Goal: Task Accomplishment & Management: Manage account settings

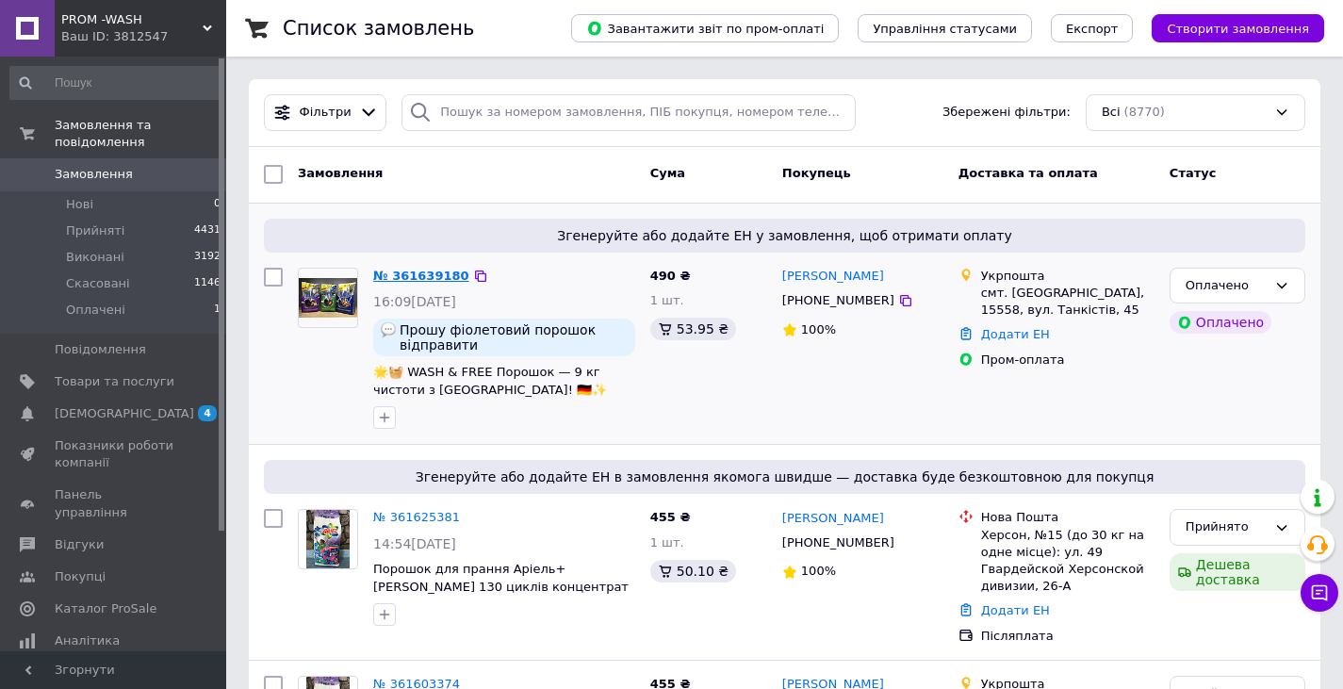
click at [422, 273] on link "№ 361639180" at bounding box center [421, 276] width 96 height 14
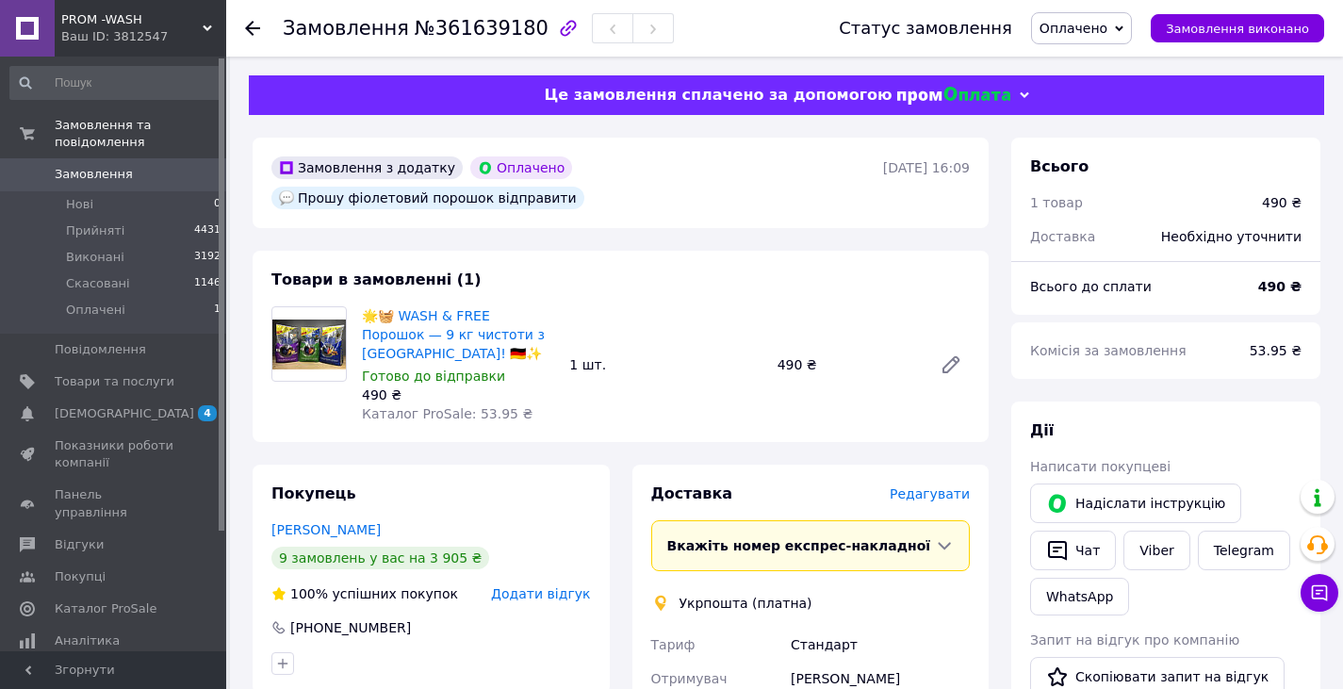
click at [1105, 29] on span "Оплачено" at bounding box center [1074, 28] width 68 height 15
click at [1101, 60] on li "Прийнято" at bounding box center [1081, 66] width 99 height 28
drag, startPoint x: 523, startPoint y: 321, endPoint x: 355, endPoint y: 290, distance: 170.6
click at [355, 303] on div "🌟🧺 WASH & FREE Порошок — 9 кг чистоти з Німеччини! 🇩🇪✨ Готово до відправки 490 …" at bounding box center [457, 365] width 207 height 124
copy link "🌟🧺 WASH & FREE Порошок — 9 кг чистоти з [GEOGRAPHIC_DATA]! 🇩🇪✨"
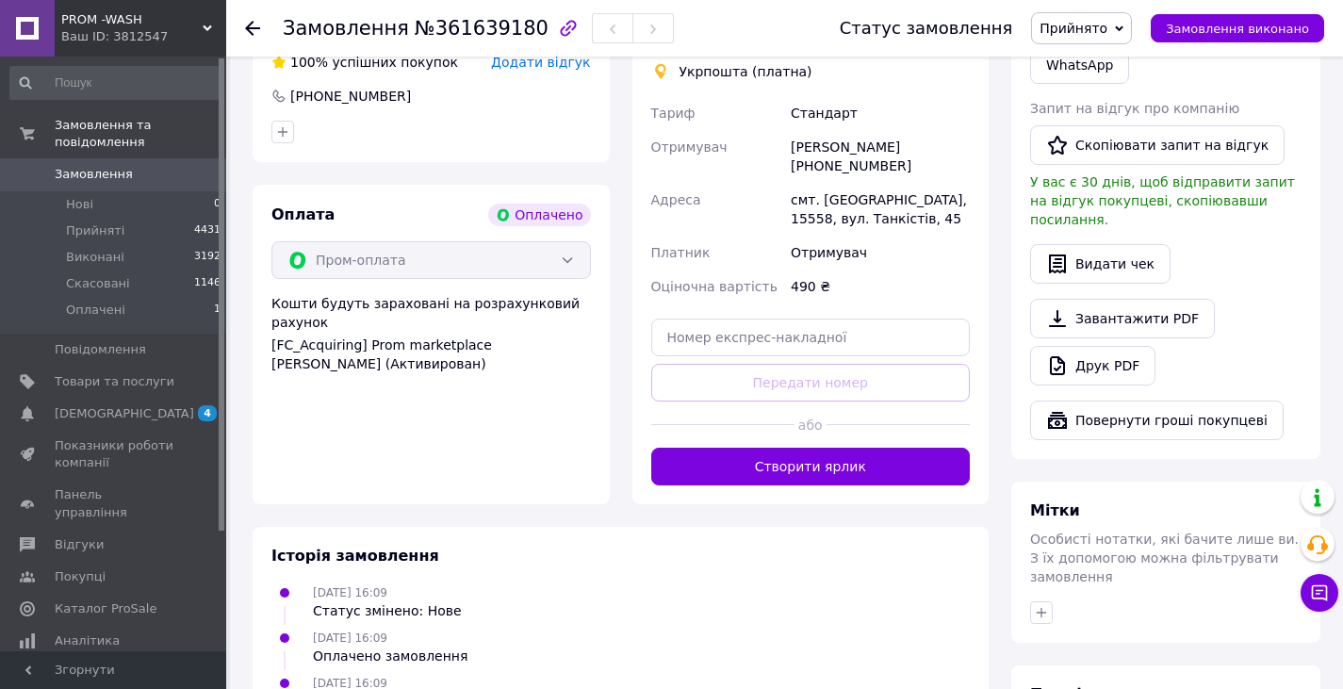
scroll to position [566, 0]
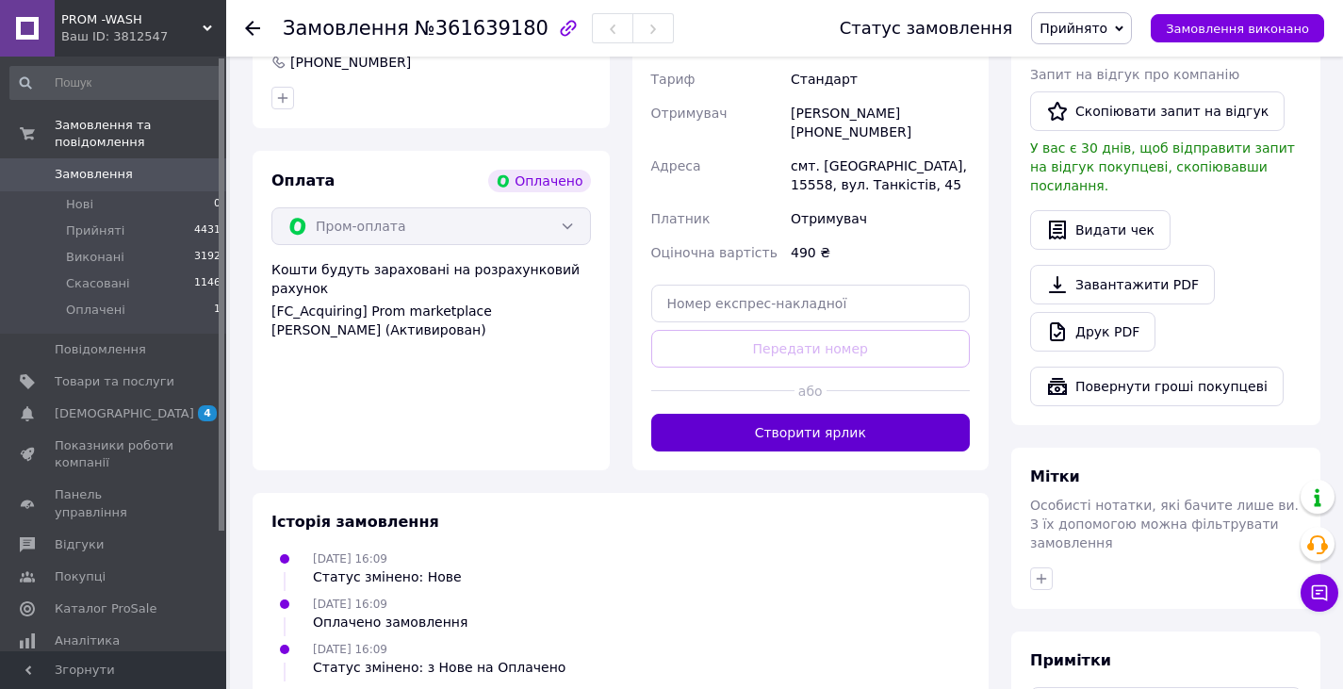
click at [781, 414] on button "Створити ярлик" at bounding box center [811, 433] width 320 height 38
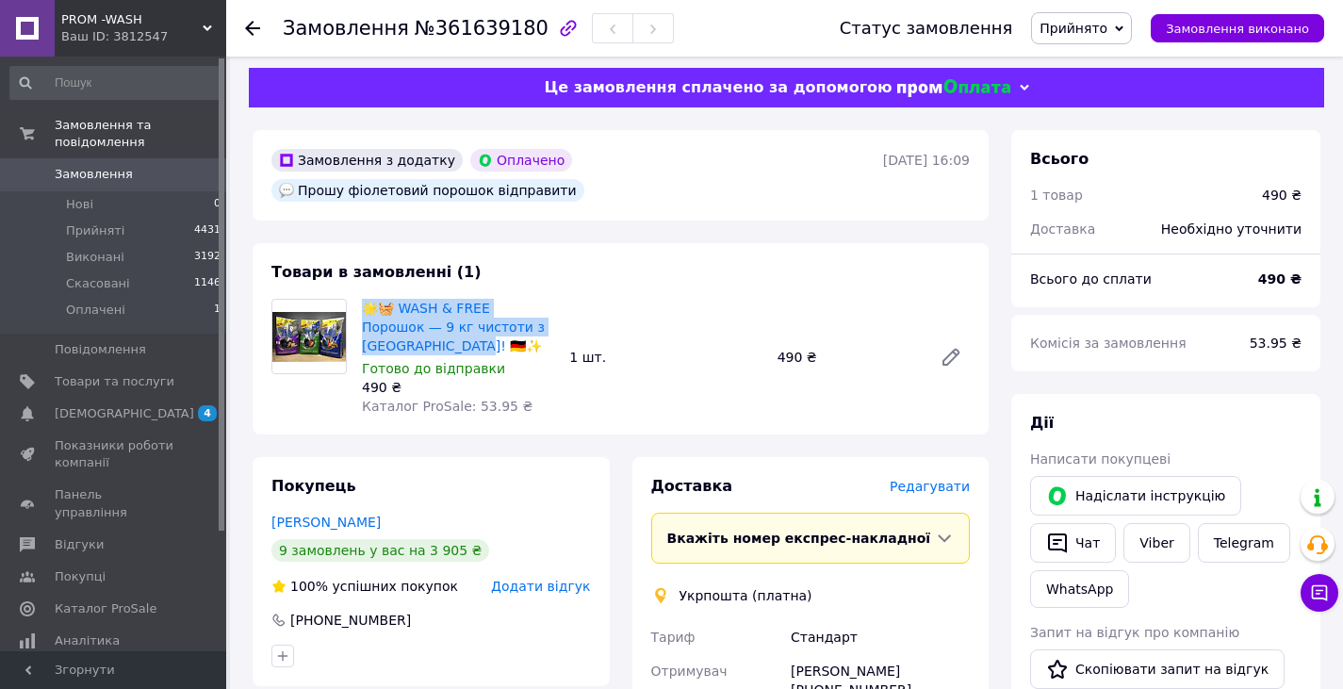
scroll to position [0, 0]
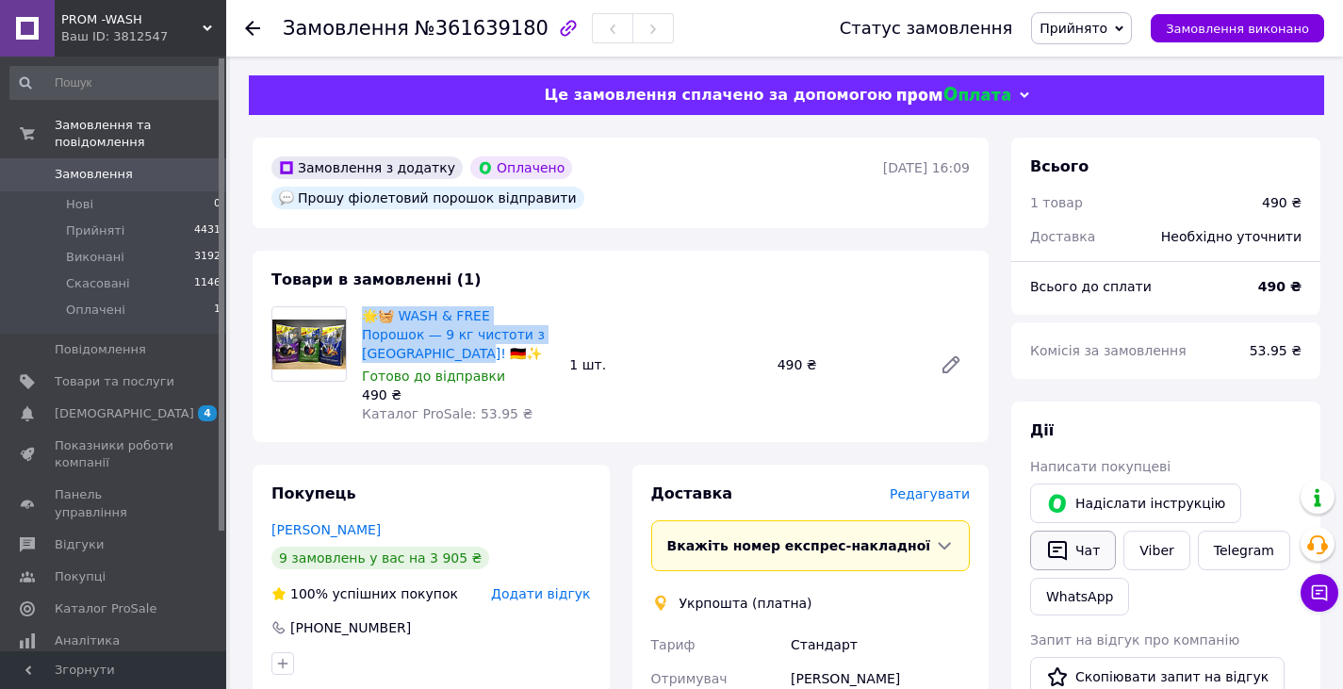
click at [1068, 550] on icon "button" at bounding box center [1057, 550] width 23 height 23
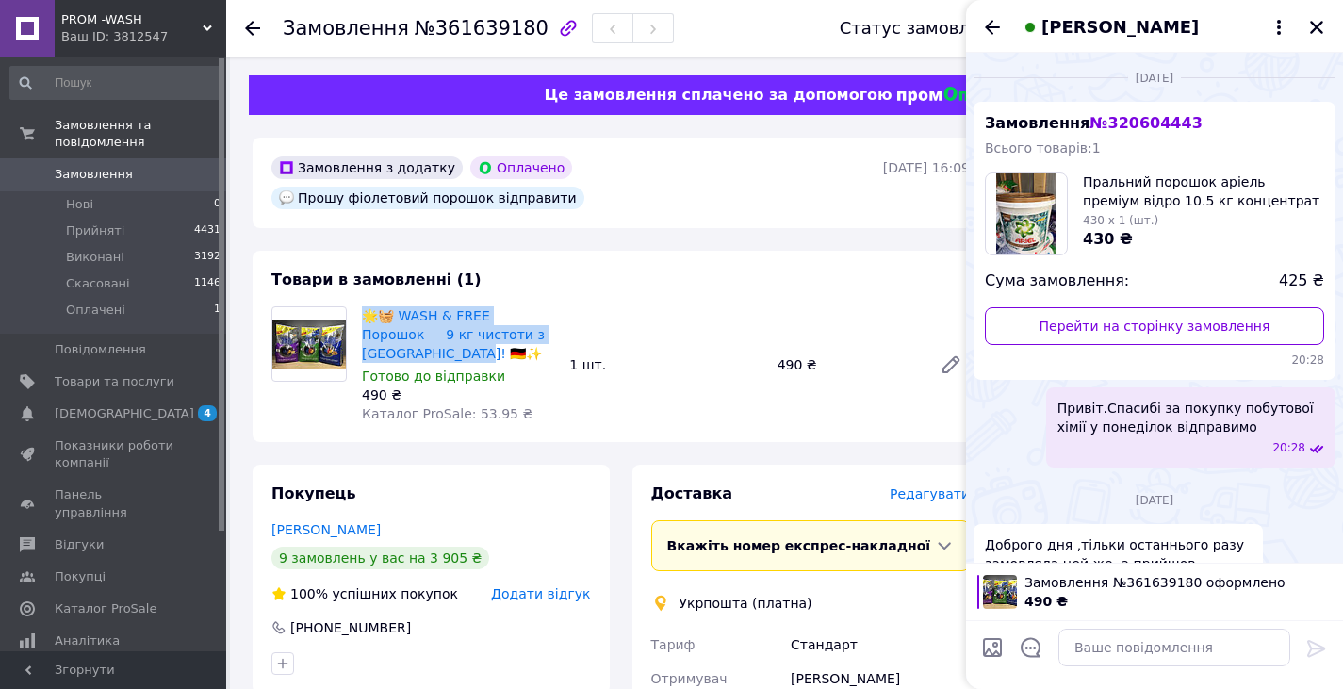
scroll to position [228, 0]
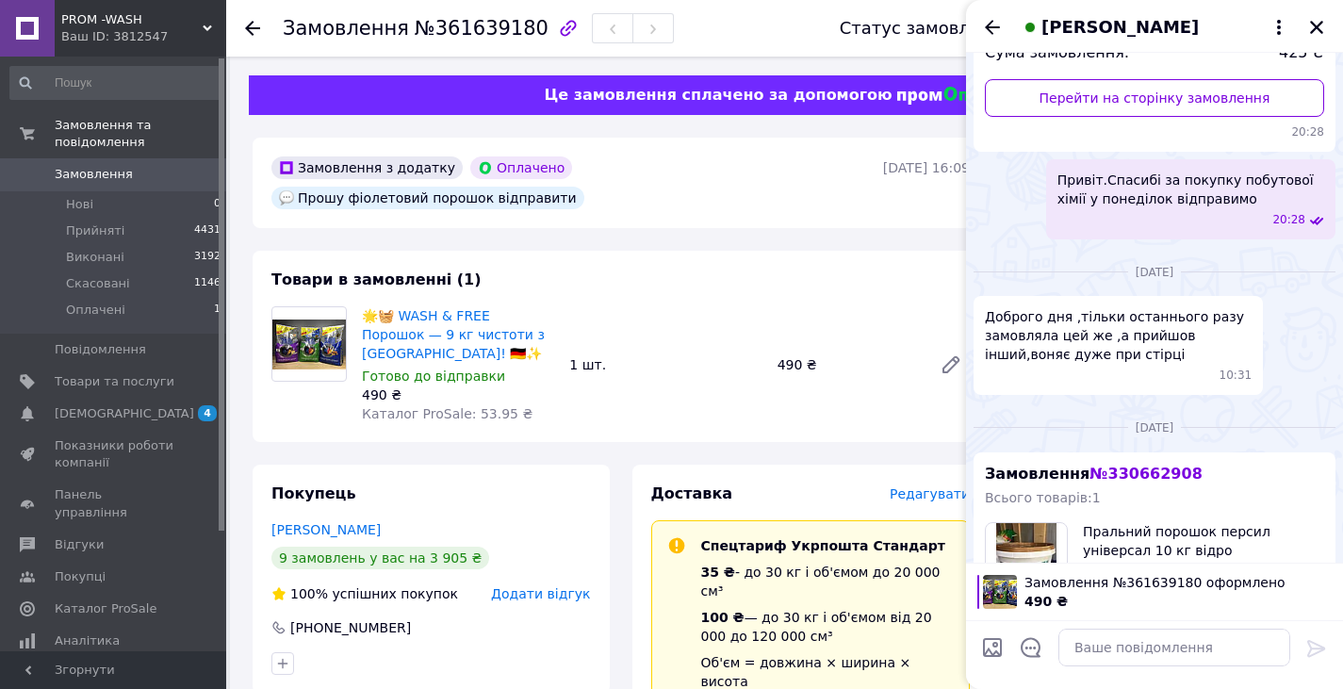
drag, startPoint x: 1124, startPoint y: 658, endPoint x: 1188, endPoint y: 593, distance: 90.7
click at [1188, 593] on div "490 ₴" at bounding box center [1178, 601] width 307 height 19
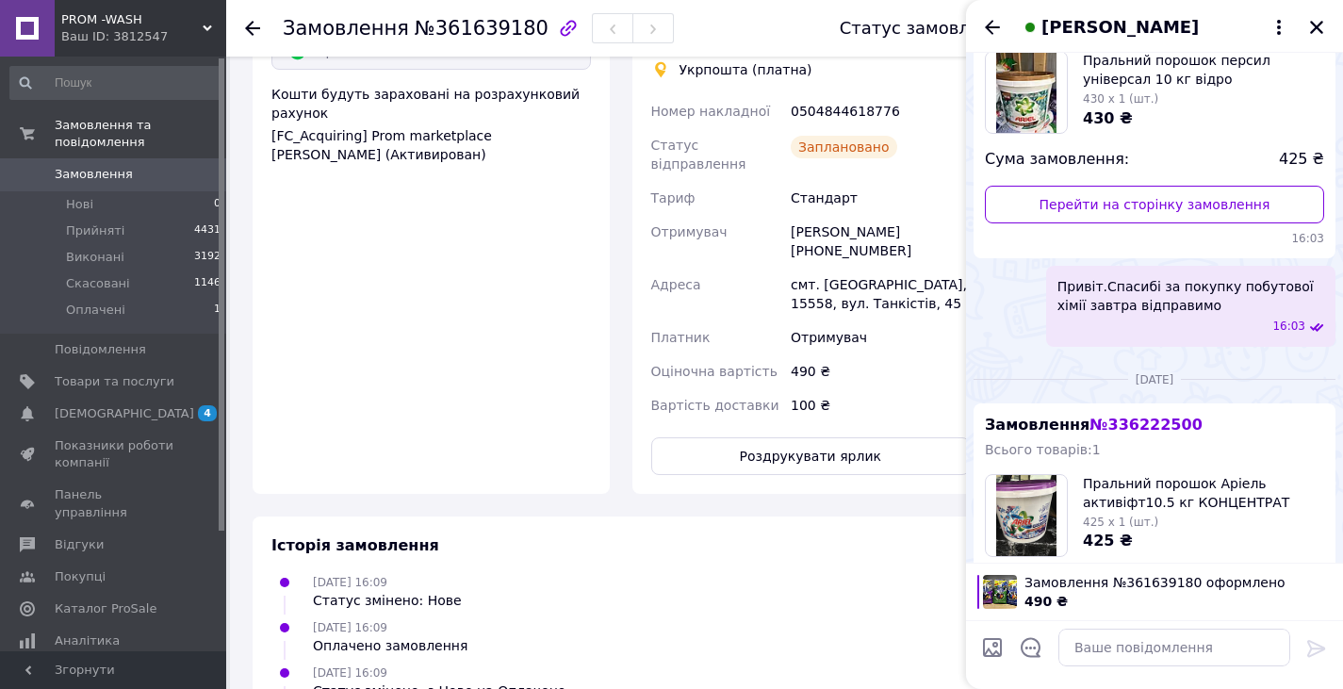
scroll to position [756, 0]
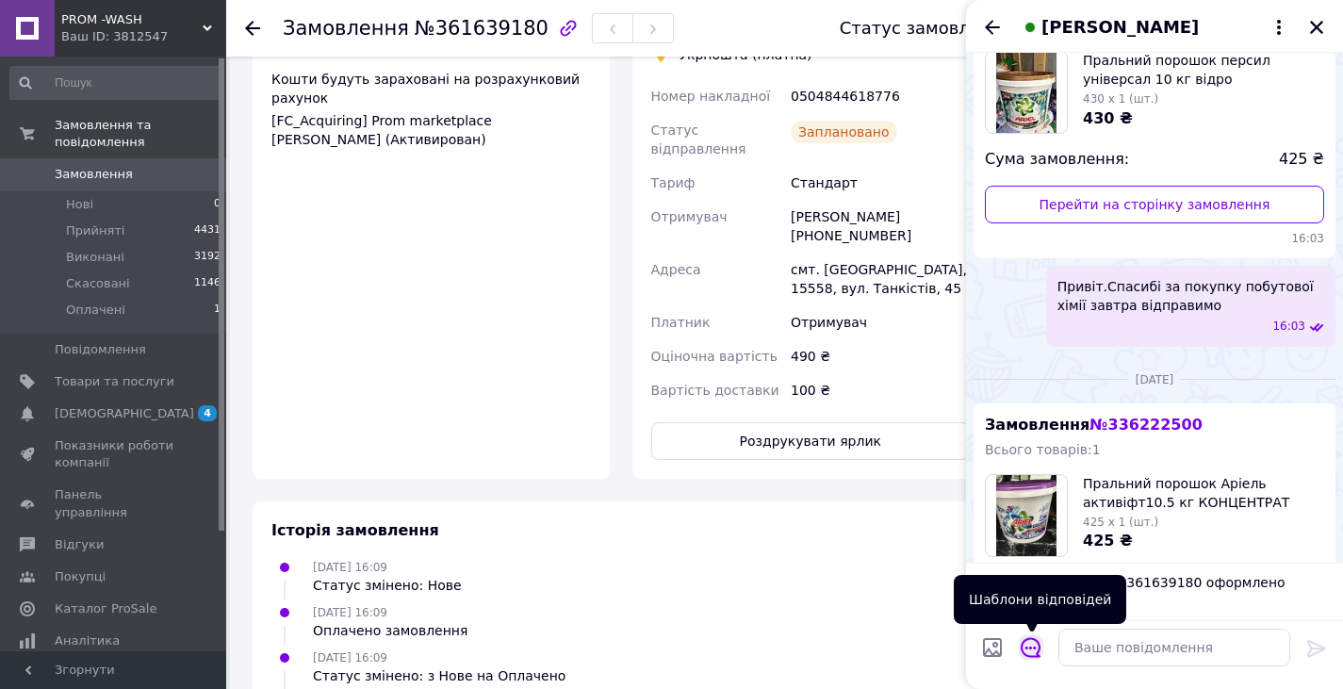
click at [1028, 652] on icon "Відкрити шаблони відповідей" at bounding box center [1031, 647] width 21 height 21
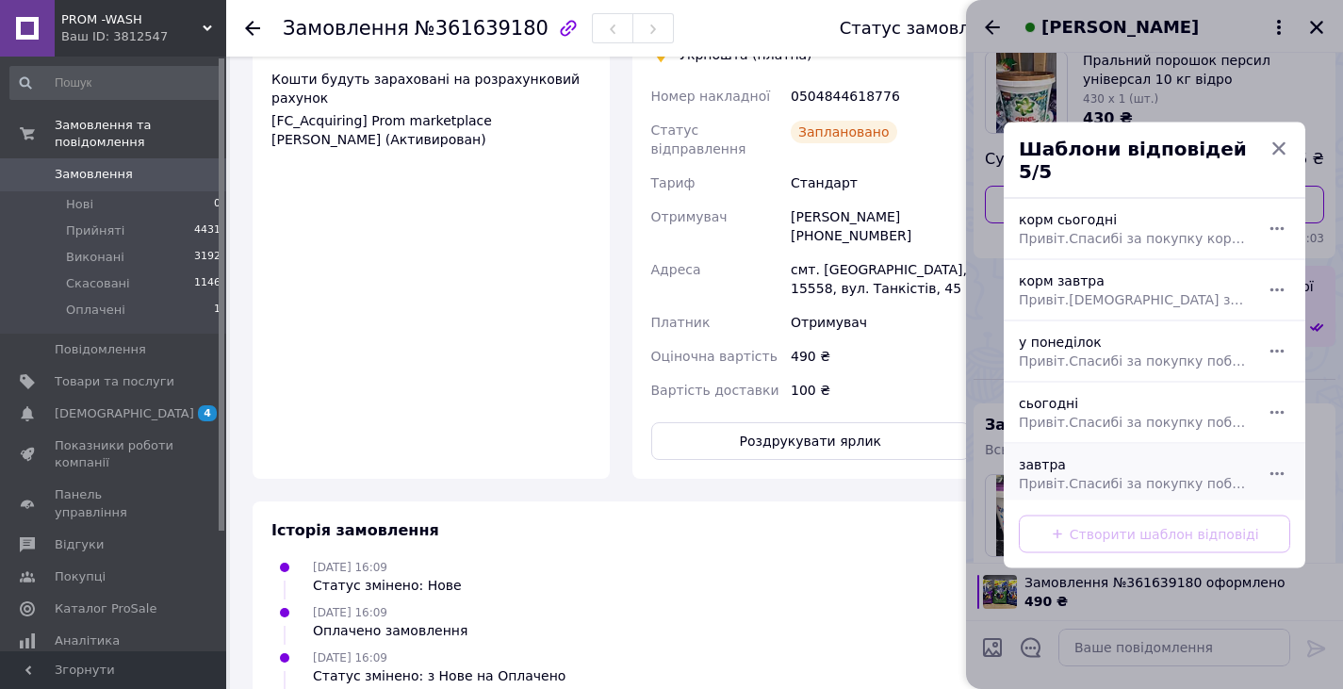
click at [1056, 473] on span "Привіт.Спасибі за покупку побутової хімії завтра відправимо" at bounding box center [1134, 482] width 230 height 19
type textarea "Привіт.Спасибі за покупку побутової хімії завтра відправимо"
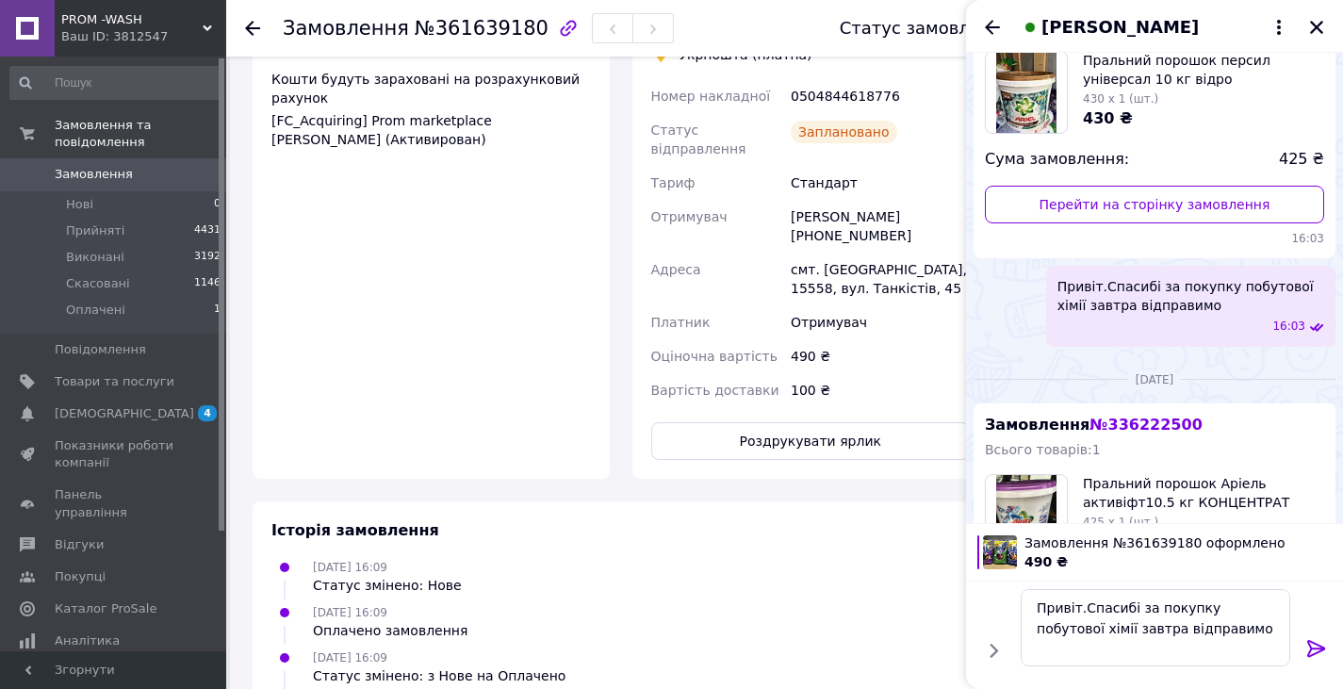
click at [1314, 644] on icon at bounding box center [1316, 648] width 23 height 23
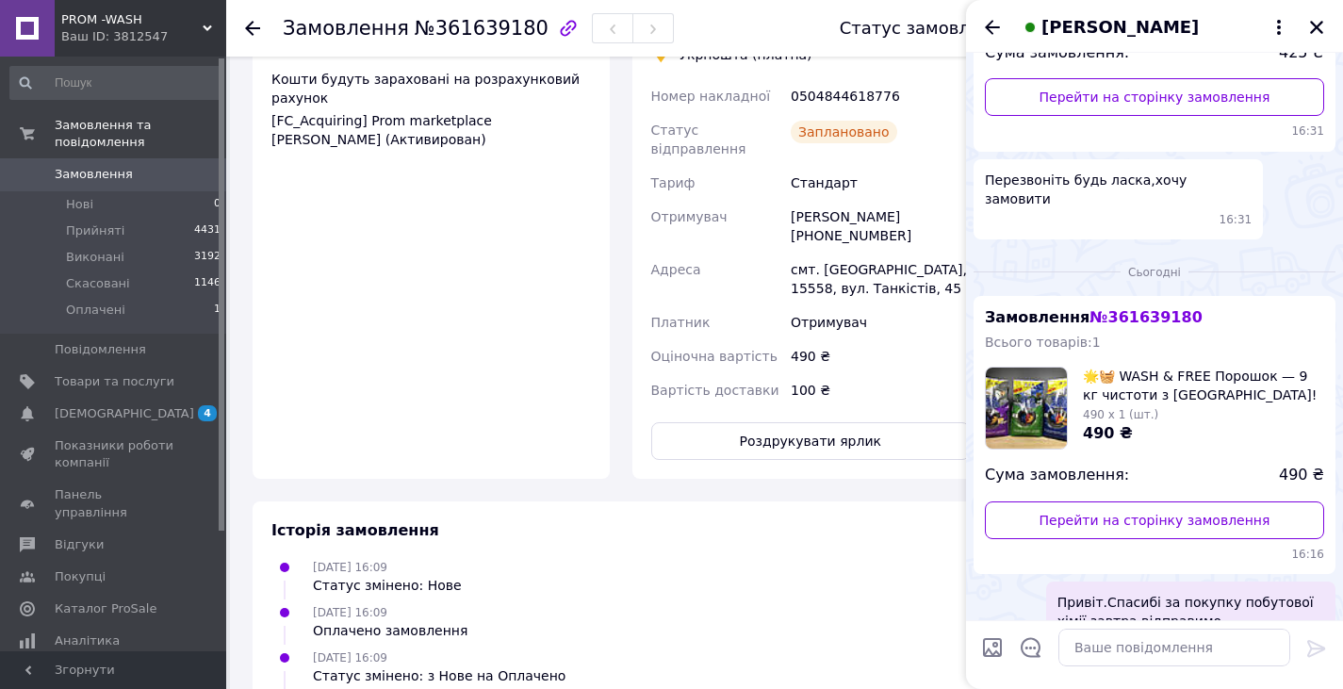
scroll to position [1258, 0]
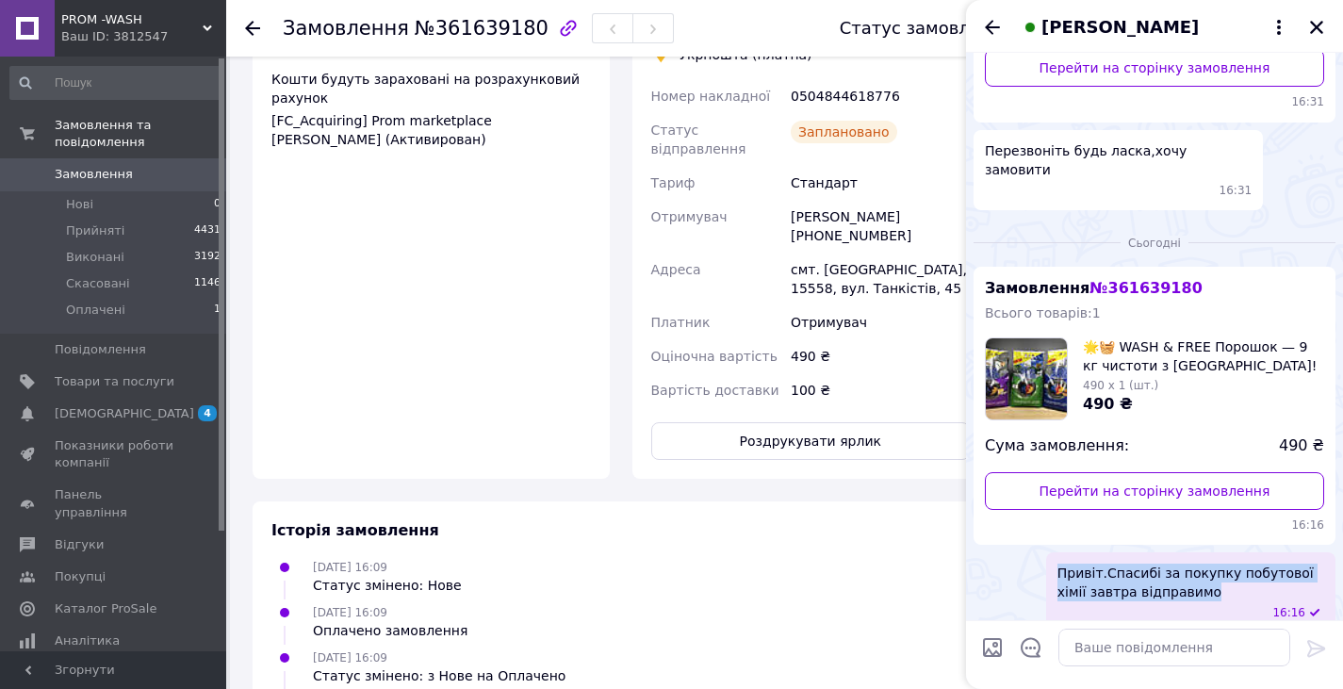
drag, startPoint x: 1059, startPoint y: 549, endPoint x: 1318, endPoint y: 563, distance: 259.6
click at [1318, 564] on span "Привіт.Спасибі за покупку побутової хімії завтра відправимо" at bounding box center [1191, 583] width 267 height 38
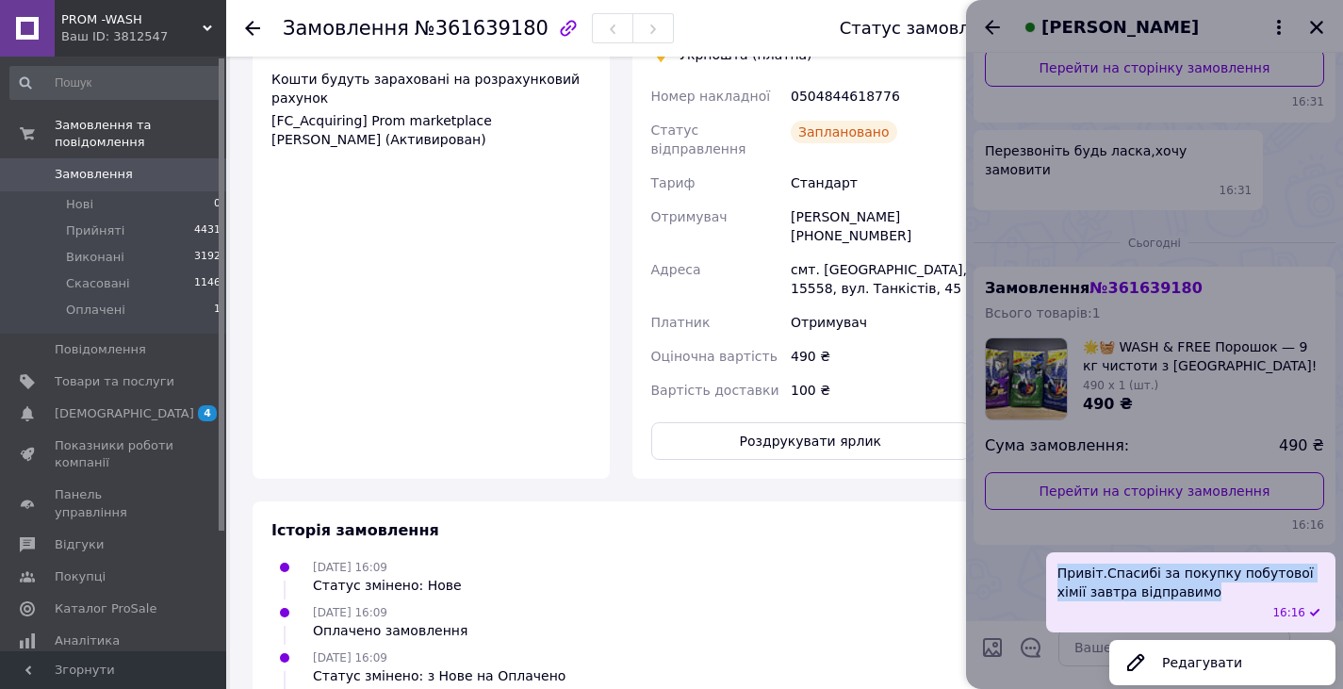
copy span "Привіт.Спасибі за покупку побутової хімії завтра відправимо"
drag, startPoint x: 1322, startPoint y: 17, endPoint x: 1311, endPoint y: 25, distance: 13.6
click at [1322, 18] on div at bounding box center [1154, 344] width 377 height 689
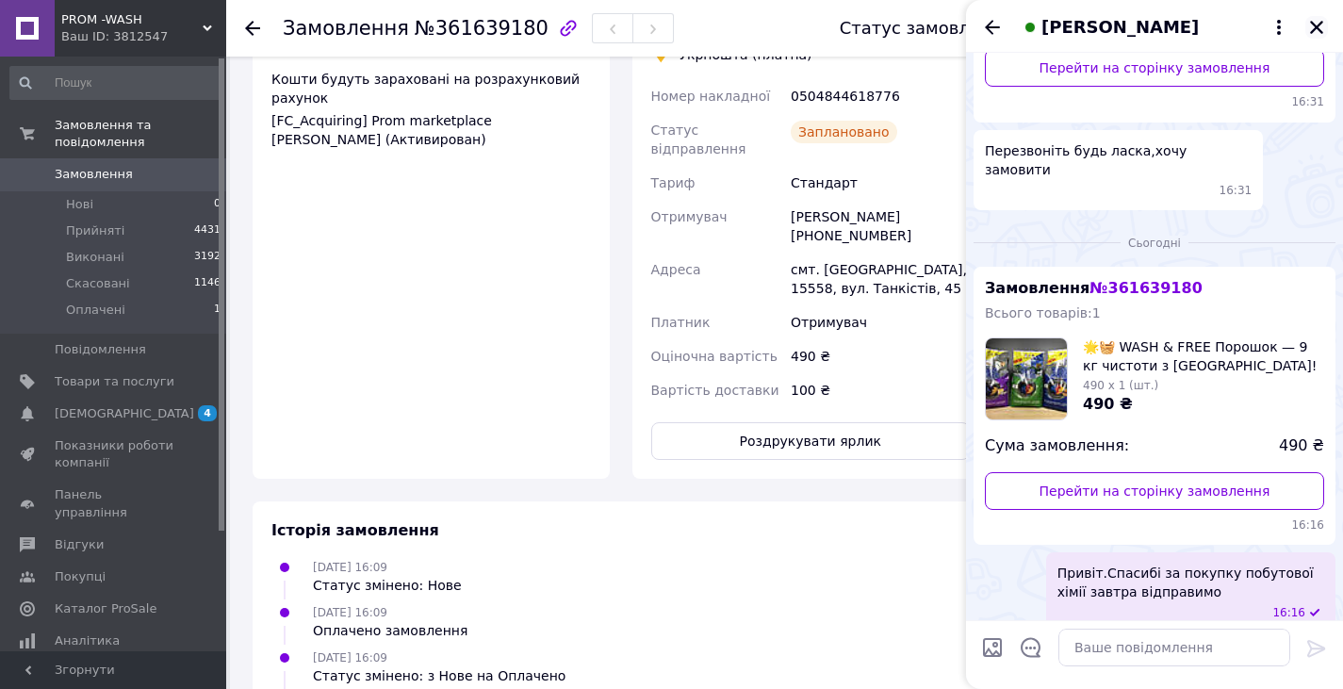
click at [1316, 26] on icon "Закрити" at bounding box center [1316, 27] width 13 height 13
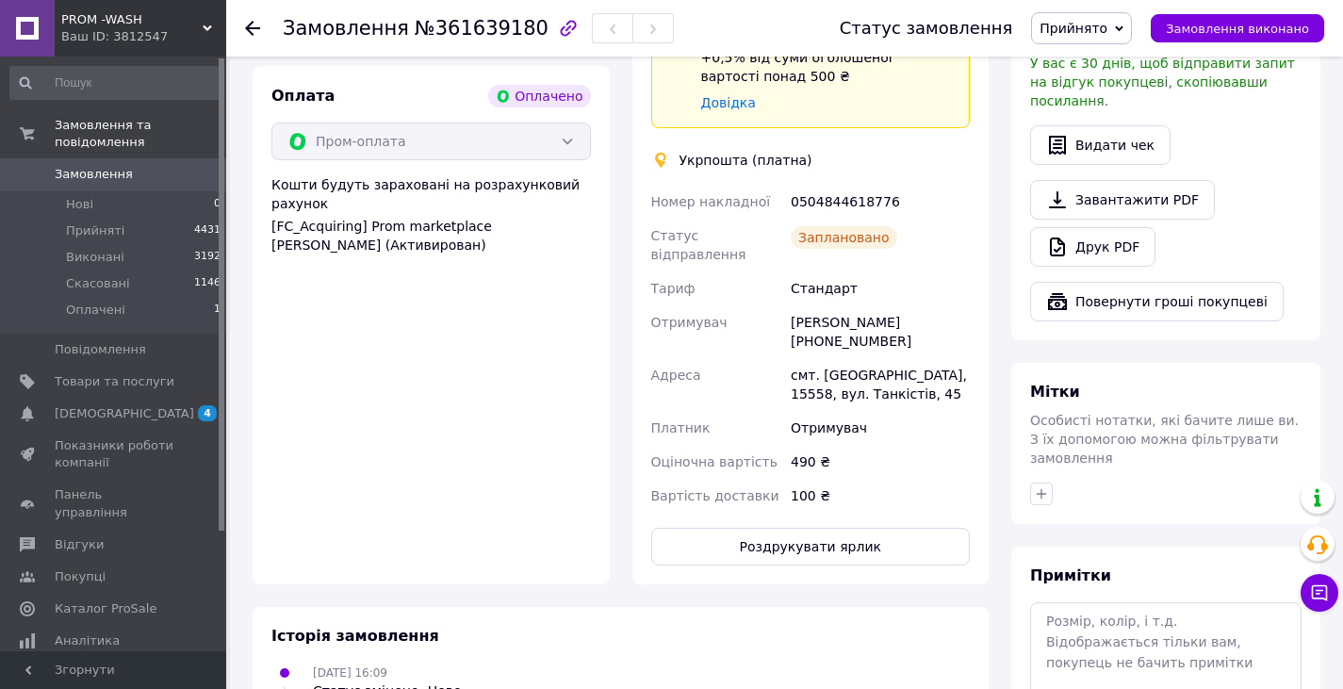
scroll to position [190, 0]
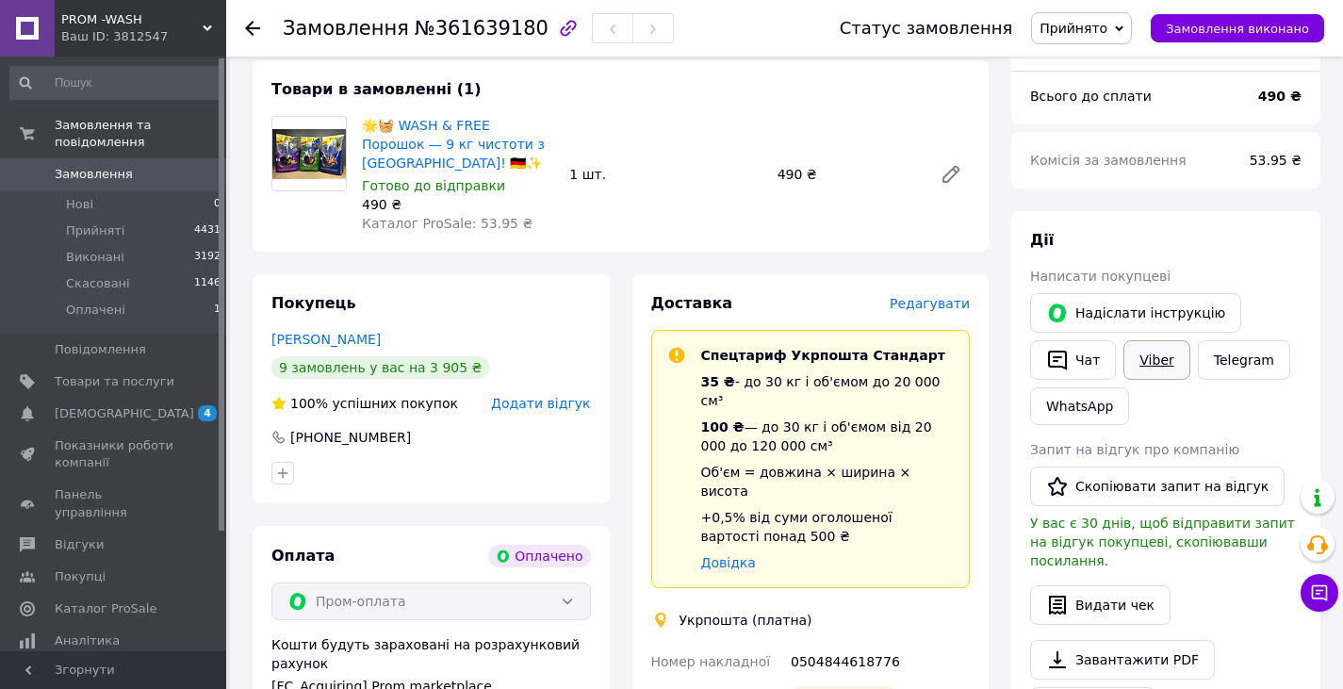
click at [1153, 368] on link "Viber" at bounding box center [1157, 360] width 66 height 40
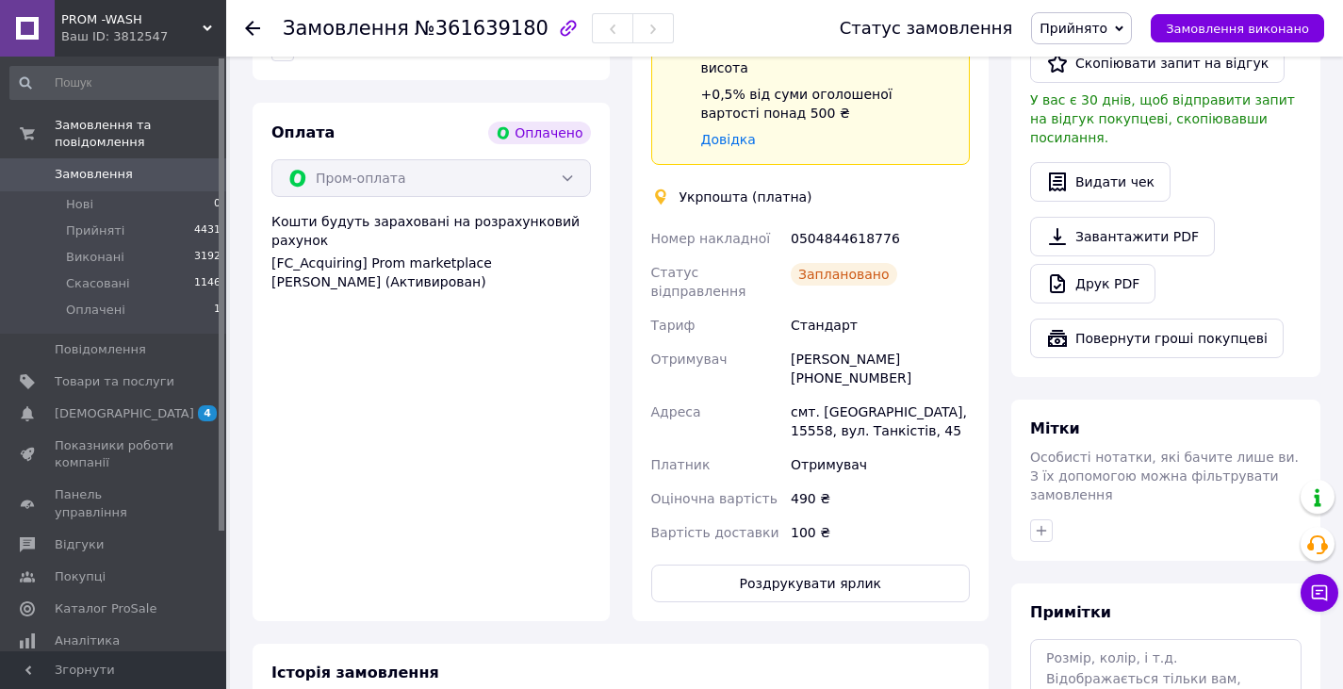
scroll to position [662, 0]
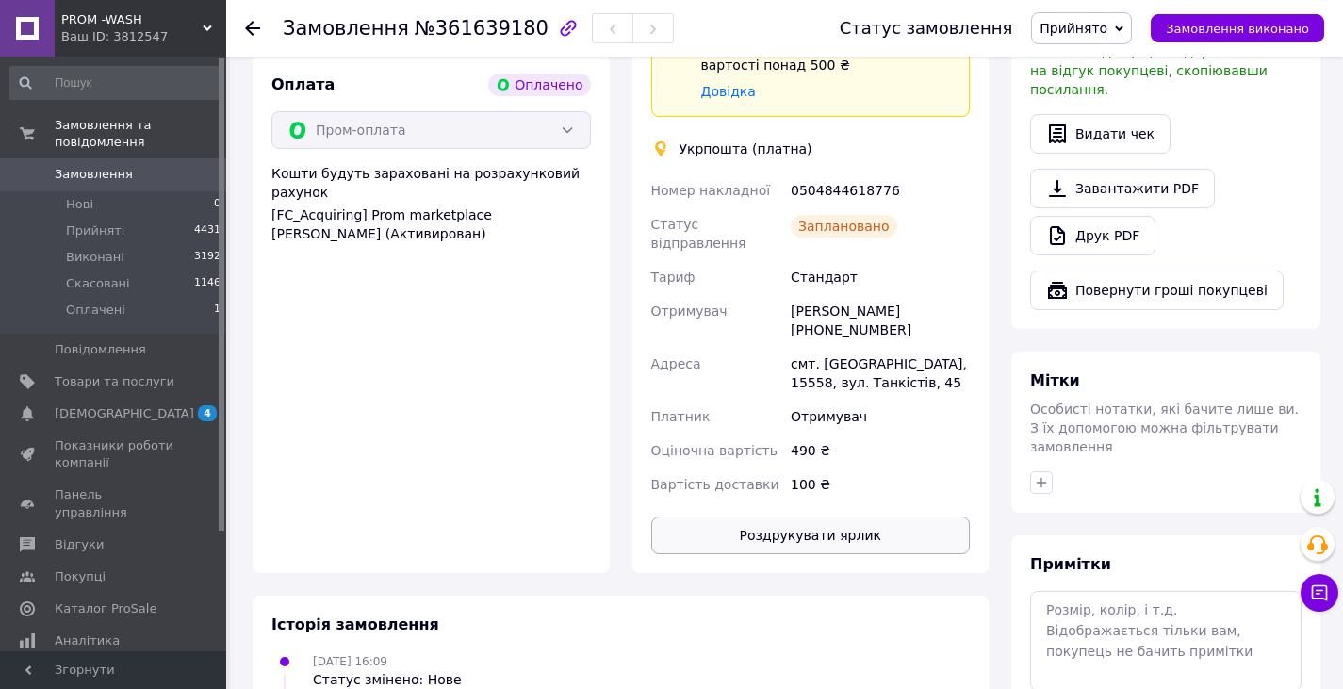
click at [849, 517] on button "Роздрукувати ярлик" at bounding box center [811, 536] width 320 height 38
click at [250, 28] on use at bounding box center [252, 28] width 15 height 15
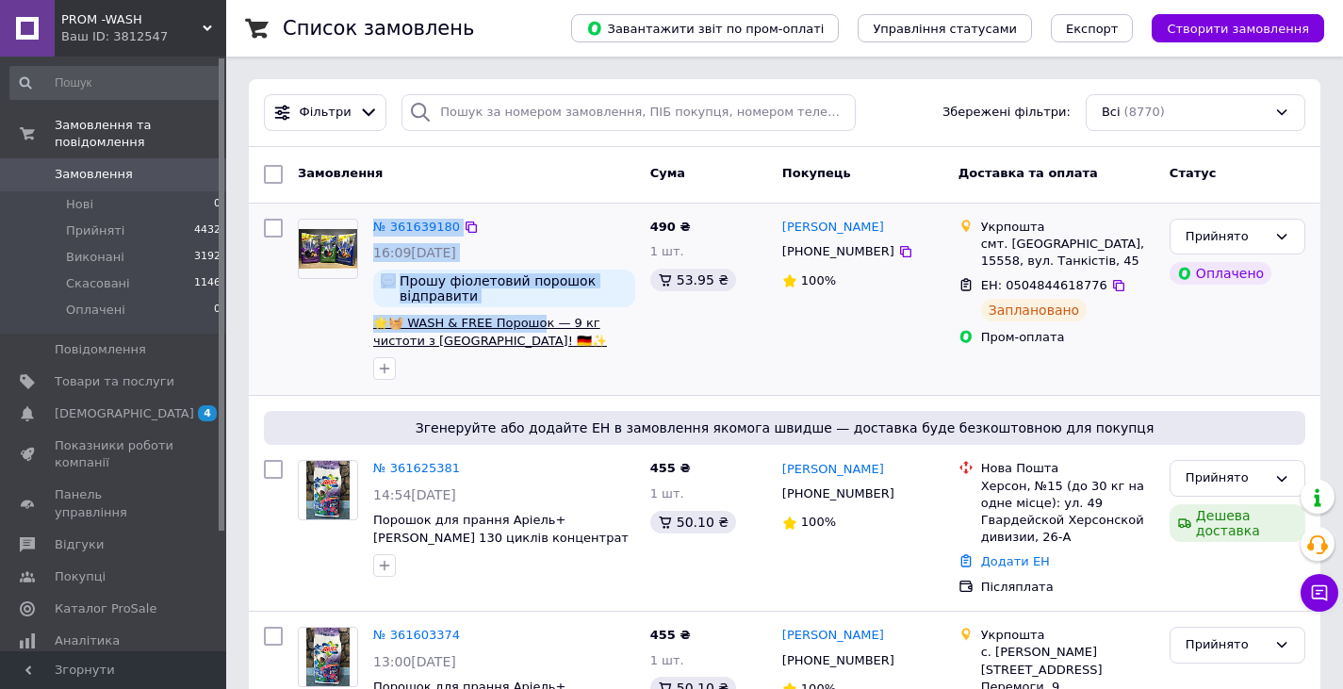
drag, startPoint x: 356, startPoint y: 321, endPoint x: 534, endPoint y: 331, distance: 178.4
click at [534, 331] on div "№ 361639180 16:09, 12.09.2025 Прошу фіолетовий порошок відправити 🌟🧺 WASH & FRE…" at bounding box center [466, 299] width 353 height 177
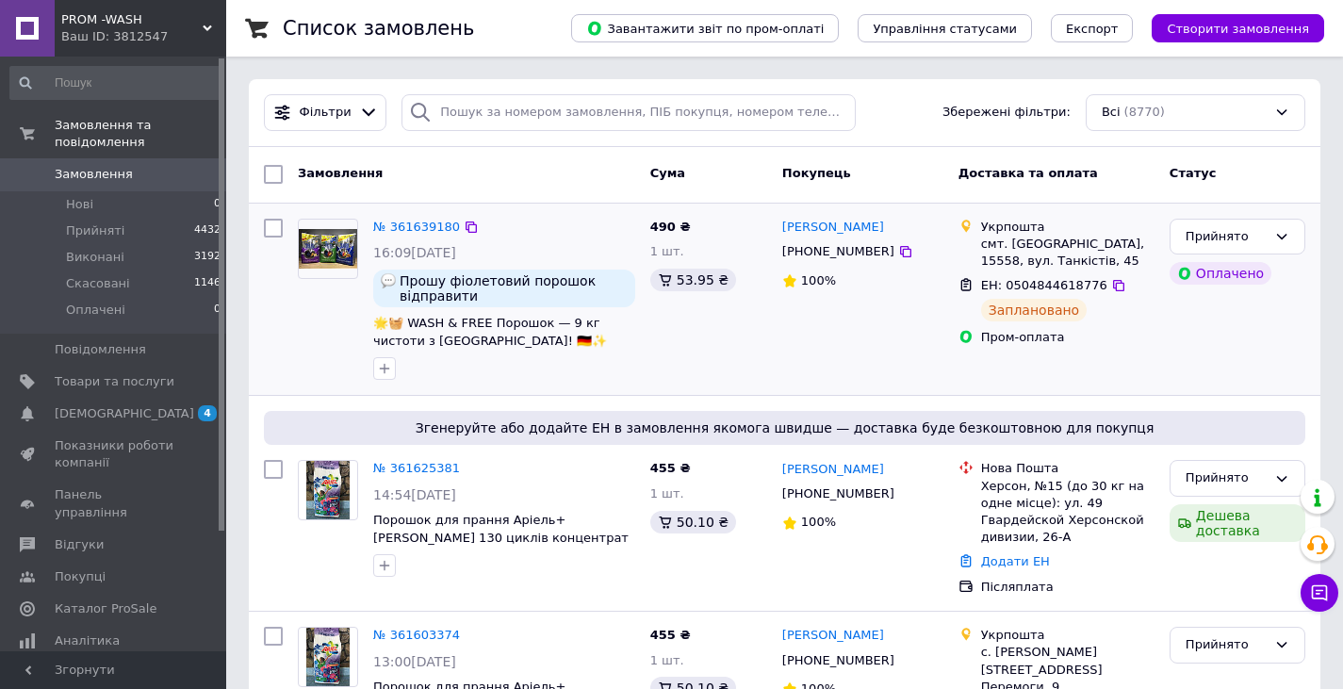
click at [564, 346] on span "🌟🧺 WASH & FREE Порошок — 9 кг чистоти з [GEOGRAPHIC_DATA]! 🇩🇪✨" at bounding box center [504, 332] width 262 height 35
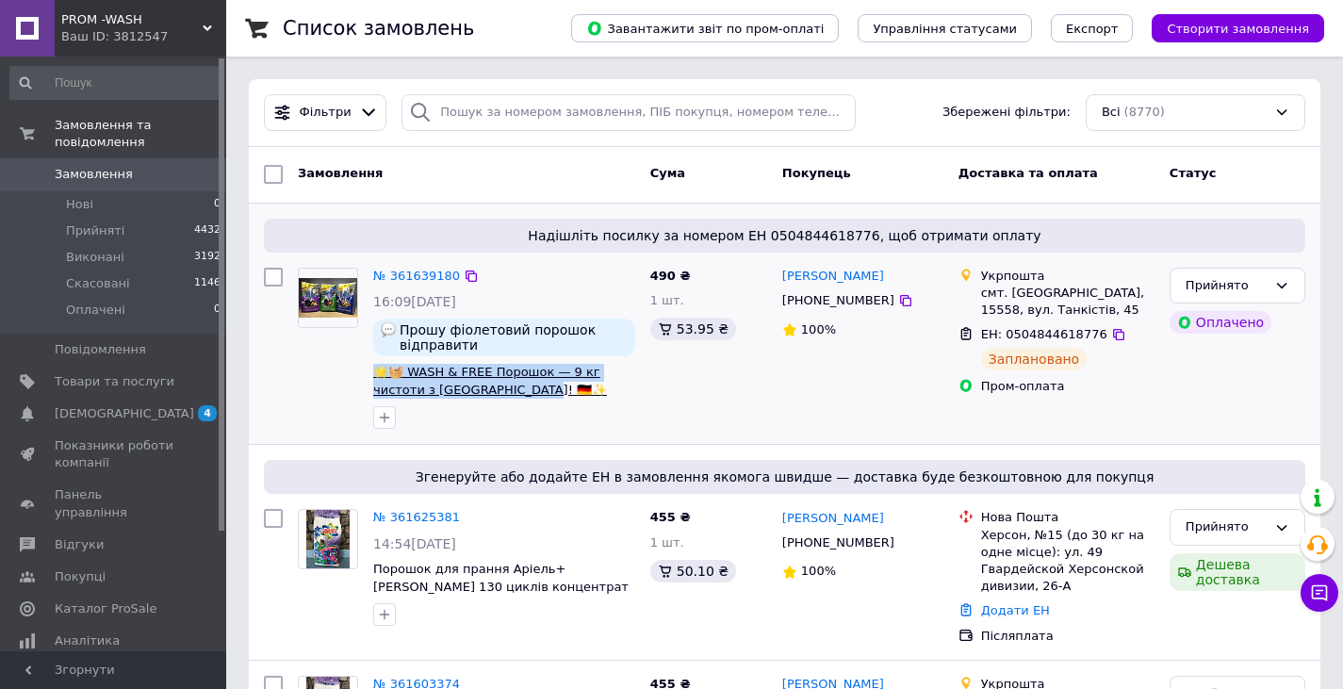
drag, startPoint x: 486, startPoint y: 340, endPoint x: 395, endPoint y: 372, distance: 96.9
click at [370, 360] on div "№ 361639180 16:09, 12.09.2025 Прошу фіолетовий порошок відправити 🌟🧺 WASH & FRE…" at bounding box center [504, 348] width 277 height 177
copy span "🌟🧺 WASH & FREE Порошок — 9 кг чистоти з [GEOGRAPHIC_DATA]! 🇩🇪✨"
click at [152, 373] on span "Товари та послуги" at bounding box center [115, 381] width 120 height 17
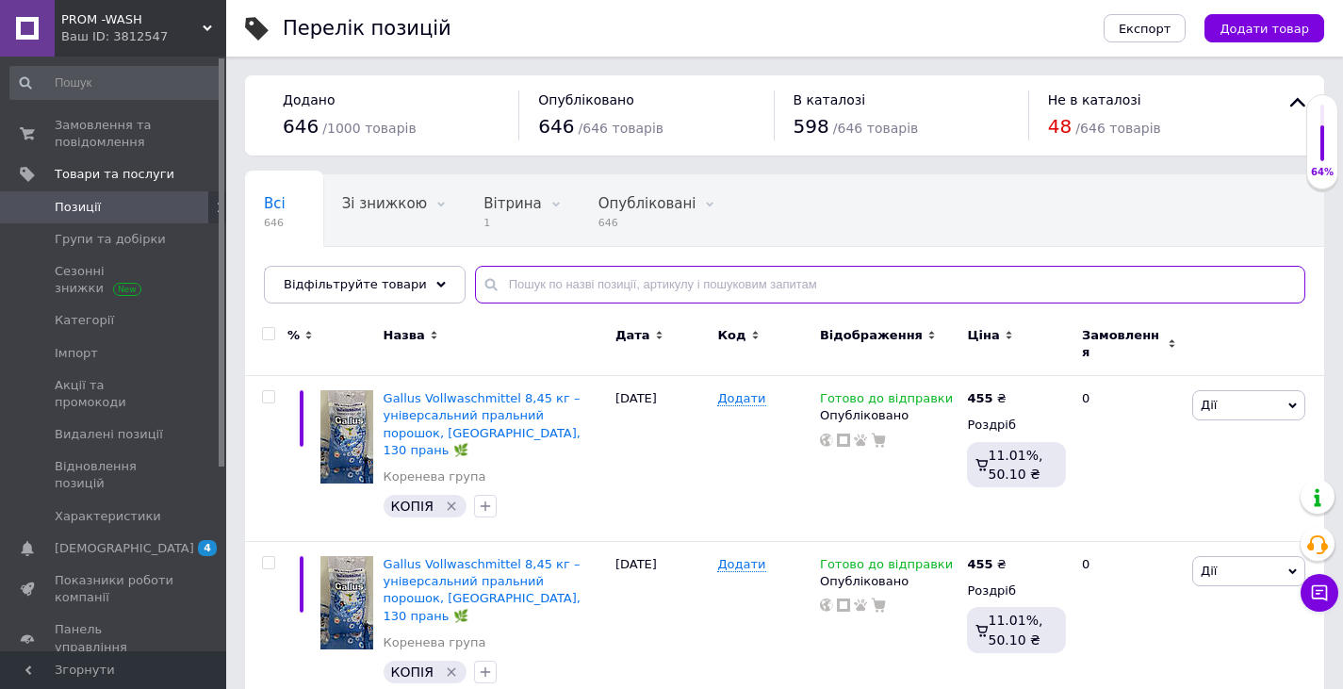
paste input "🌟🧺 WASH & FREE Порошок — 9 кг чистоти з [GEOGRAPHIC_DATA]! 🇩🇪✨"
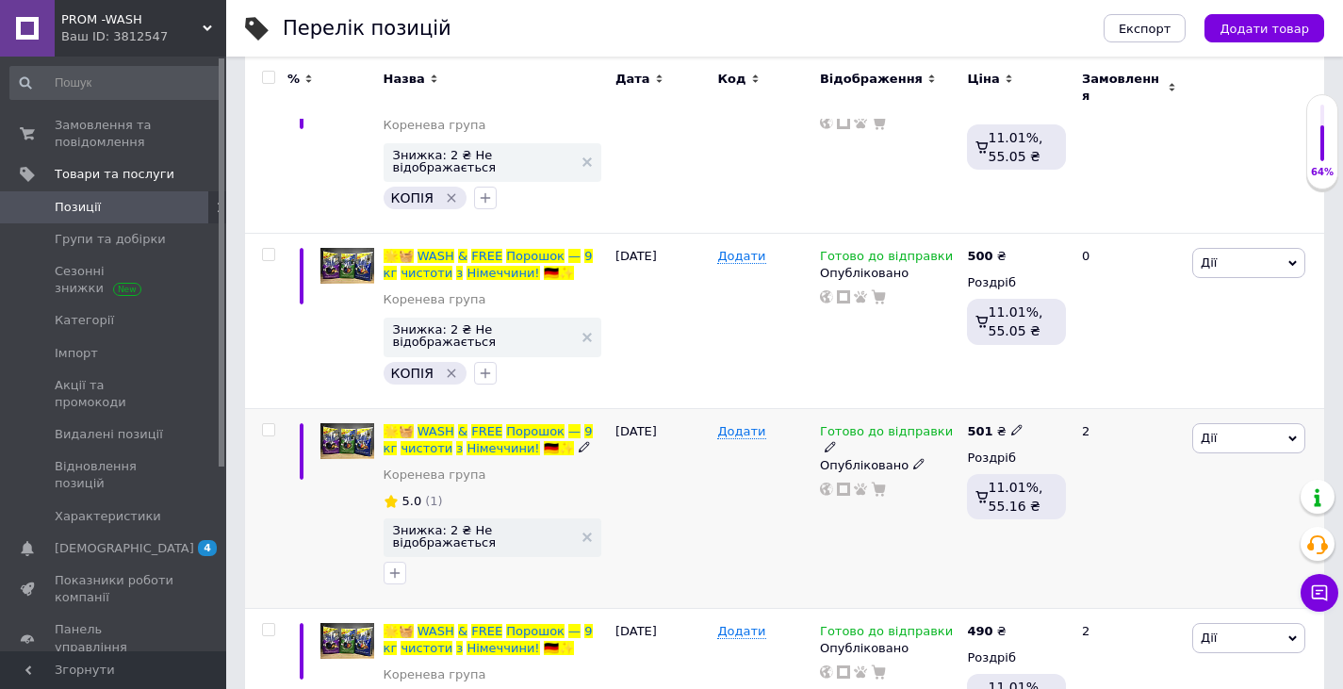
scroll to position [378, 0]
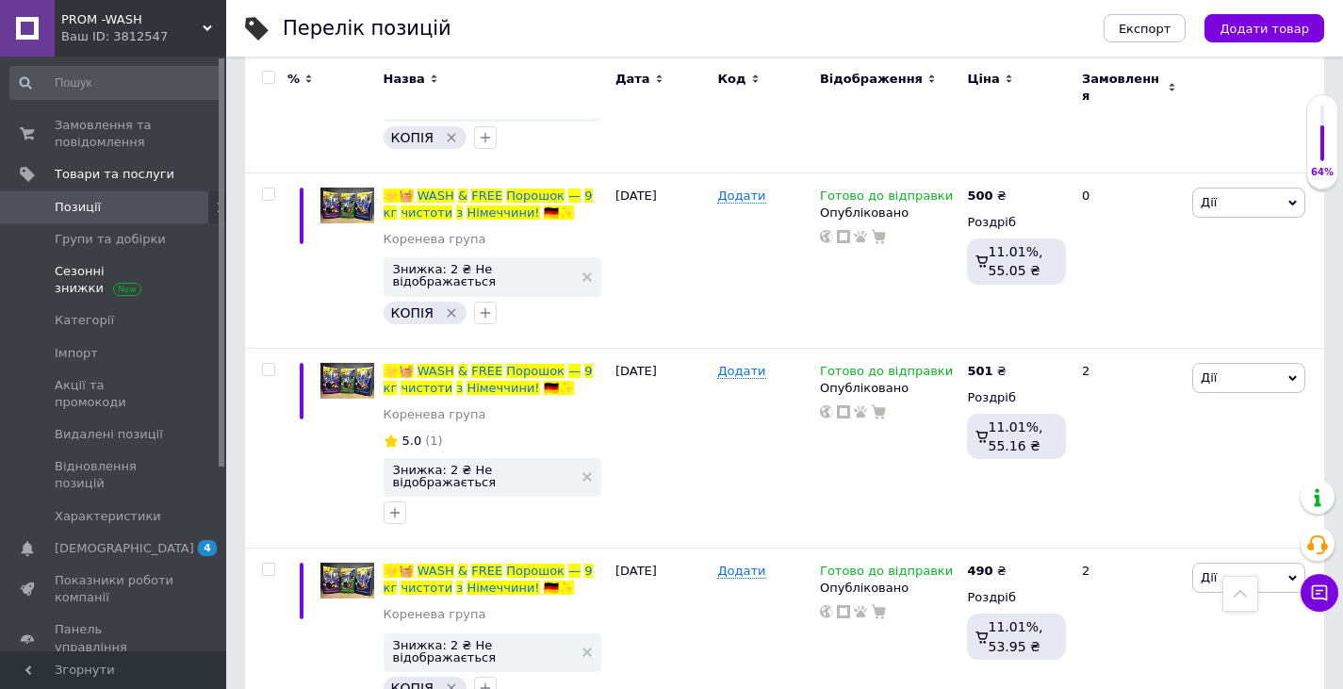
type input "🌟🧺 WASH & FREE Порошок — 9 кг чистоти з [GEOGRAPHIC_DATA]! 🇩🇪✨"
click at [172, 295] on span "Сезонні знижки" at bounding box center [115, 280] width 120 height 34
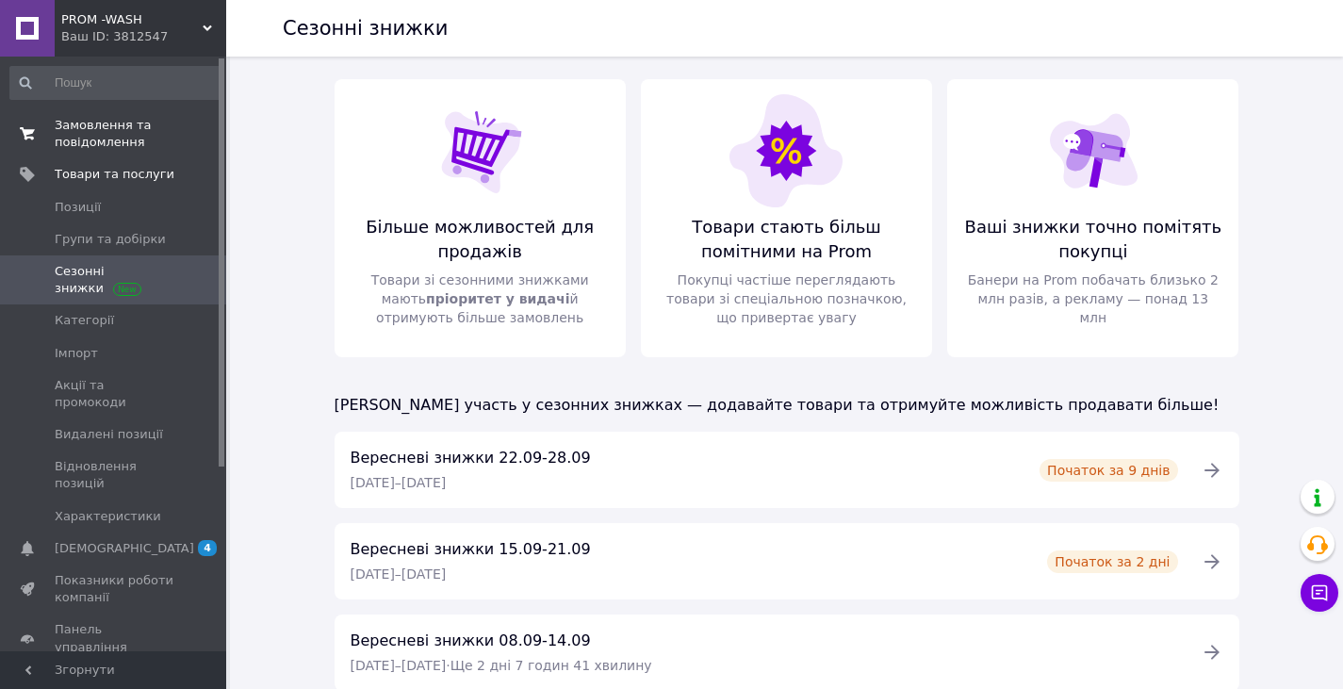
click at [90, 130] on span "Замовлення та повідомлення" at bounding box center [115, 134] width 120 height 34
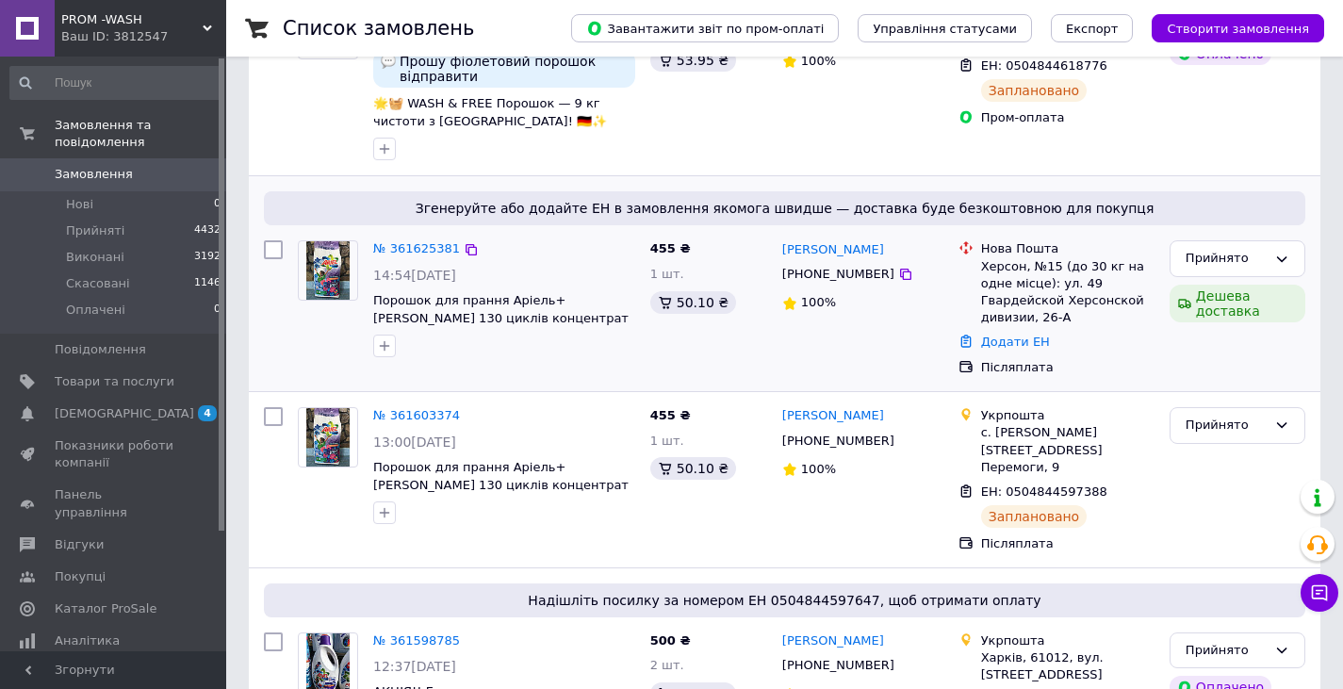
scroll to position [283, 0]
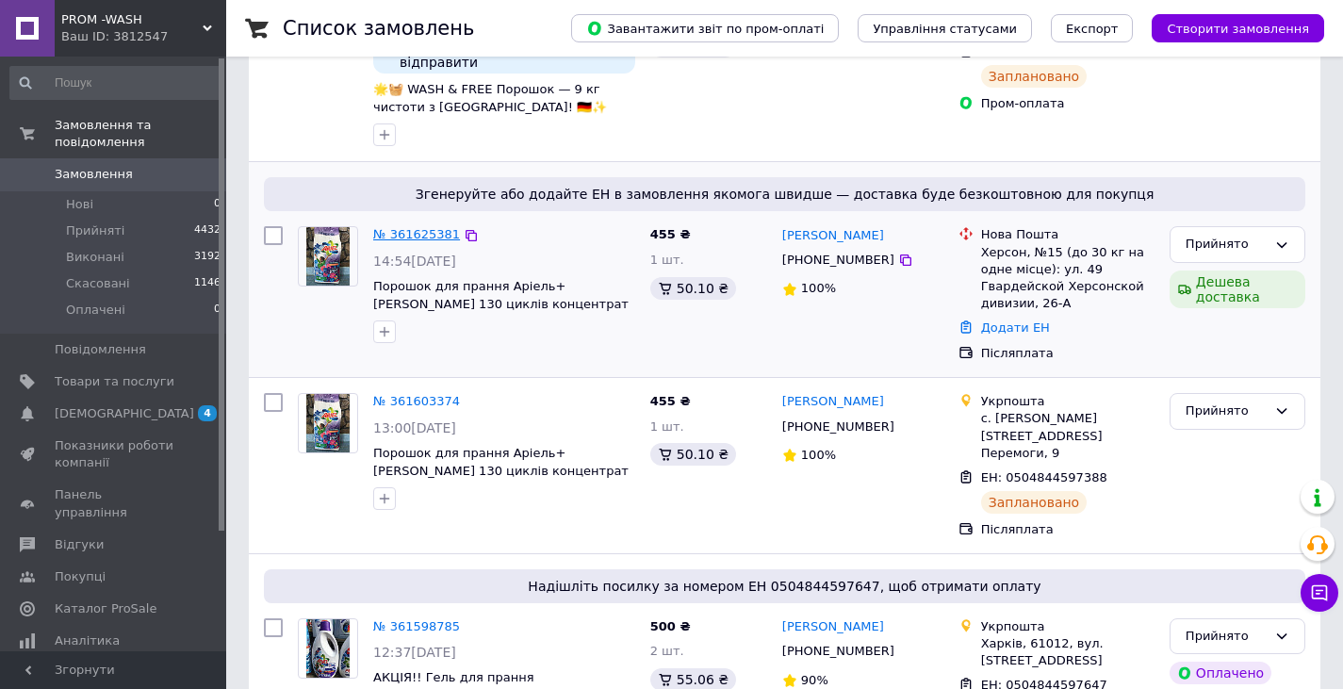
click at [422, 234] on link "№ 361625381" at bounding box center [416, 234] width 87 height 14
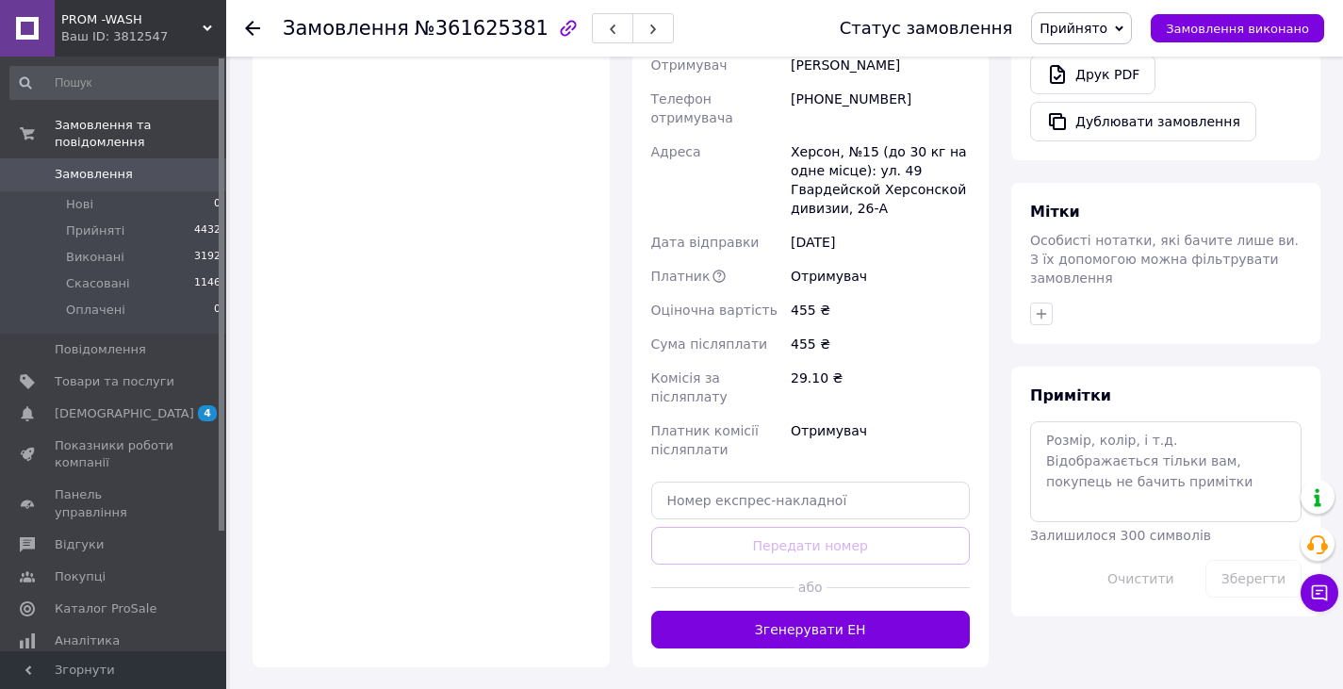
scroll to position [754, 0]
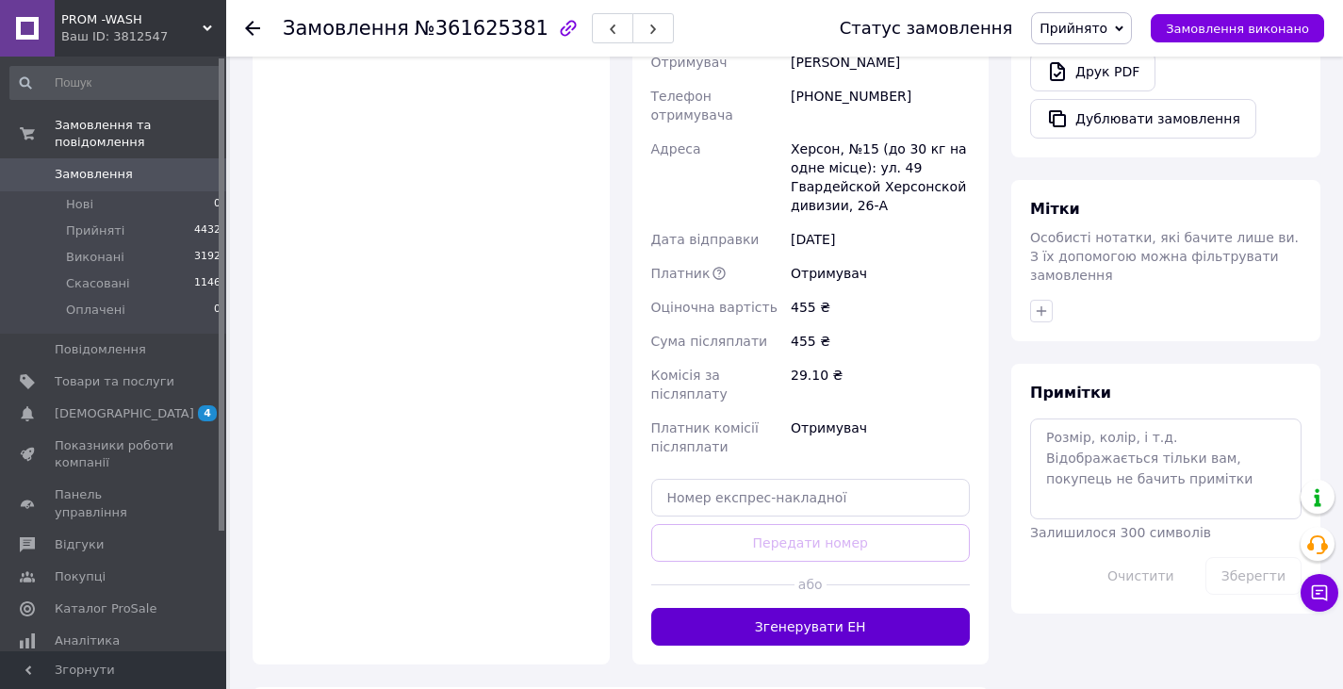
click at [824, 608] on button "Згенерувати ЕН" at bounding box center [811, 627] width 320 height 38
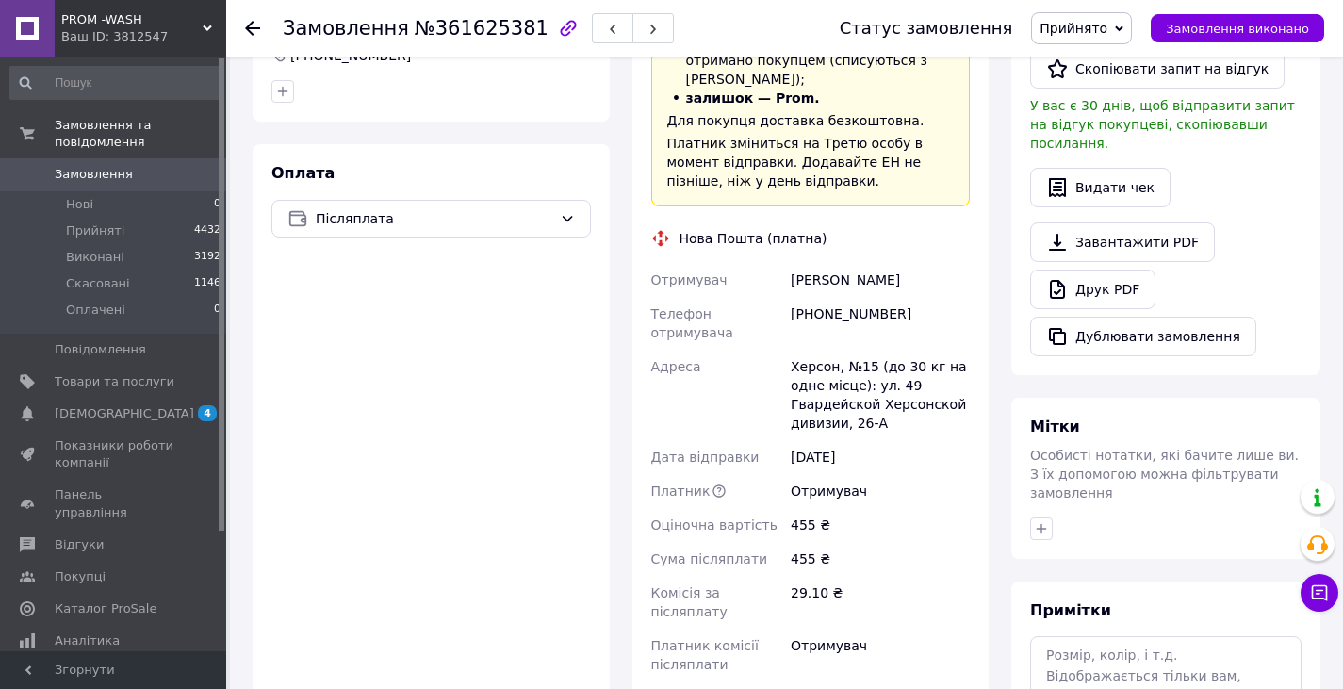
scroll to position [283, 0]
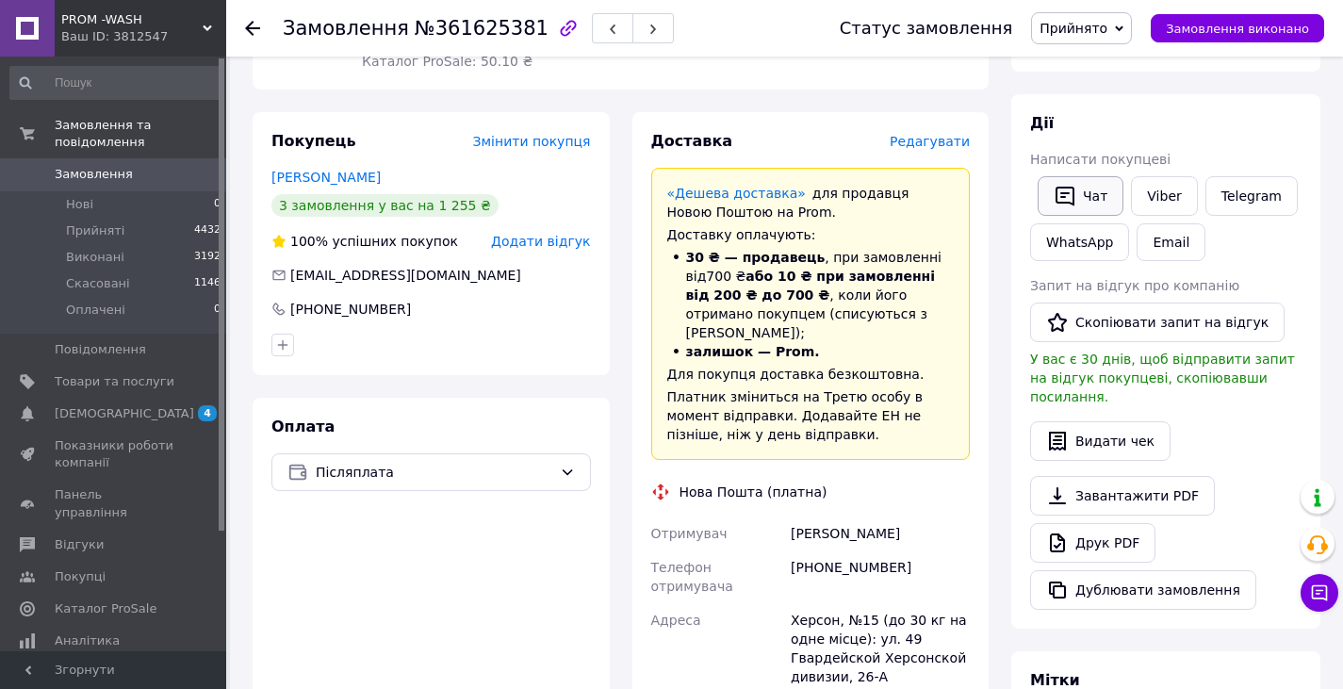
click at [1063, 200] on icon "button" at bounding box center [1065, 196] width 23 height 23
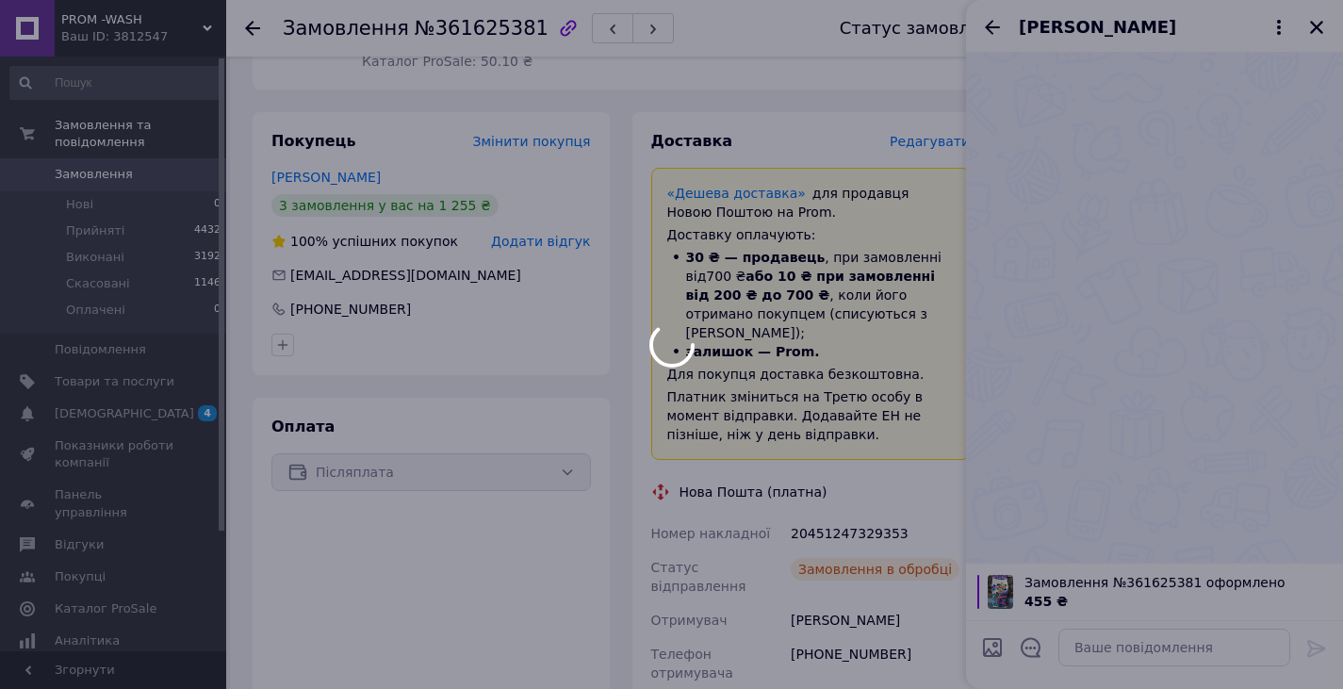
click at [1033, 636] on body "PROM -WASH Ваш ID: 3812547 Сайт PROM -WASH Кабінет покупця Перевірити стан сист…" at bounding box center [671, 506] width 1343 height 1579
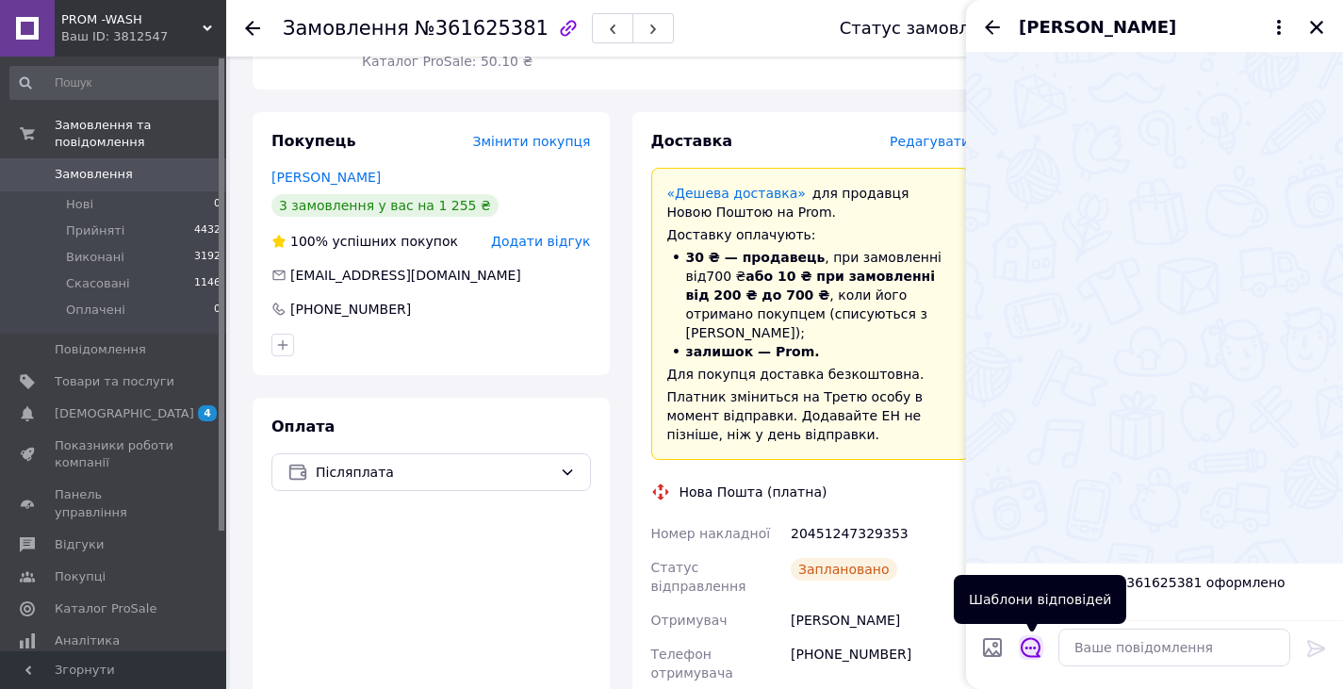
click at [1028, 648] on icon "Відкрити шаблони відповідей" at bounding box center [1031, 647] width 21 height 21
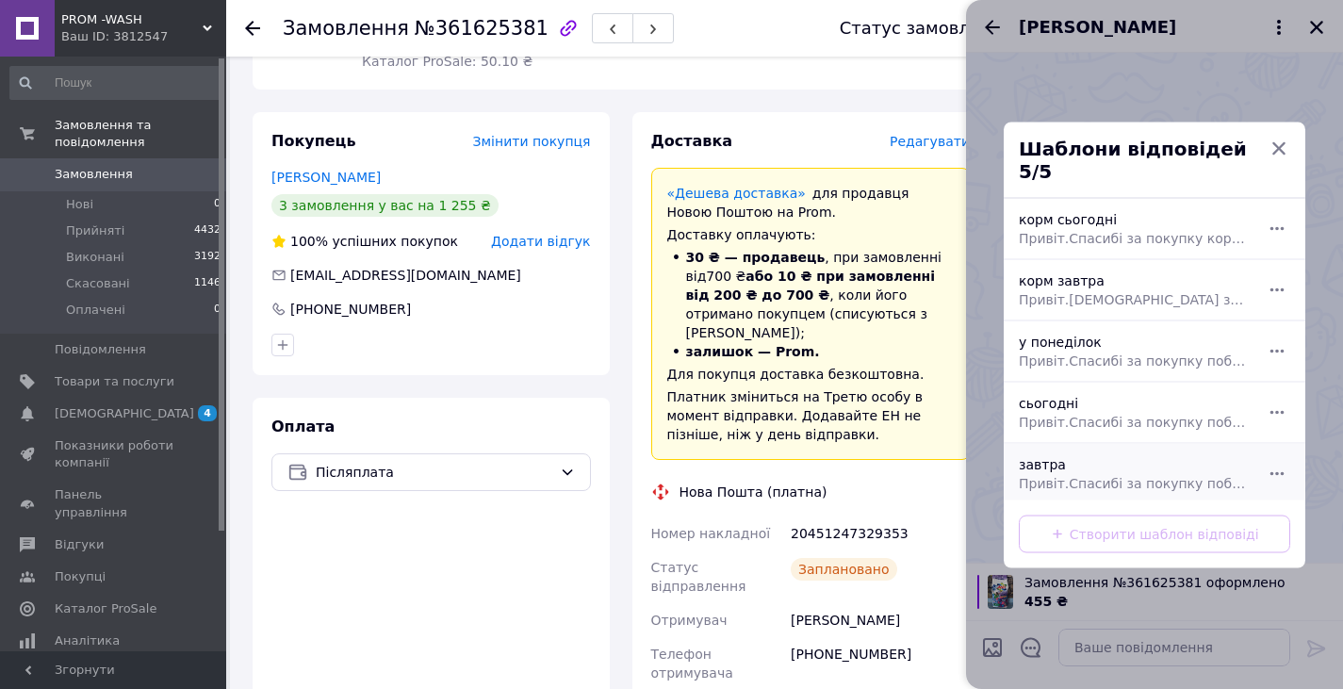
click at [1052, 452] on div "завтра Привіт.Спасибі за покупку побутової хімії завтра відправимо" at bounding box center [1133, 473] width 245 height 53
type textarea "Привіт.Спасибі за покупку побутової хімії завтра відправимо"
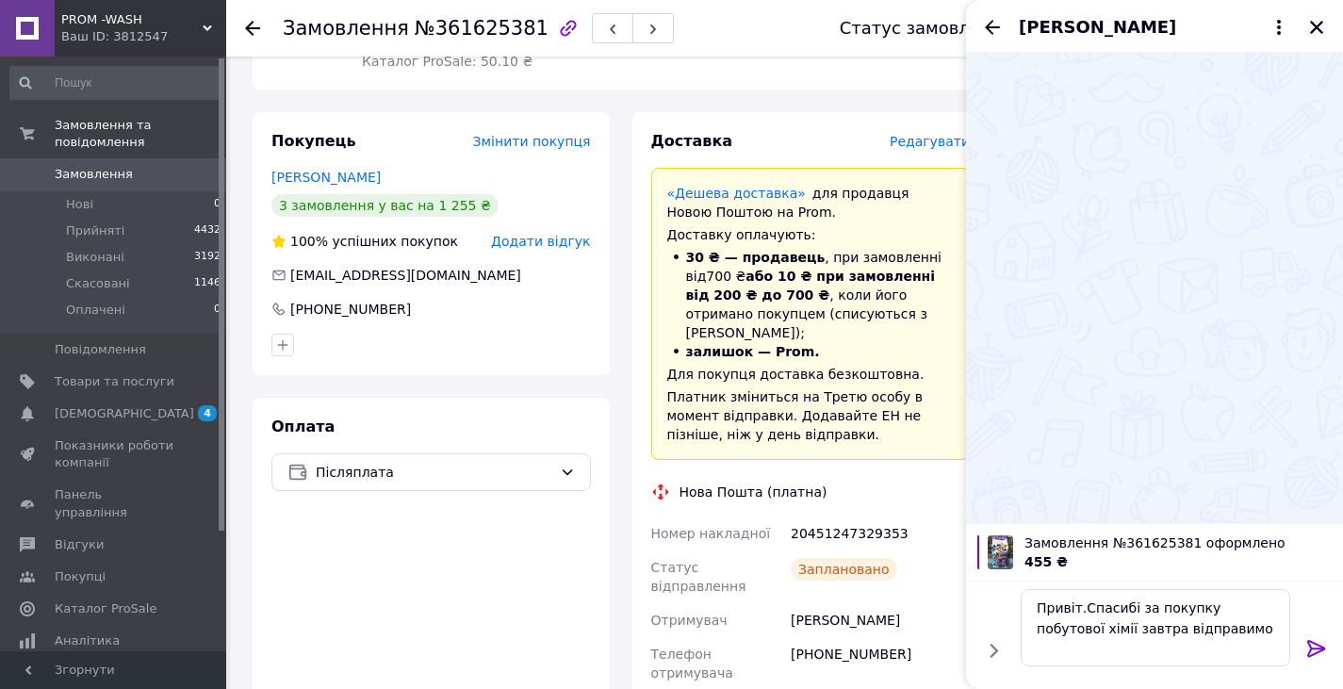
click at [1313, 648] on icon at bounding box center [1316, 648] width 18 height 17
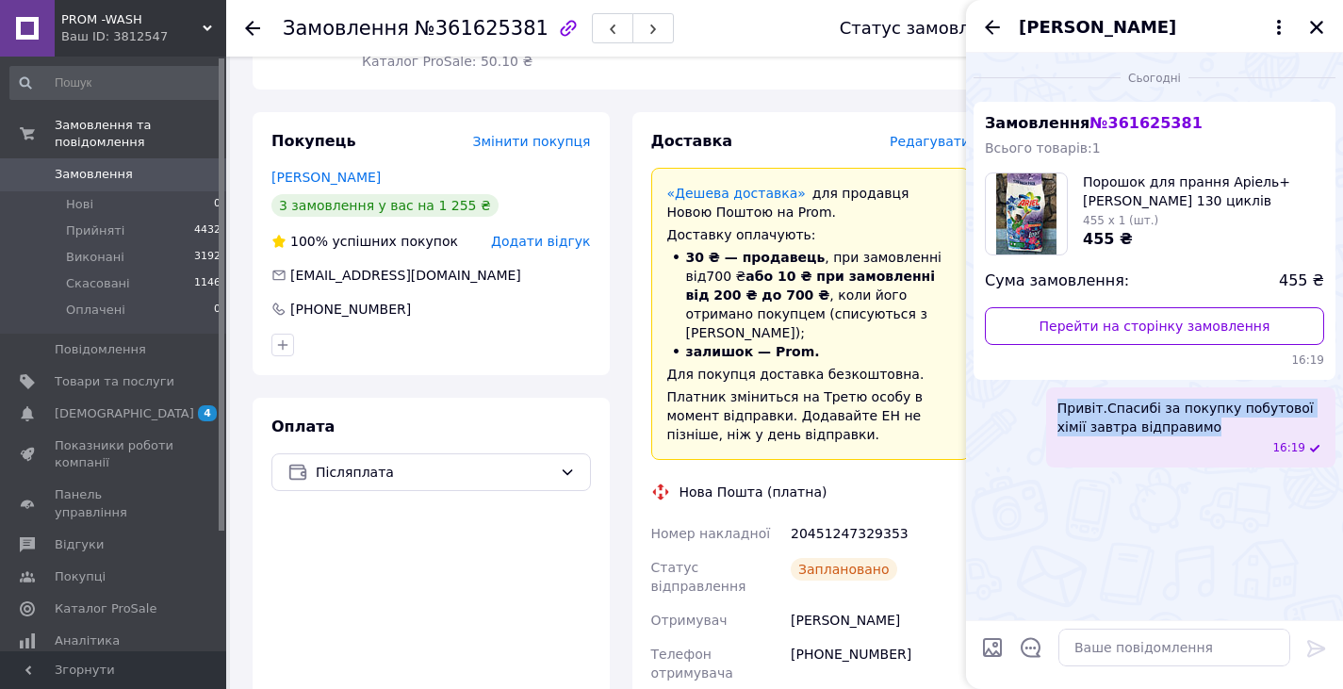
drag, startPoint x: 1042, startPoint y: 400, endPoint x: 1214, endPoint y: 431, distance: 175.3
click at [1214, 431] on div "Привіт.Спасибі за покупку побутової хімії завтра відправимо 16:19" at bounding box center [1155, 427] width 362 height 80
copy span "Привіт.Спасибі за покупку побутової хімії завтра відправимо"
click at [1318, 21] on icon "Закрити" at bounding box center [1316, 27] width 17 height 17
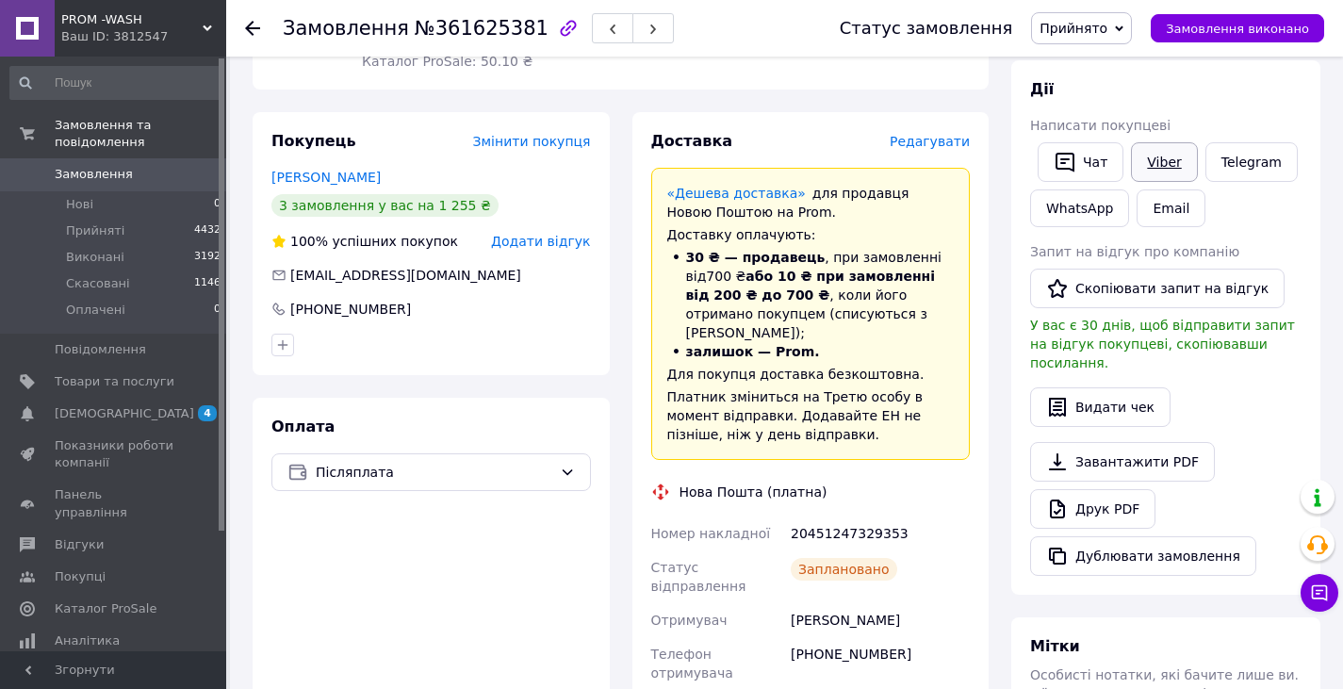
click at [1161, 165] on link "Viber" at bounding box center [1164, 162] width 66 height 40
click at [993, 675] on div "Доставка Редагувати «Дешева доставка»   для продавця Новою Поштою на Prom. Дост…" at bounding box center [811, 602] width 380 height 981
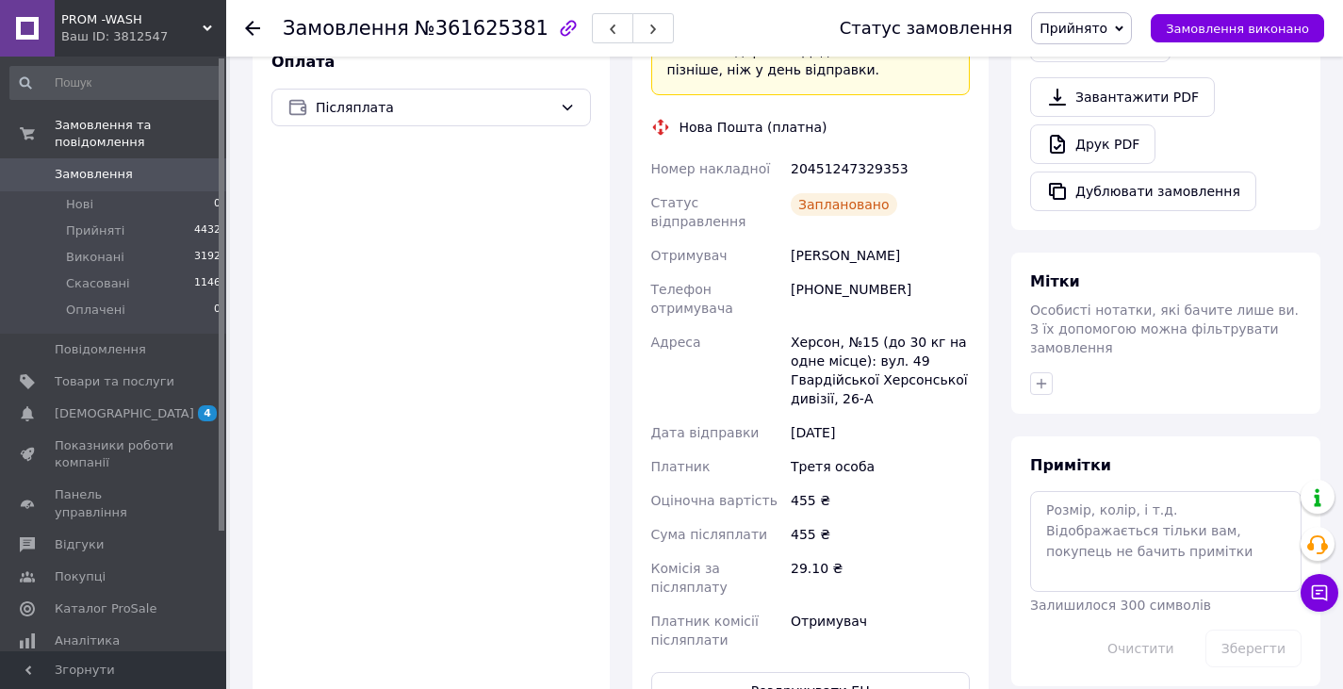
scroll to position [848, 0]
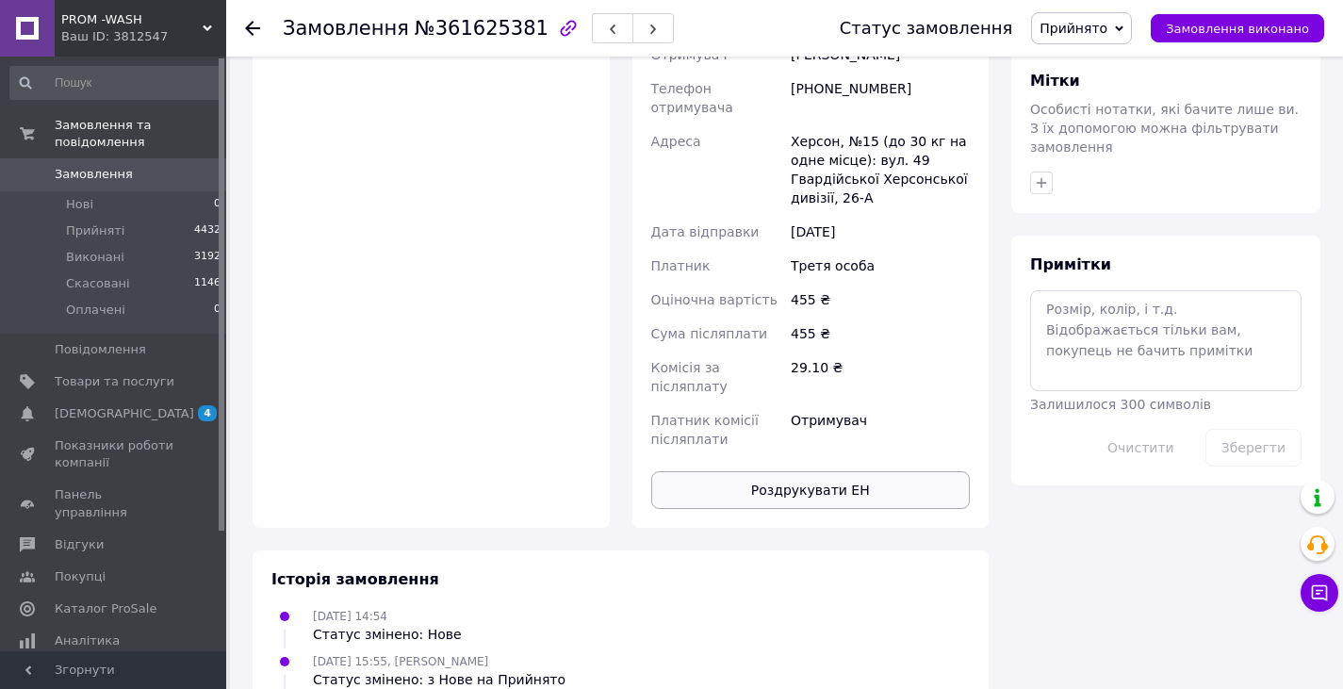
click at [775, 471] on button "Роздрукувати ЕН" at bounding box center [811, 490] width 320 height 38
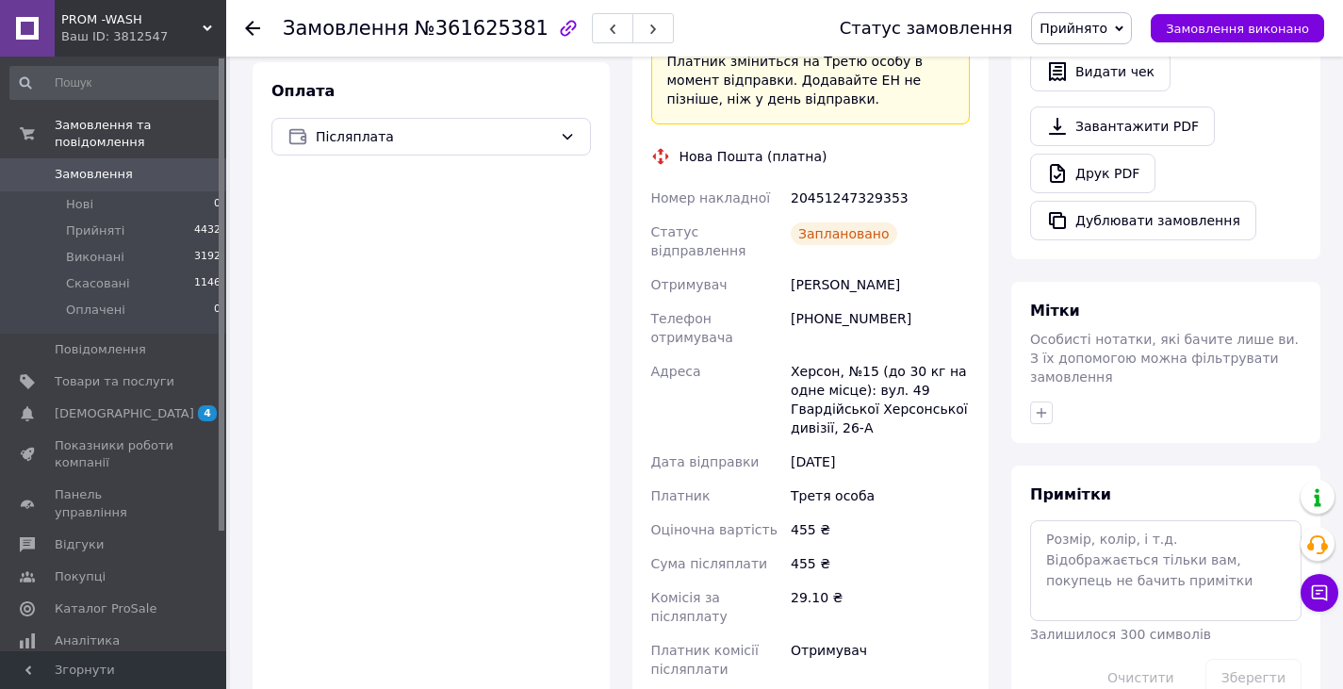
scroll to position [660, 0]
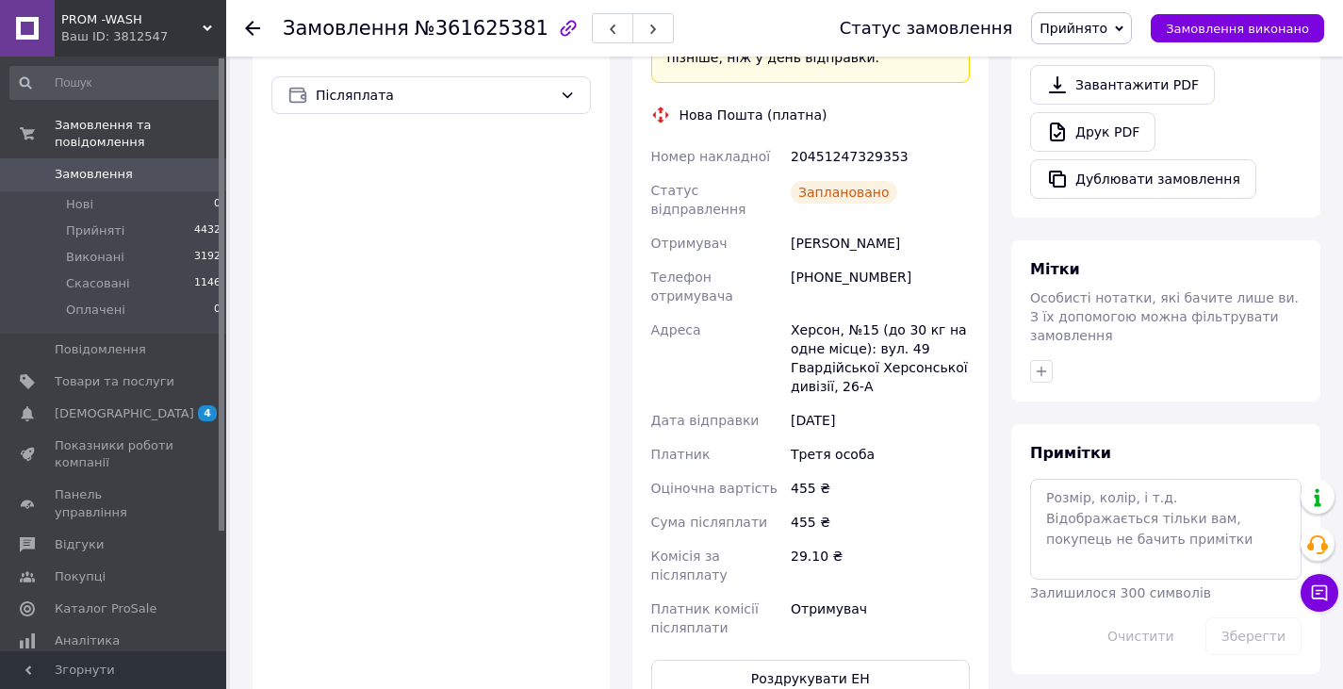
click at [246, 27] on use at bounding box center [252, 28] width 15 height 15
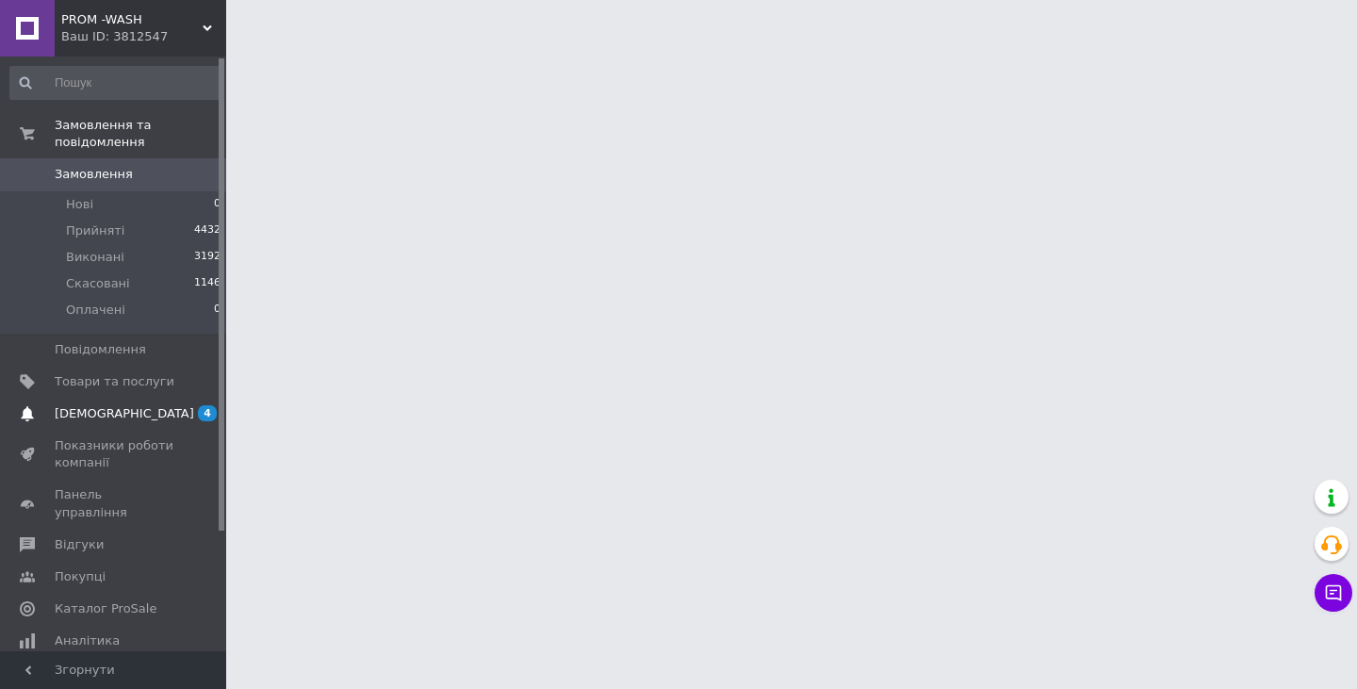
click at [204, 405] on span "4" at bounding box center [207, 413] width 19 height 16
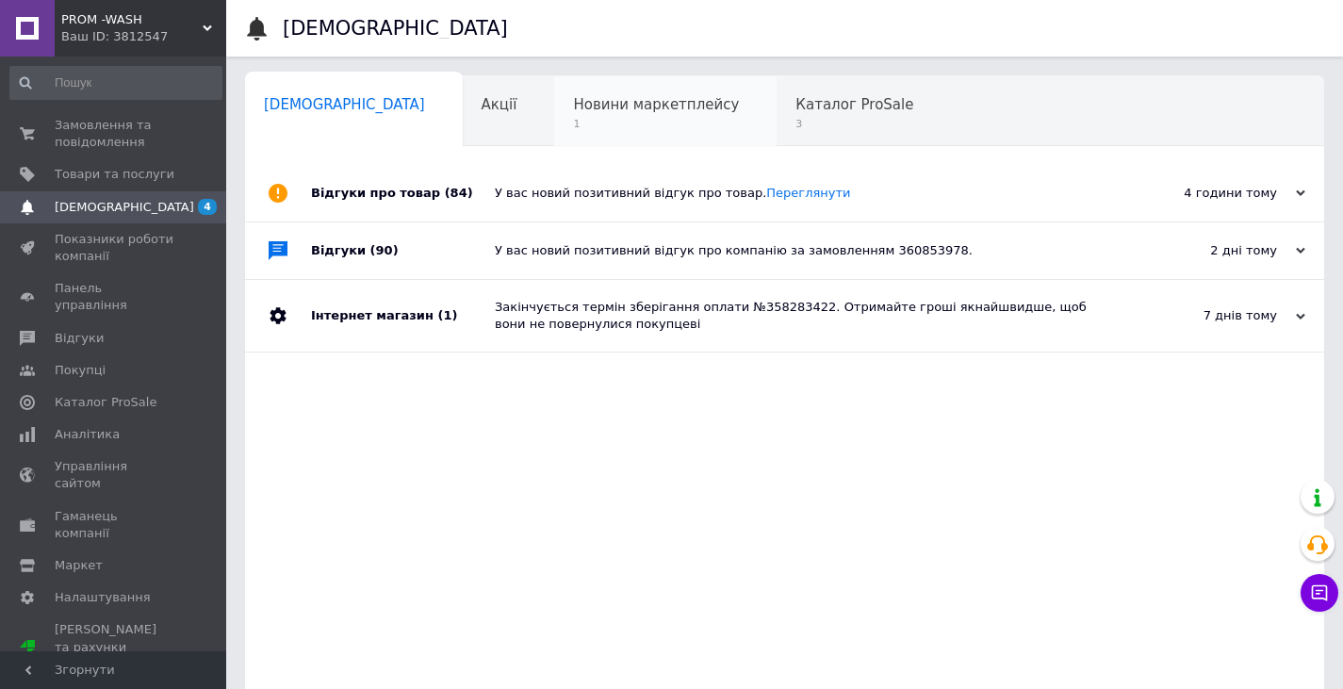
click at [573, 117] on span "1" at bounding box center [656, 124] width 166 height 14
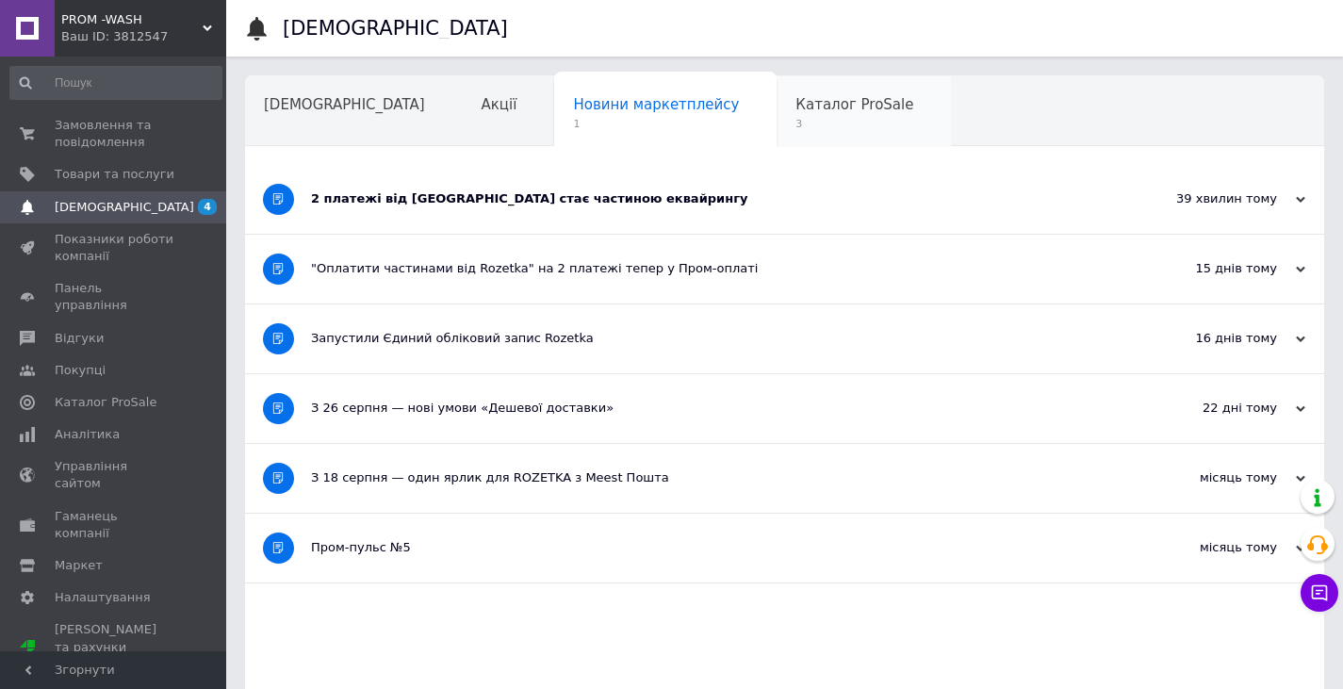
click at [796, 100] on span "Каталог ProSale" at bounding box center [855, 104] width 118 height 17
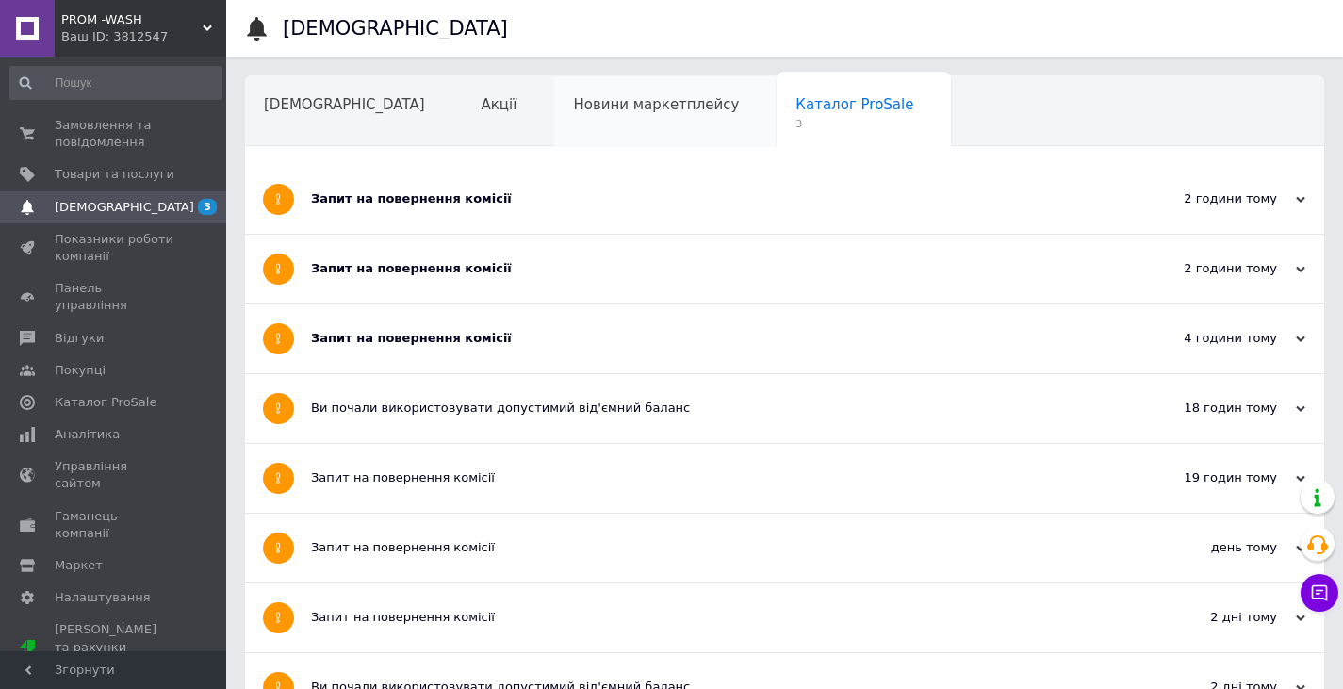
click at [554, 115] on div "Новини маркетплейсу" at bounding box center [665, 112] width 222 height 72
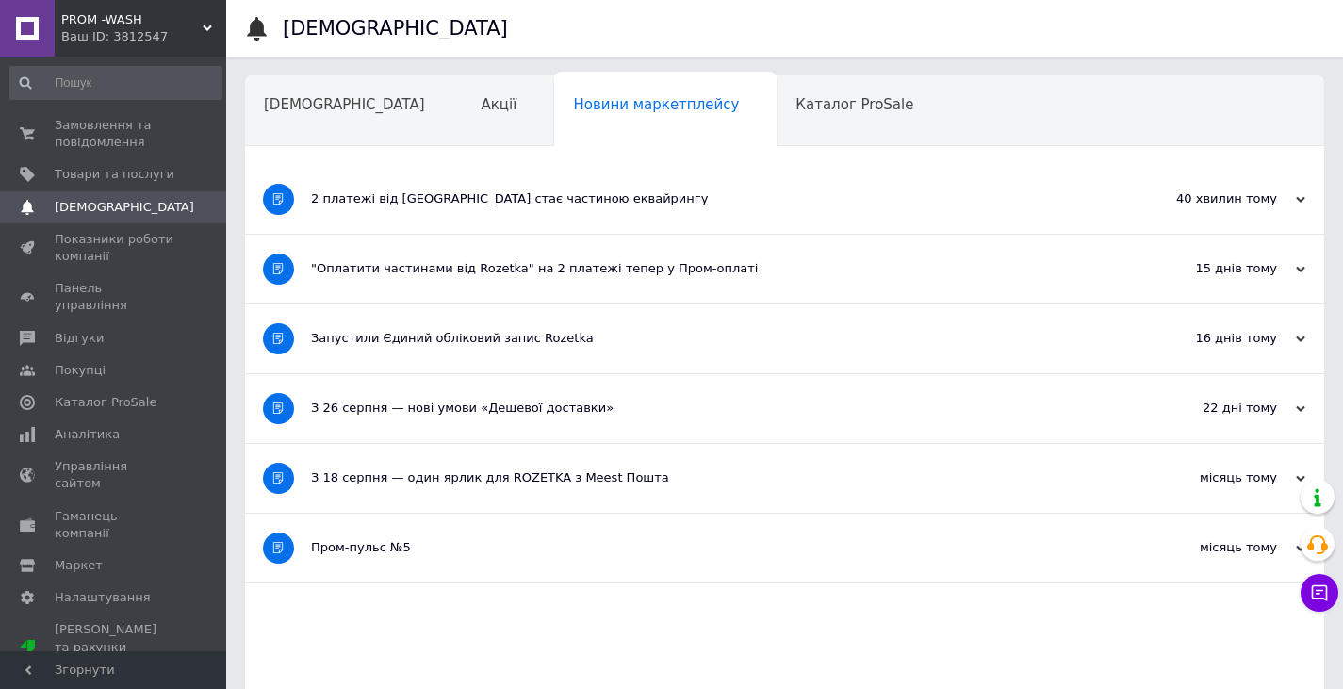
click at [506, 200] on div "2 платежі від Rozetka стає частиною еквайрингу" at bounding box center [714, 198] width 806 height 17
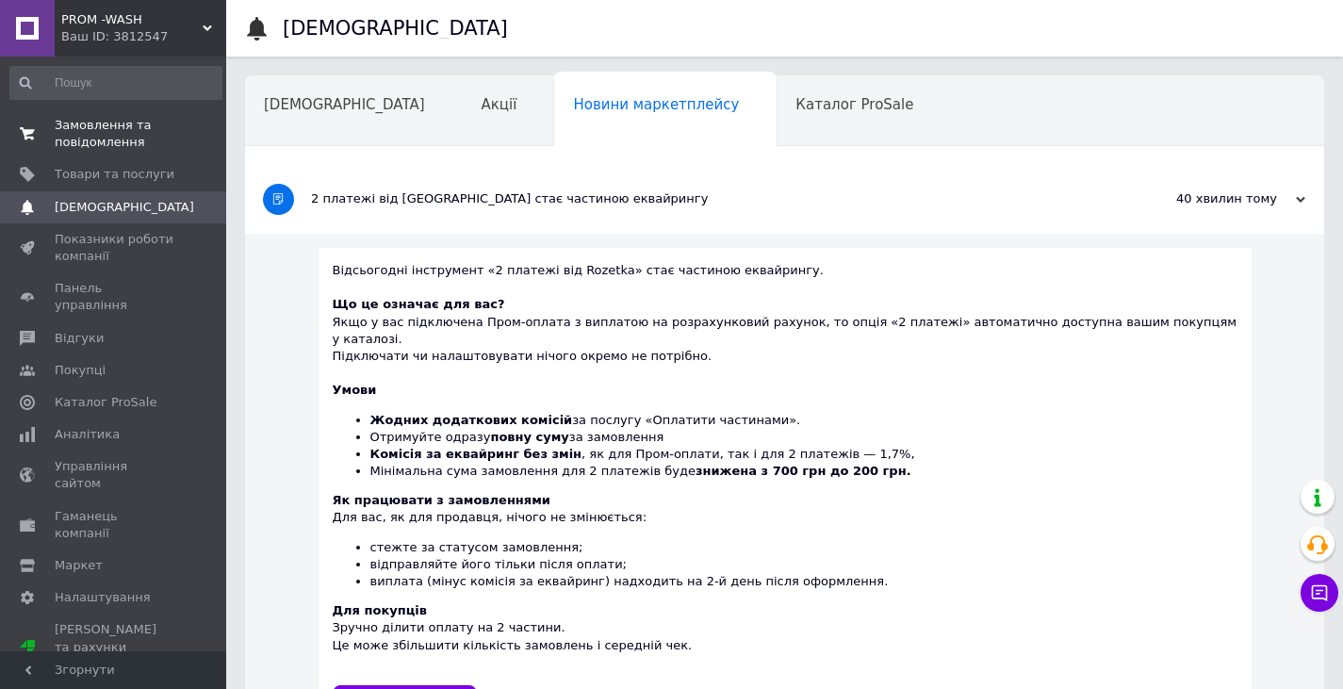
click at [90, 133] on span "Замовлення та повідомлення" at bounding box center [115, 134] width 120 height 34
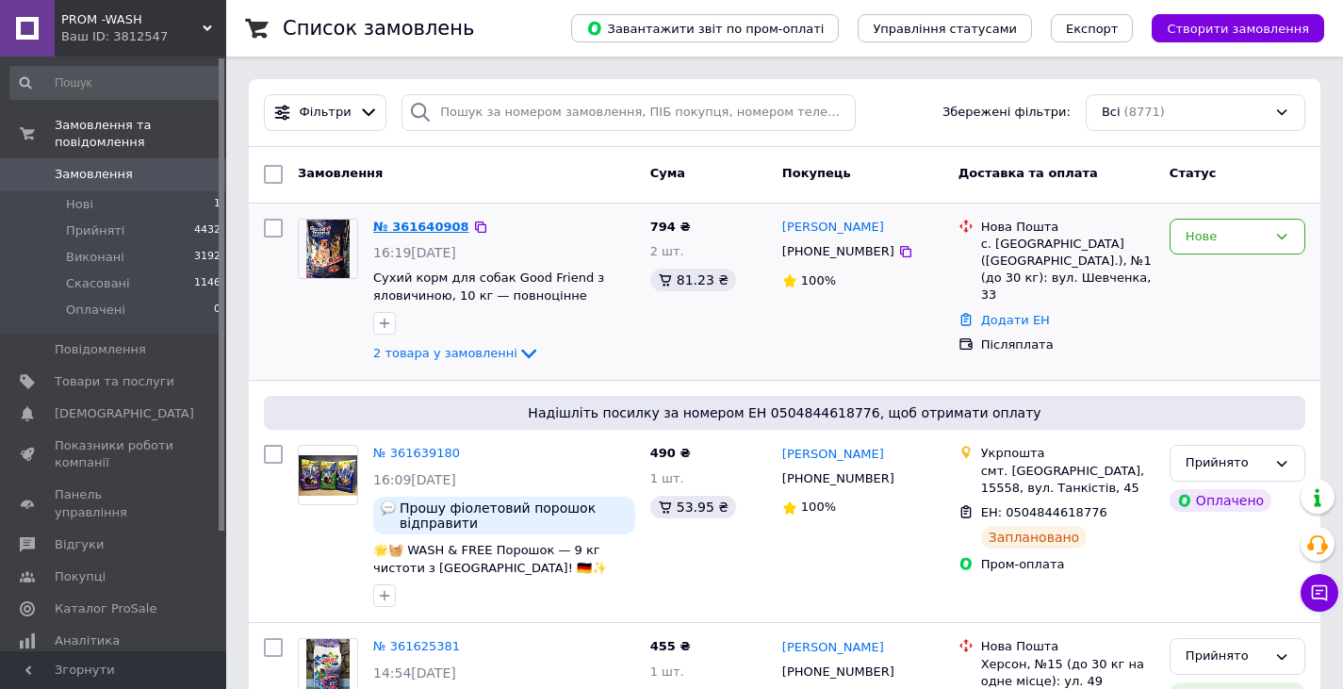
click at [435, 230] on link "№ 361640908" at bounding box center [421, 227] width 96 height 14
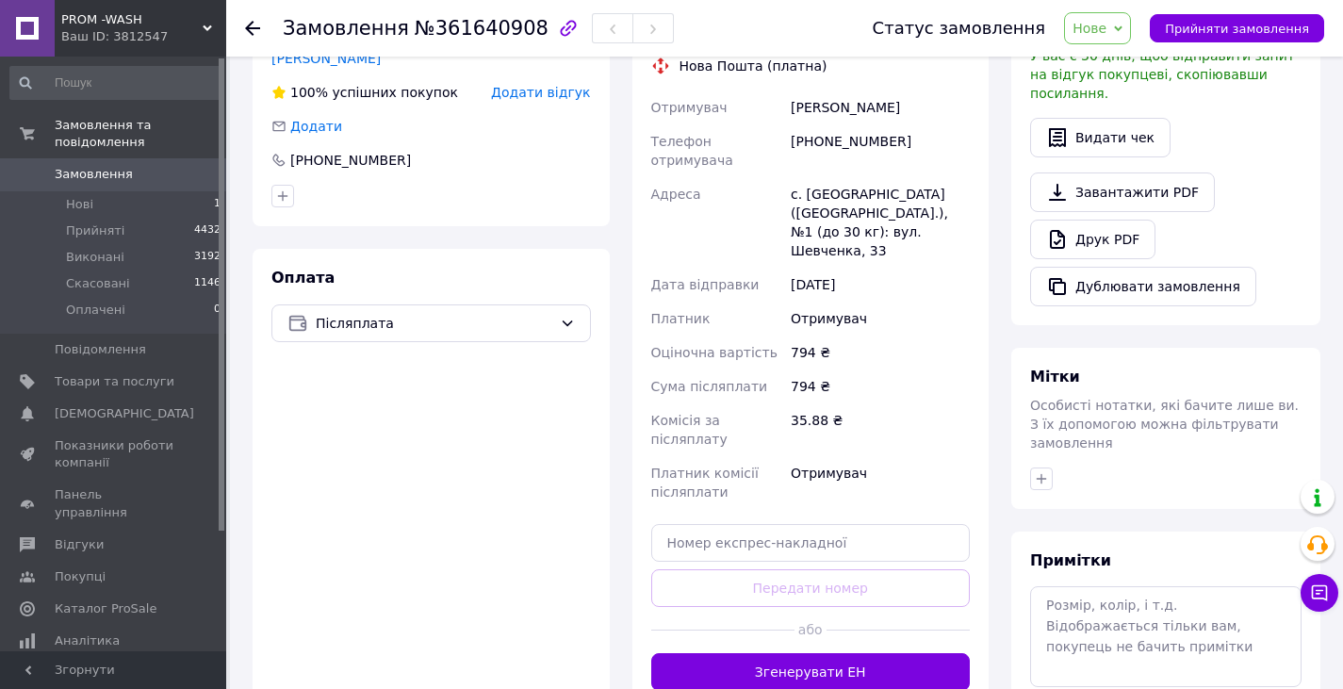
scroll to position [660, 0]
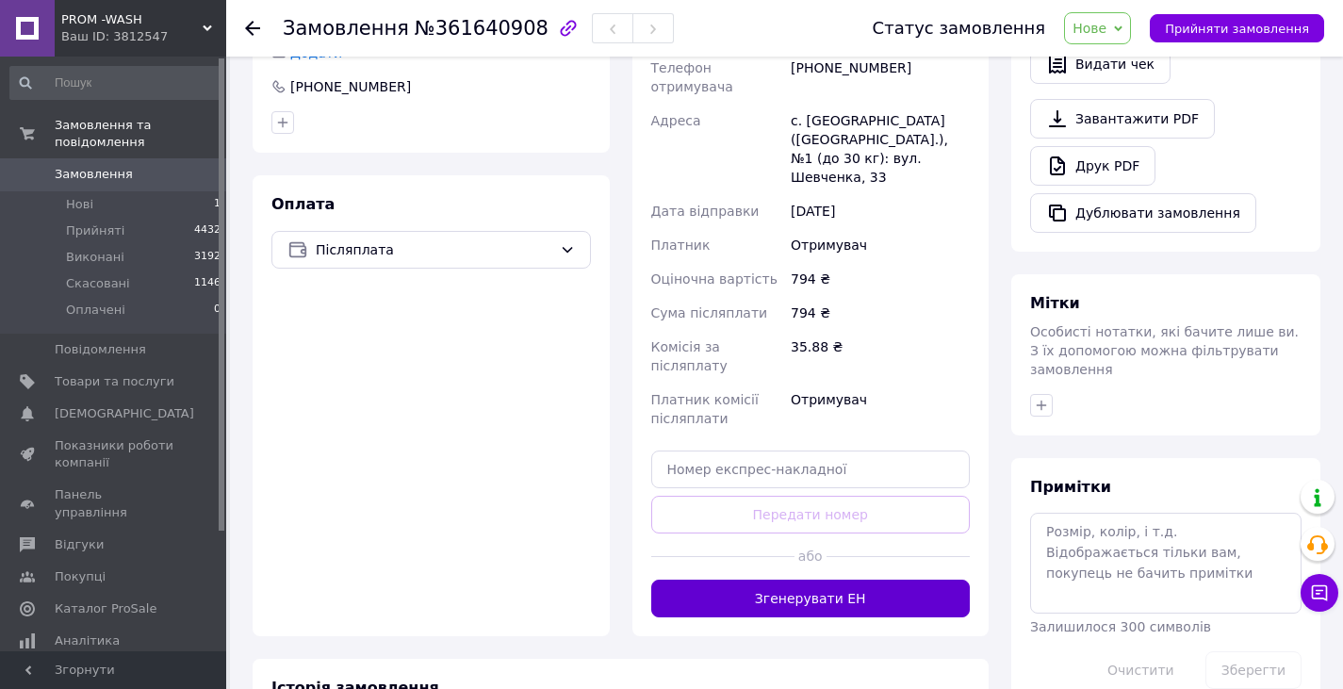
click at [862, 580] on button "Згенерувати ЕН" at bounding box center [811, 599] width 320 height 38
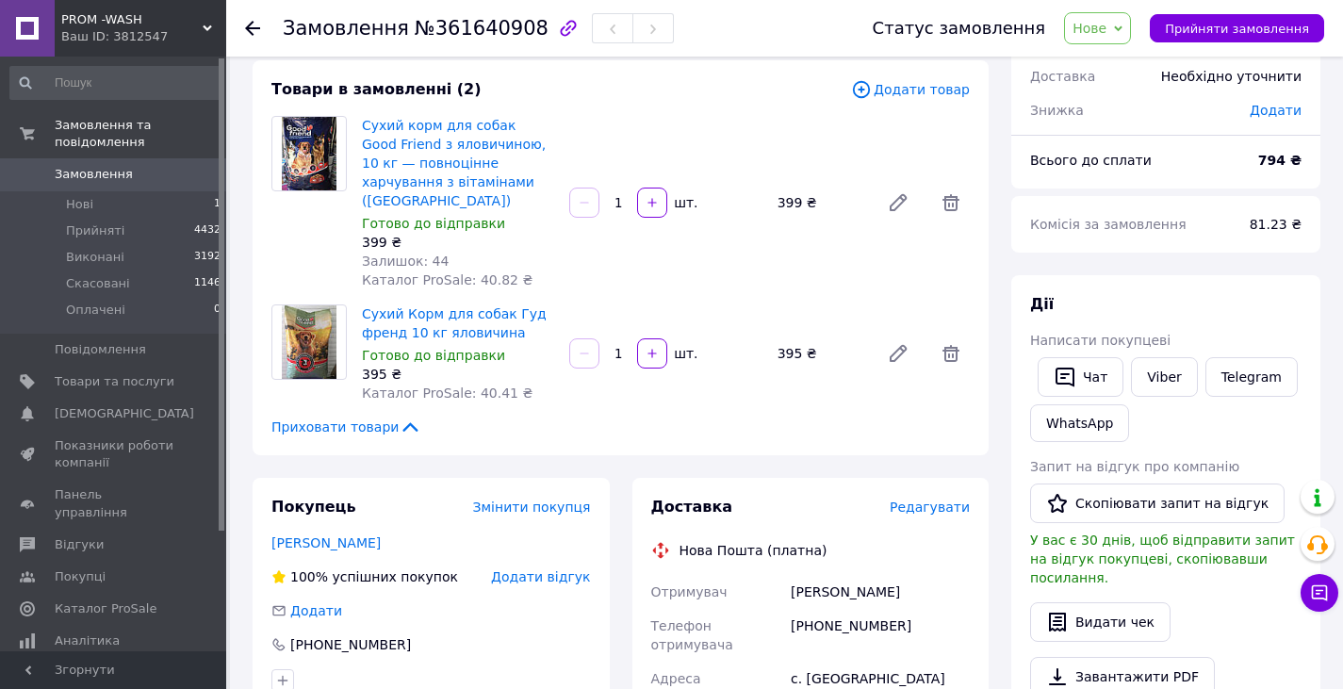
scroll to position [94, 0]
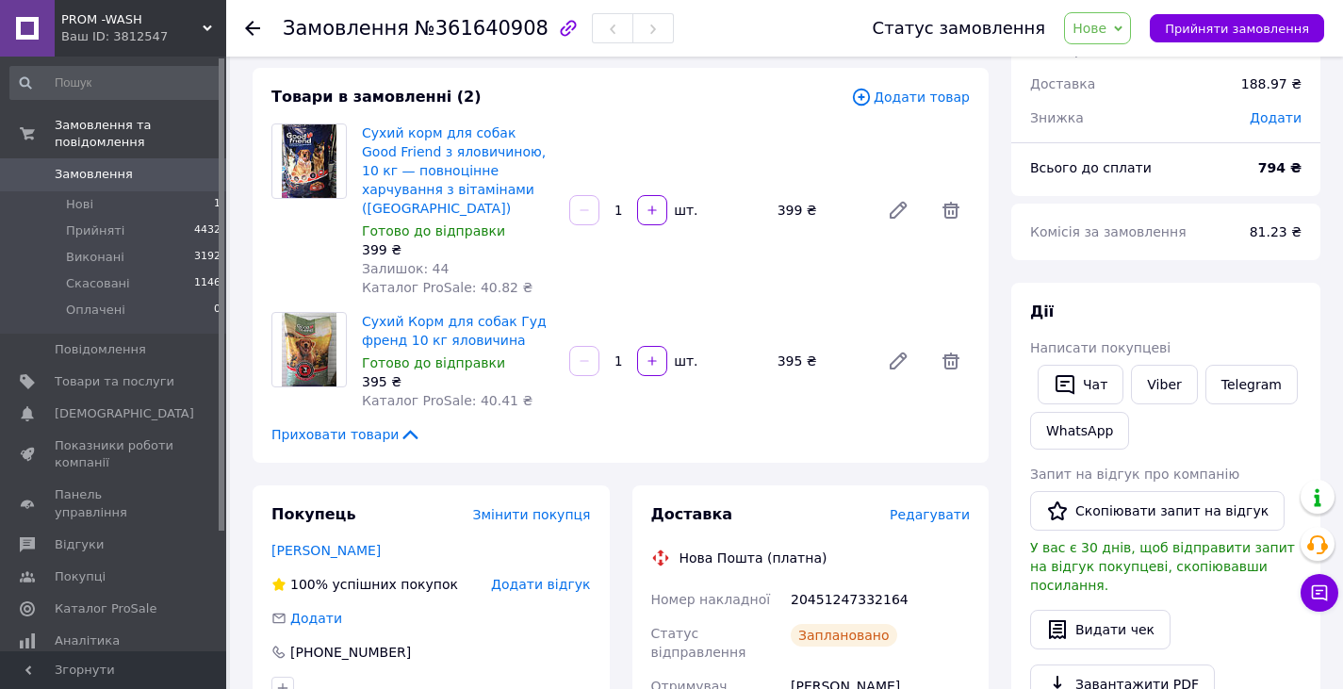
click at [1107, 35] on span "Нове" at bounding box center [1090, 28] width 34 height 15
click at [1109, 69] on li "Прийнято" at bounding box center [1108, 66] width 87 height 28
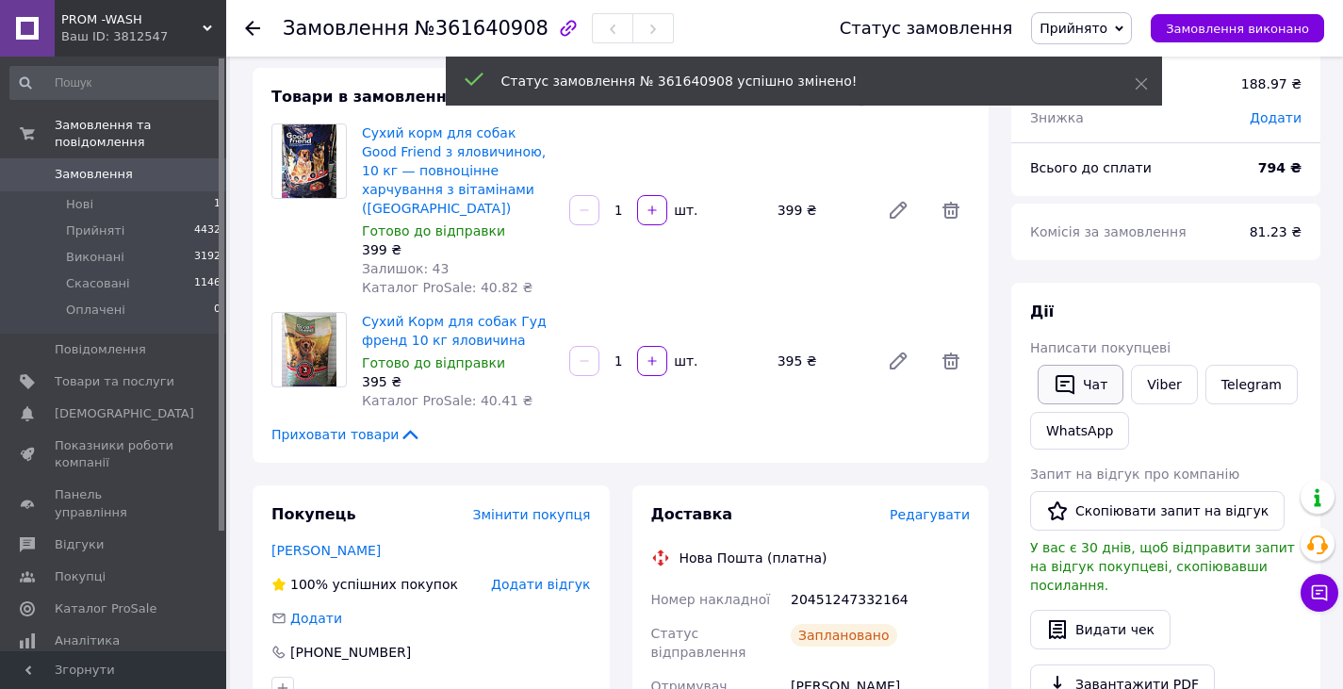
click at [1064, 390] on icon "button" at bounding box center [1065, 385] width 19 height 20
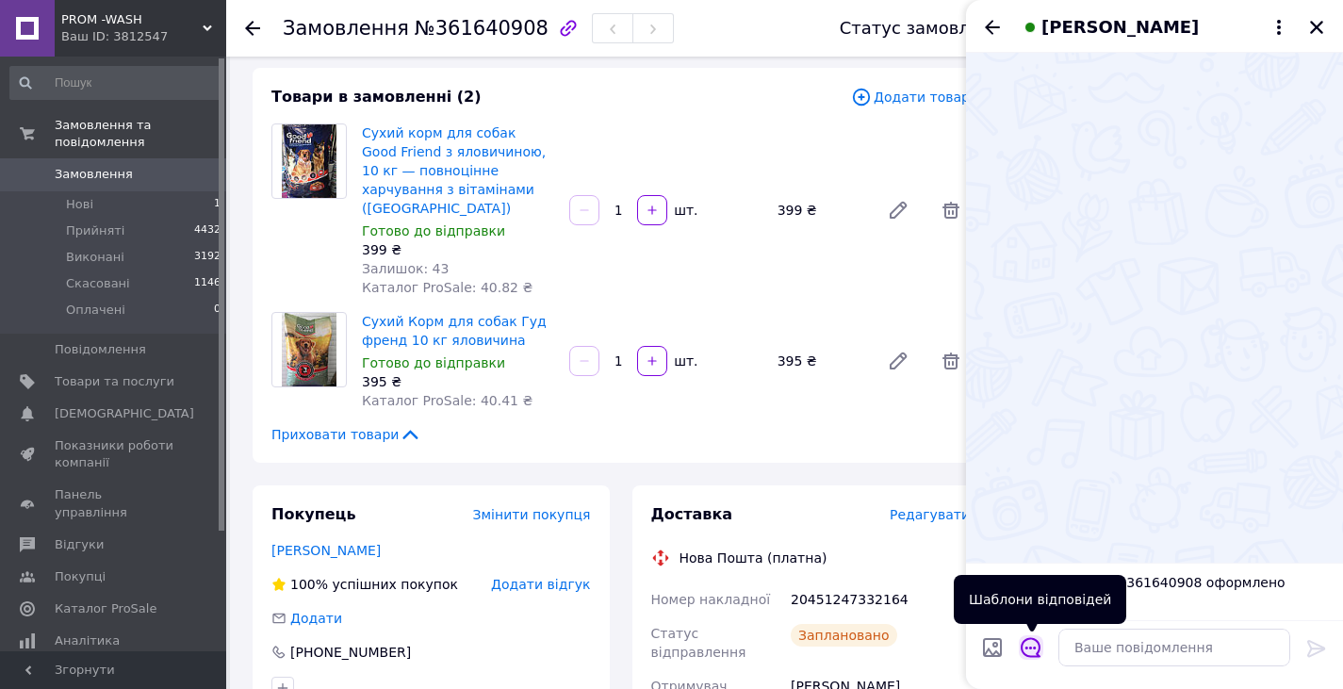
click at [1032, 642] on icon "Відкрити шаблони відповідей" at bounding box center [1031, 647] width 21 height 21
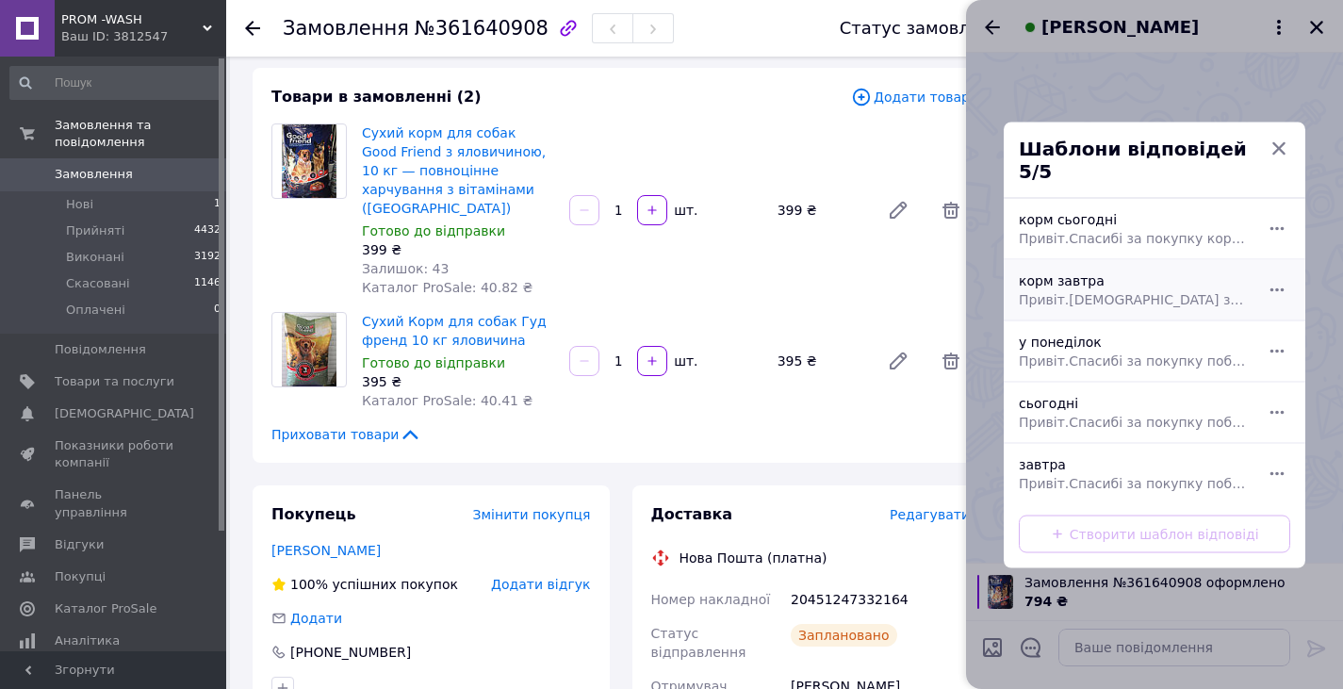
click at [1075, 289] on span "Привіт.[DEMOGRAPHIC_DATA] за покупку корму завтра відправимо" at bounding box center [1134, 298] width 230 height 19
type textarea "Привіт.[DEMOGRAPHIC_DATA] за покупку корму завтра відправимо"
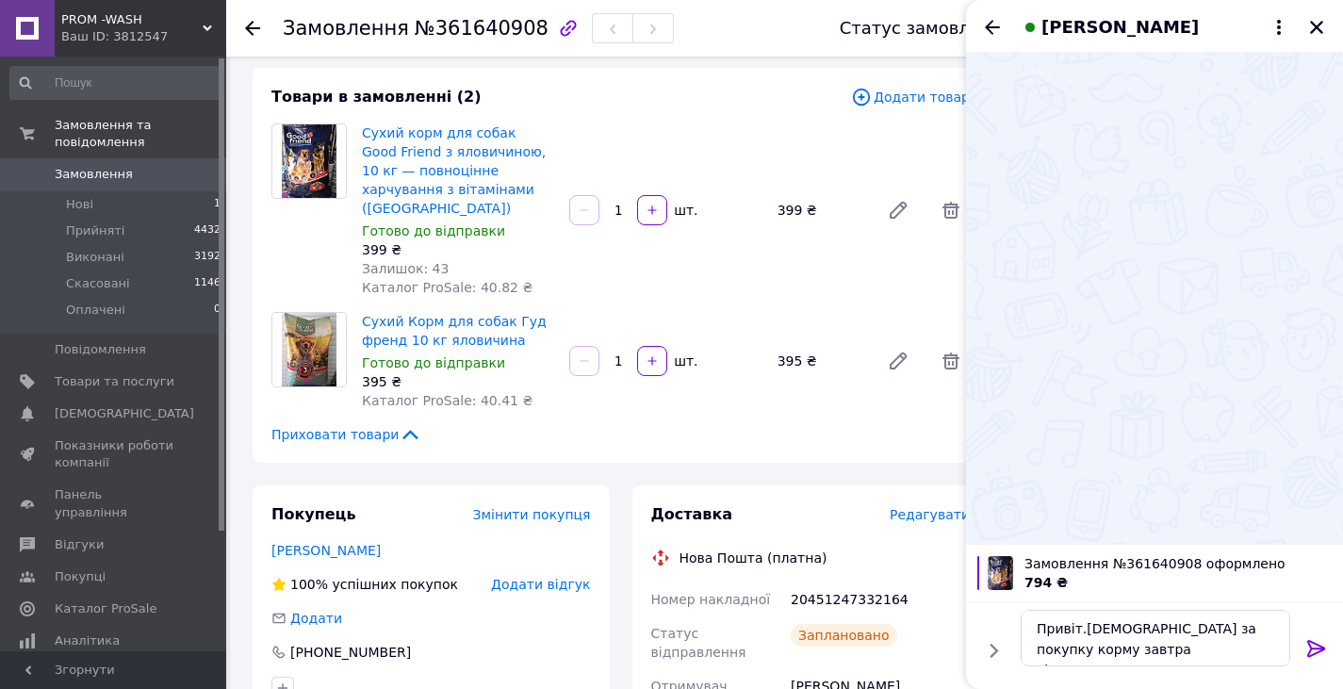
drag, startPoint x: 1318, startPoint y: 648, endPoint x: 1257, endPoint y: 539, distance: 124.1
click at [1318, 647] on icon at bounding box center [1316, 648] width 23 height 23
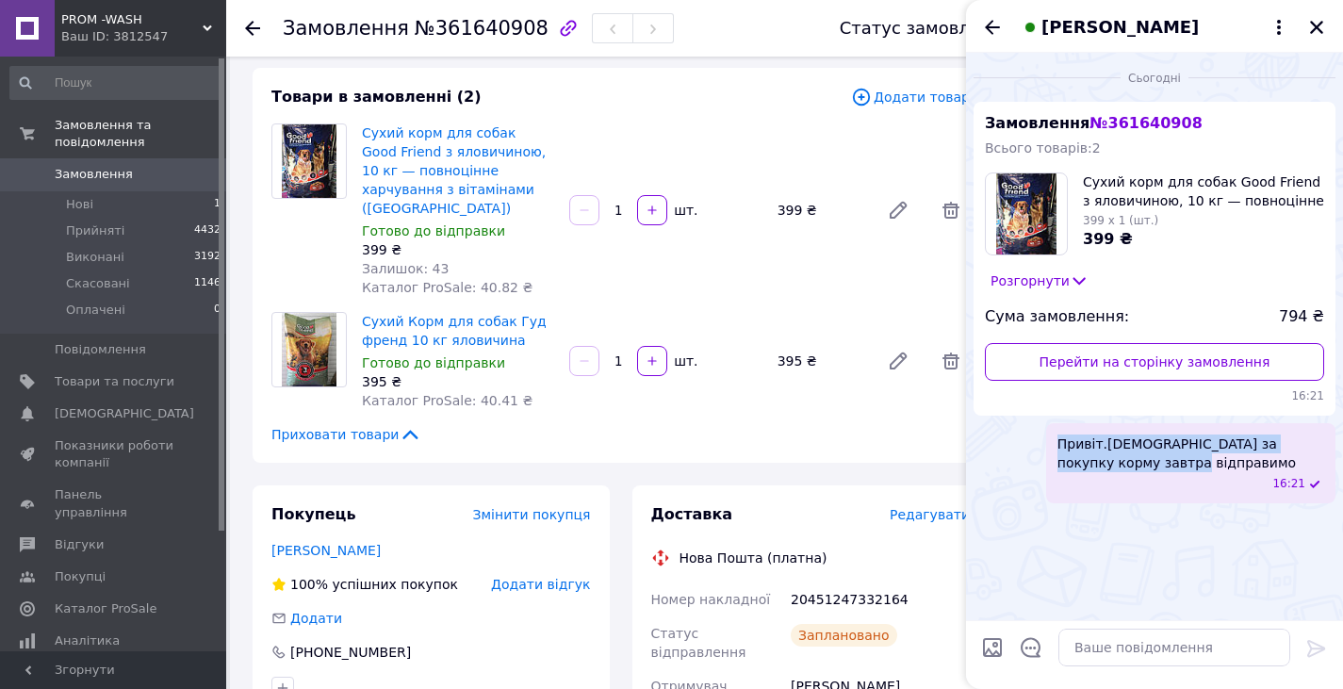
drag, startPoint x: 1052, startPoint y: 444, endPoint x: 1179, endPoint y: 457, distance: 127.9
click at [1179, 457] on div "Привіт.Спасибі за покупку корму завтра відправимо 16:21" at bounding box center [1190, 463] width 289 height 80
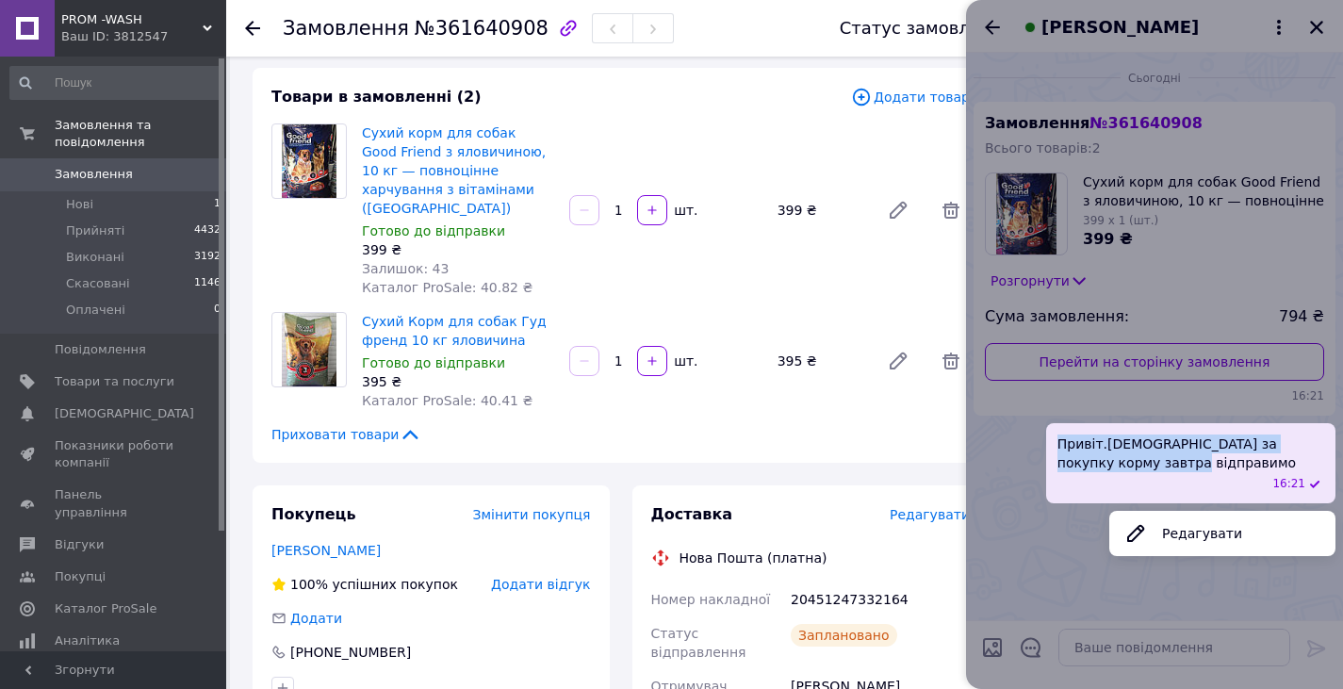
copy span "Привіт.[DEMOGRAPHIC_DATA] за покупку корму завтра відправимо"
click at [1318, 24] on div at bounding box center [1154, 344] width 377 height 689
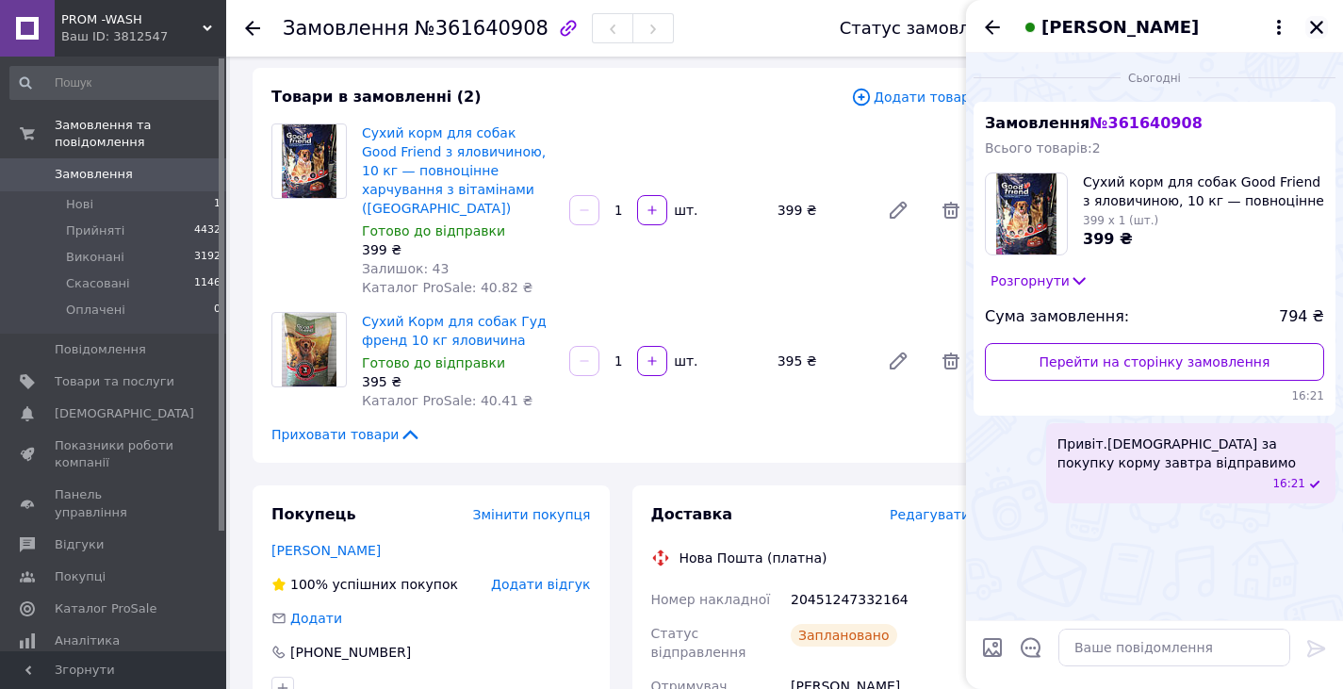
click at [1326, 27] on button "Закрити" at bounding box center [1316, 27] width 23 height 23
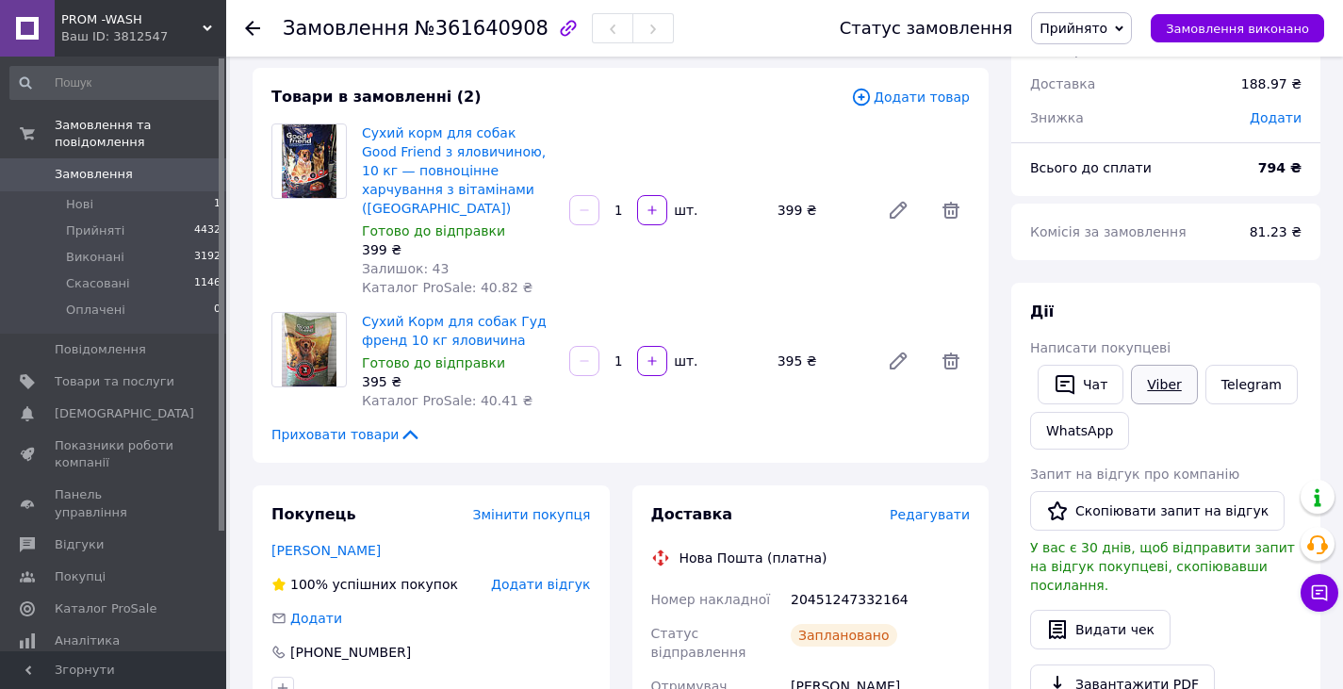
click at [1155, 382] on link "Viber" at bounding box center [1164, 385] width 66 height 40
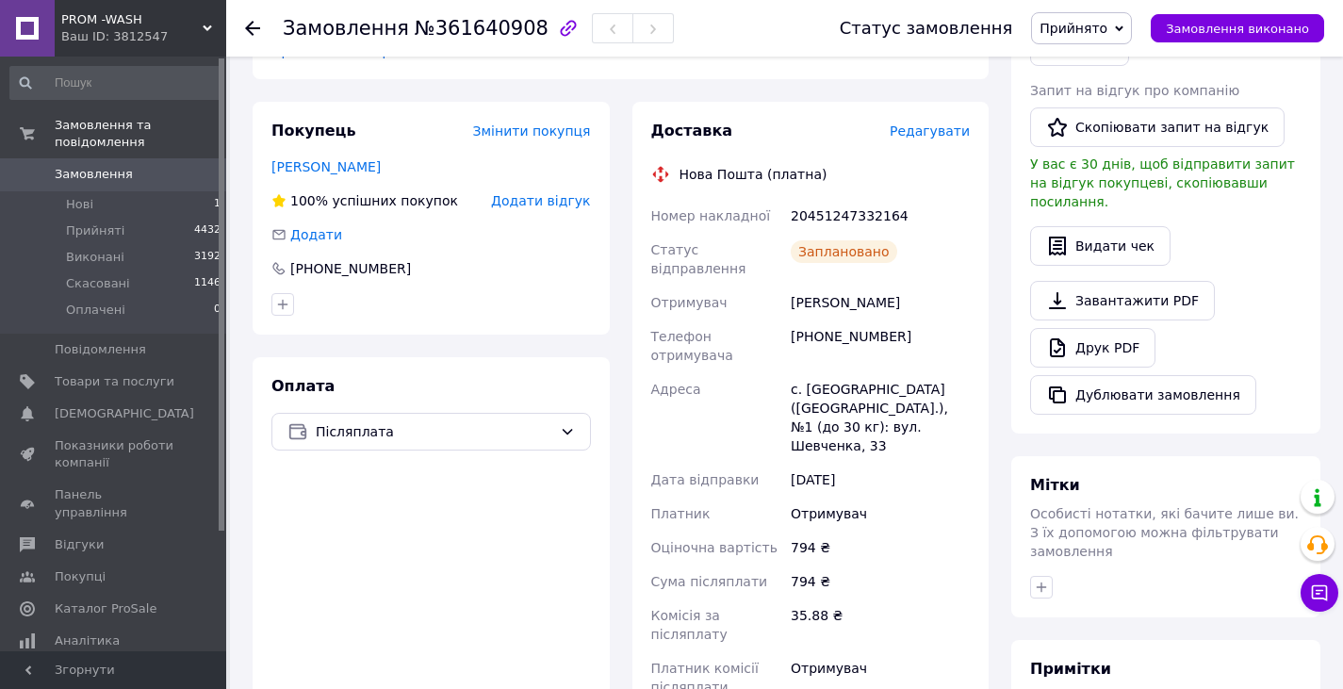
scroll to position [566, 0]
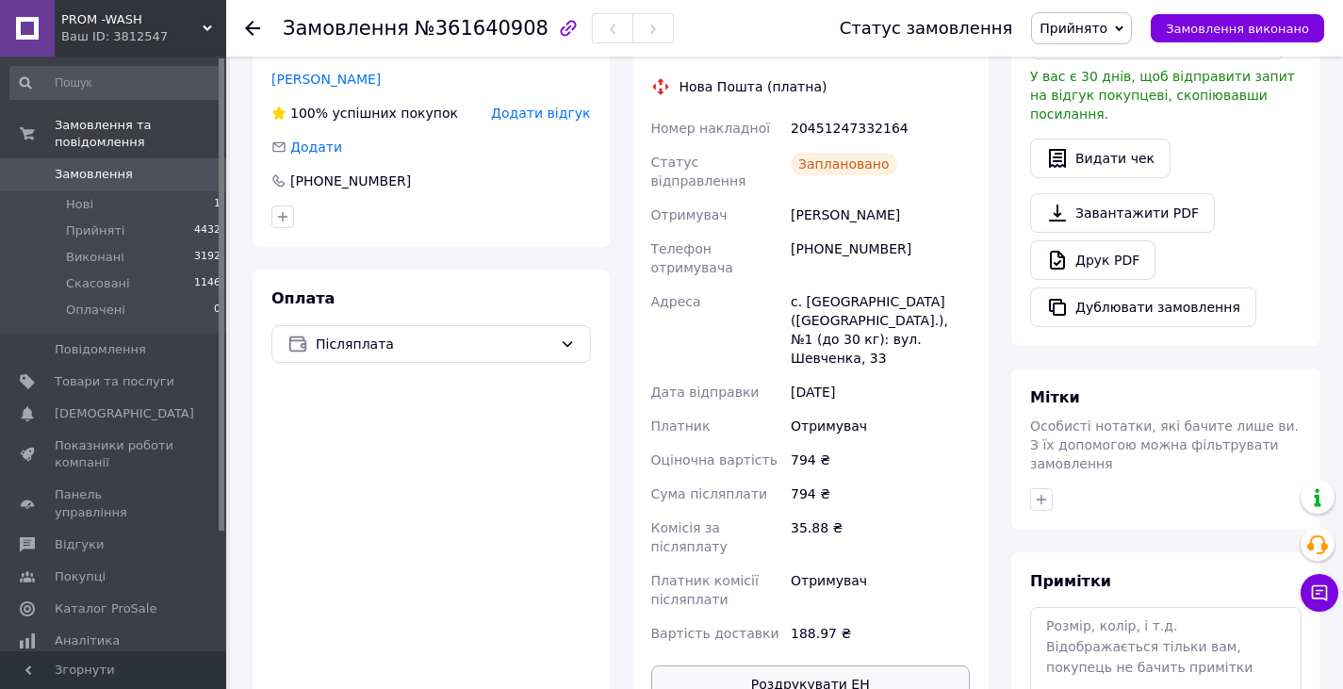
click at [763, 665] on button "Роздрукувати ЕН" at bounding box center [811, 684] width 320 height 38
click at [254, 22] on icon at bounding box center [252, 28] width 15 height 15
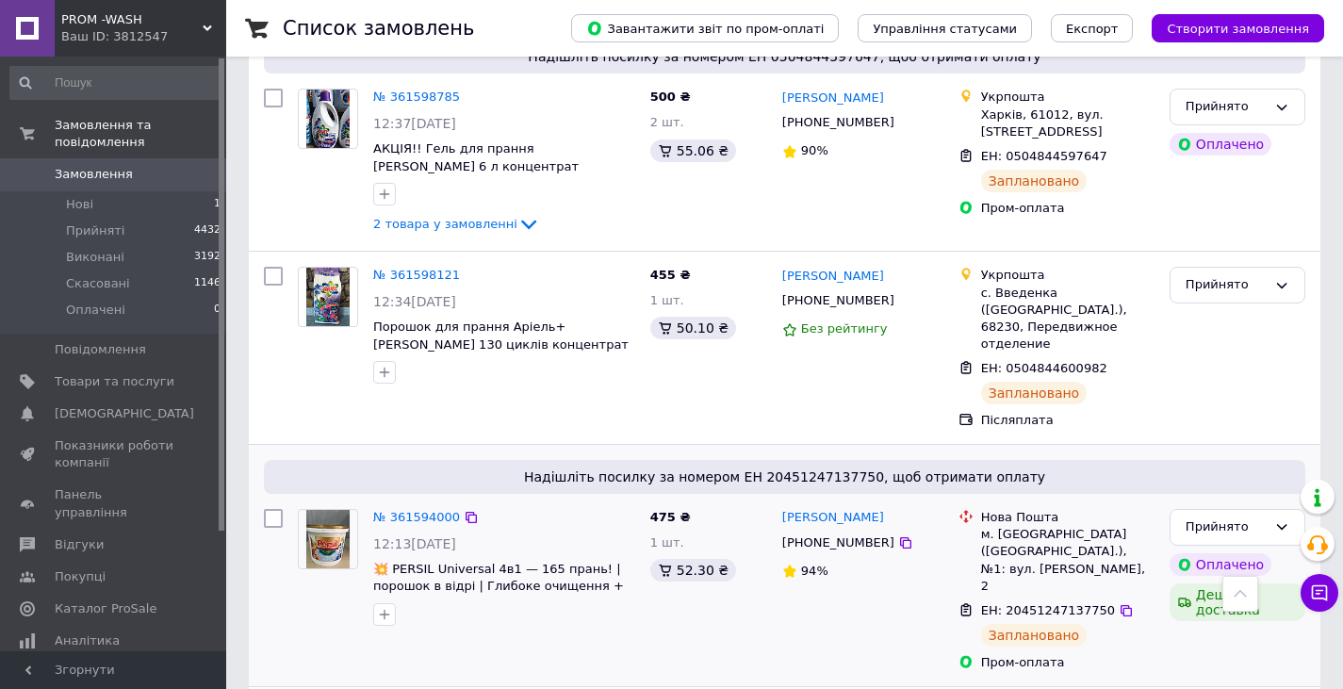
scroll to position [943, 0]
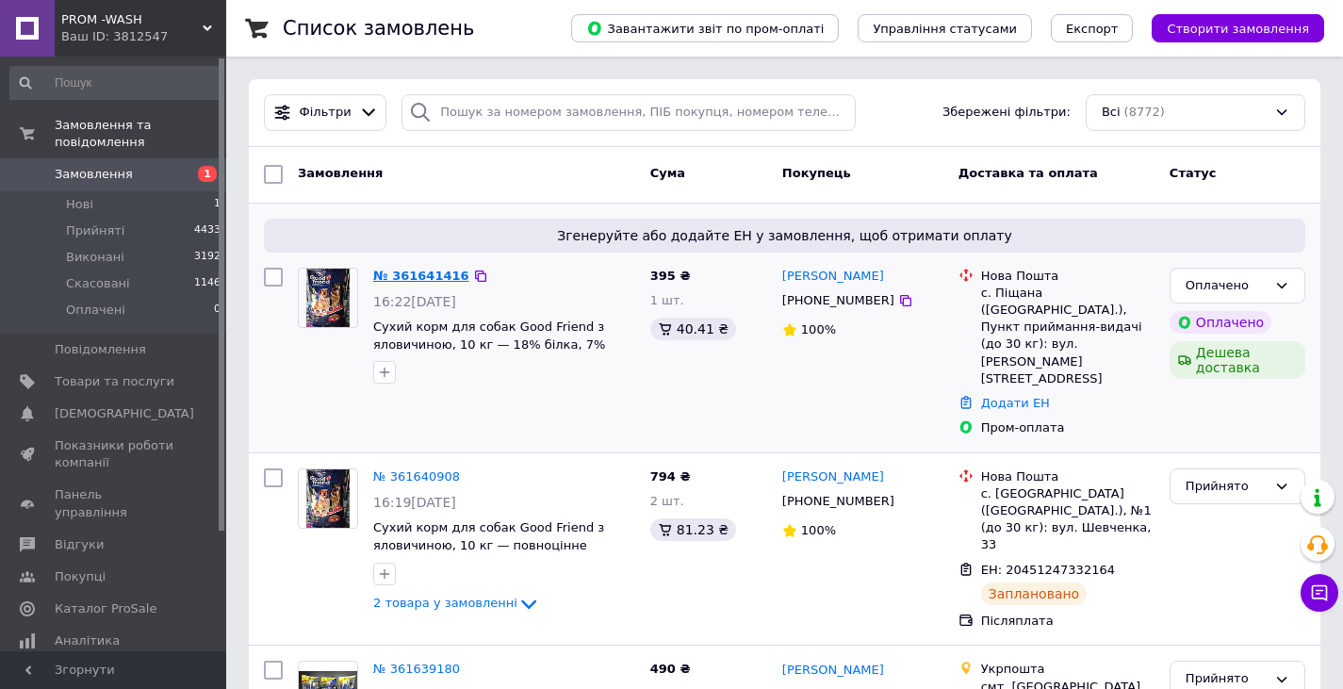
click at [394, 271] on link "№ 361641416" at bounding box center [421, 276] width 96 height 14
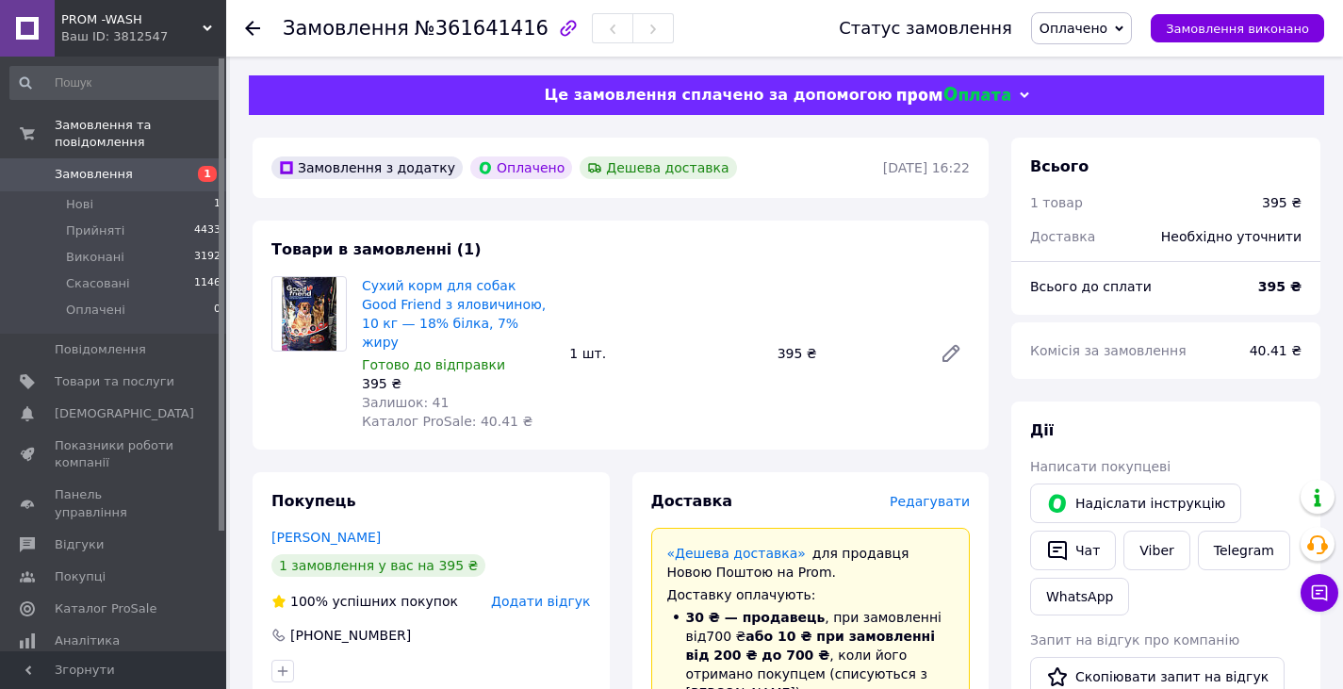
click at [1083, 35] on span "Оплачено" at bounding box center [1074, 28] width 68 height 15
click at [1097, 61] on li "Прийнято" at bounding box center [1081, 66] width 99 height 28
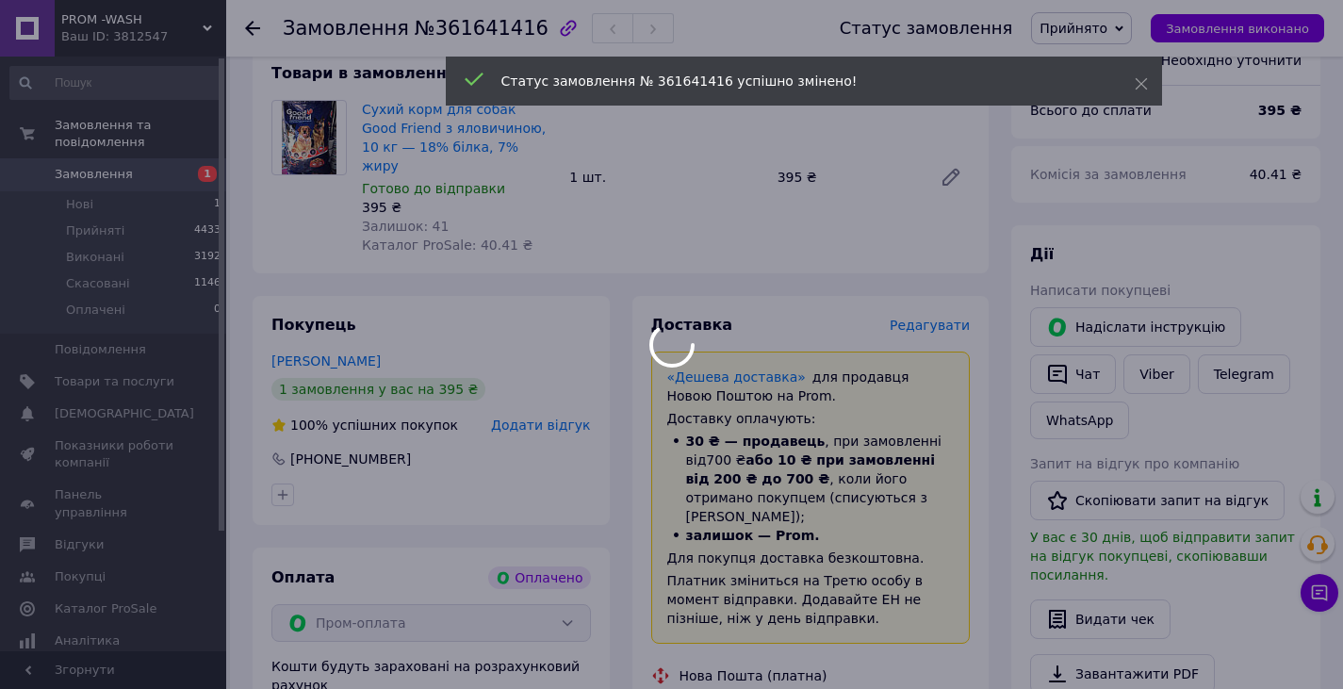
scroll to position [283, 0]
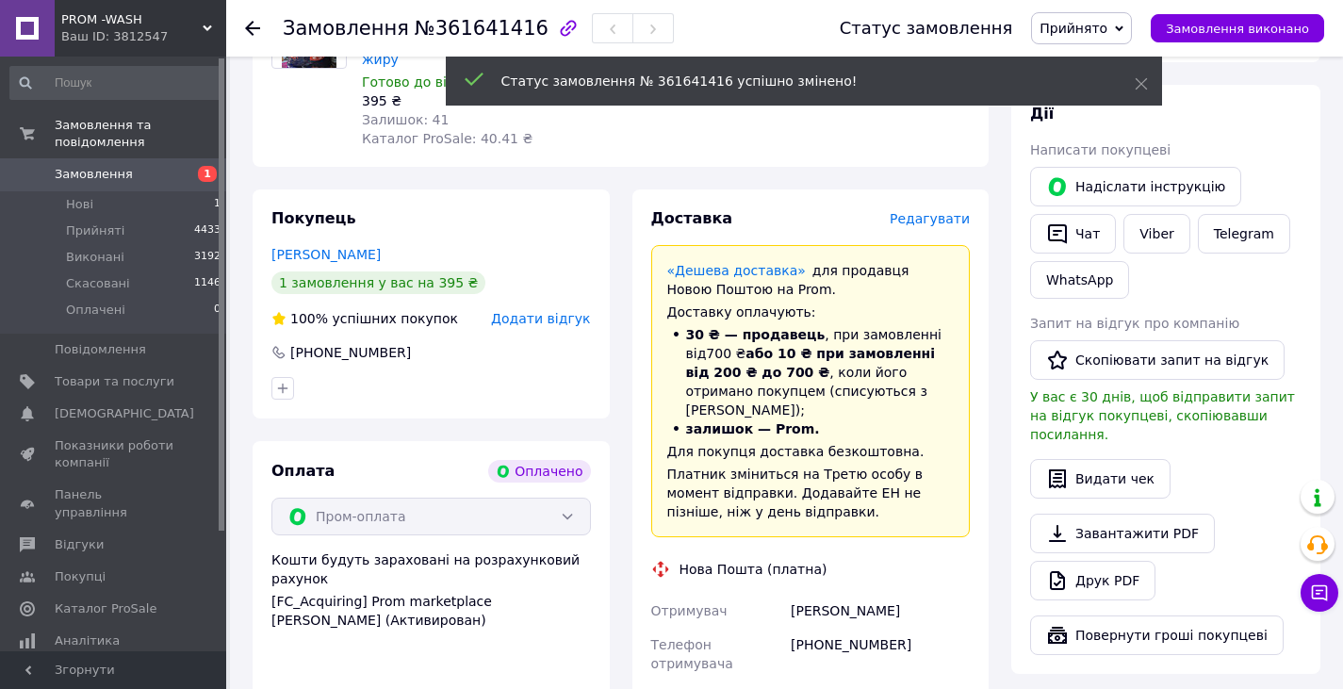
click at [1058, 258] on div "Надіслати інструкцію   Чат Viber Telegram WhatsApp" at bounding box center [1165, 233] width 279 height 140
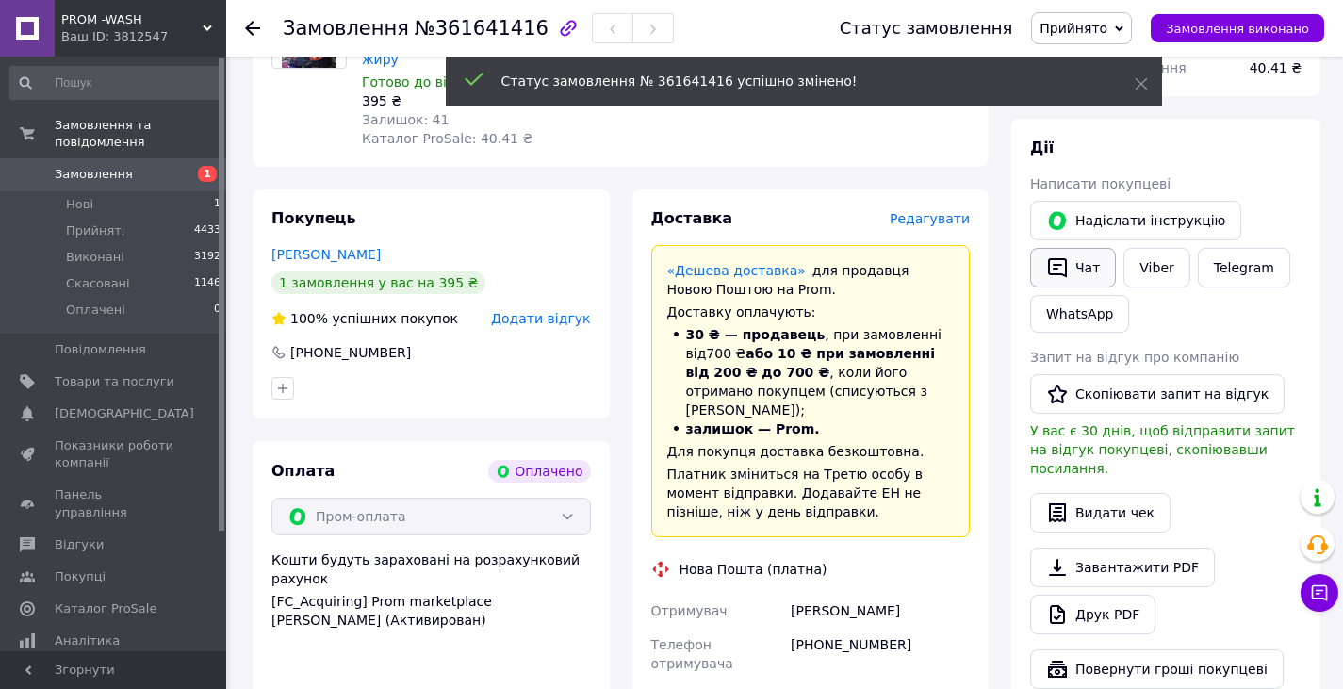
click at [1058, 259] on icon "button" at bounding box center [1057, 267] width 23 height 23
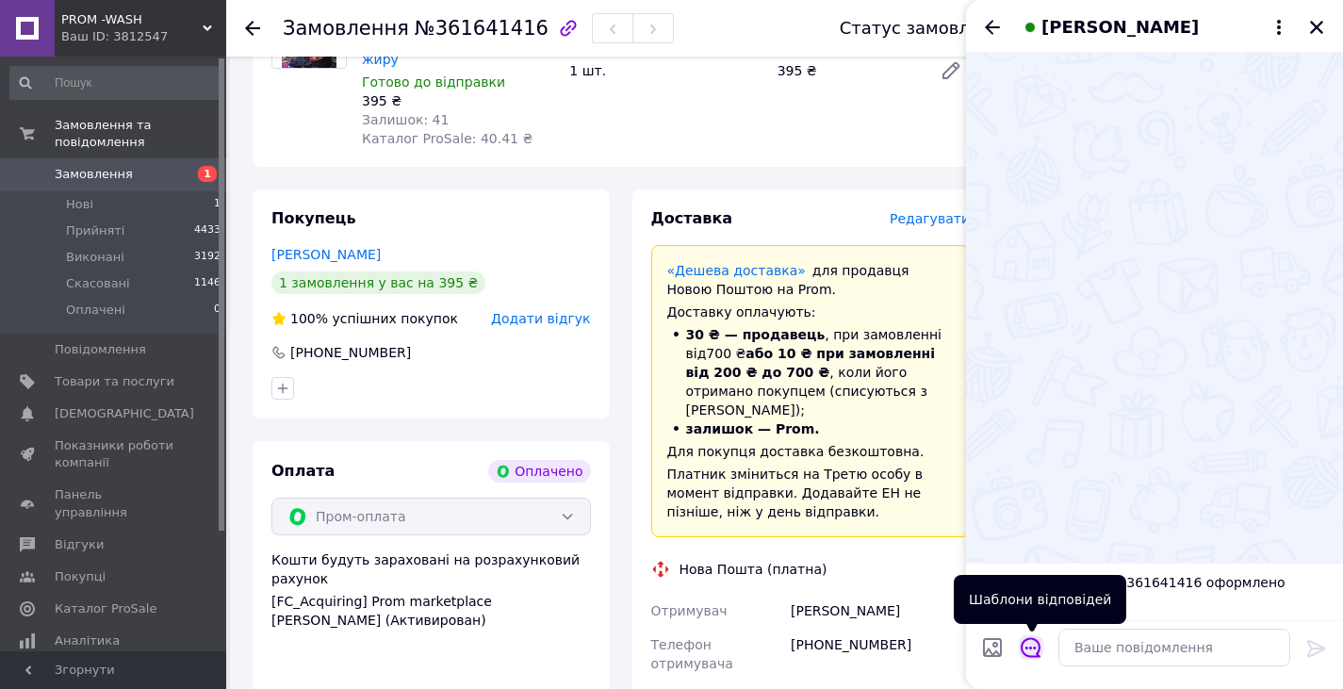
click at [1031, 648] on icon "Відкрити шаблони відповідей" at bounding box center [1031, 648] width 20 height 20
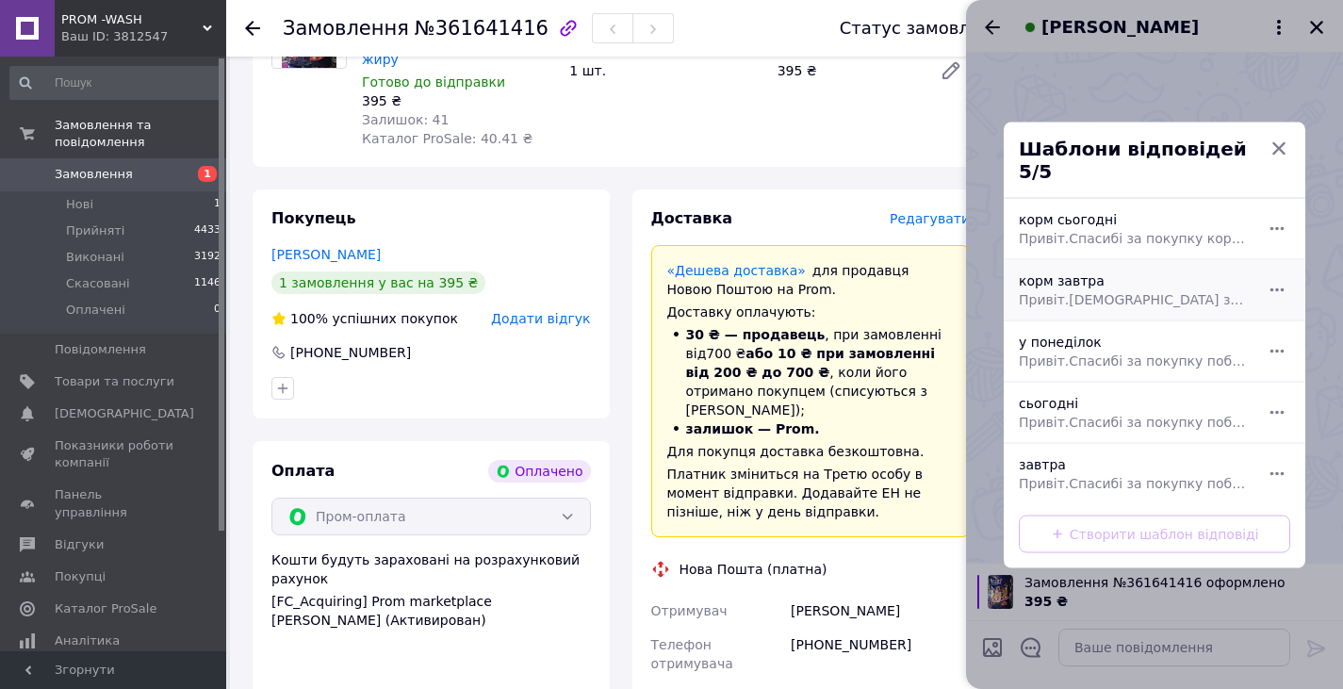
click at [1055, 289] on span "Привіт.[DEMOGRAPHIC_DATA] за покупку корму завтра відправимо" at bounding box center [1134, 298] width 230 height 19
type textarea "Привіт.[DEMOGRAPHIC_DATA] за покупку корму завтра відправимо"
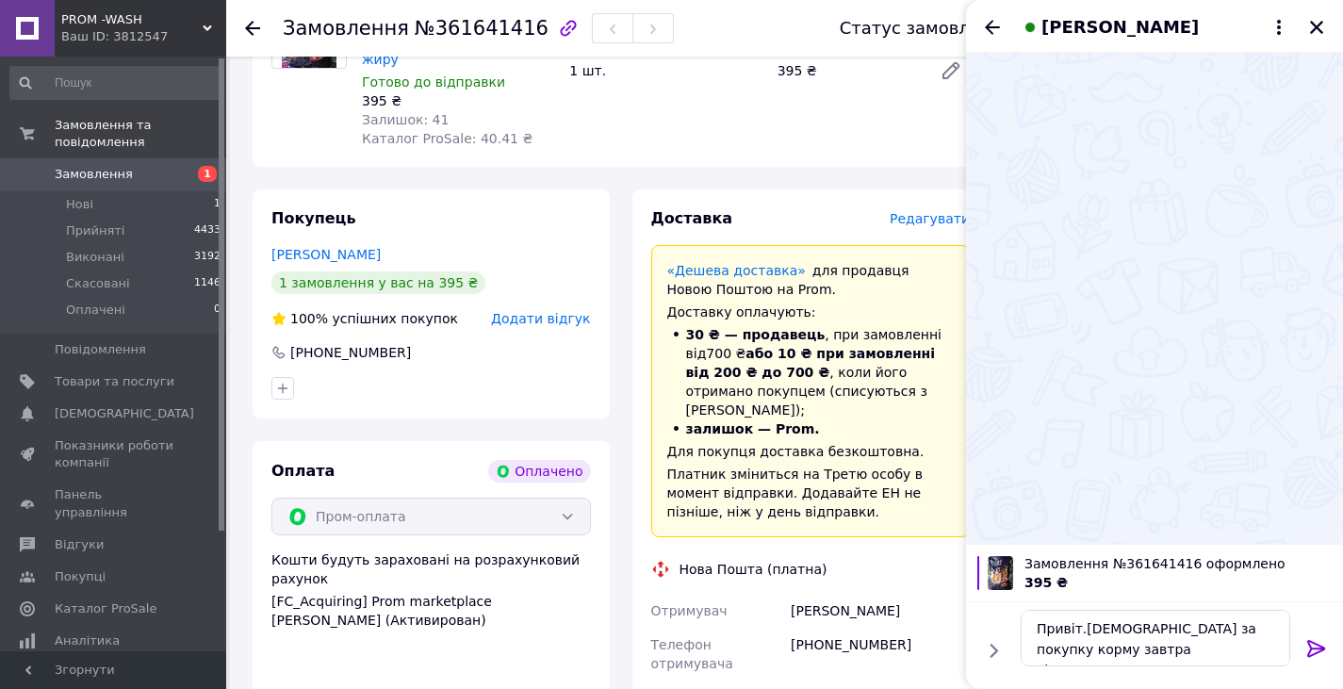
click at [1313, 648] on icon at bounding box center [1316, 648] width 18 height 17
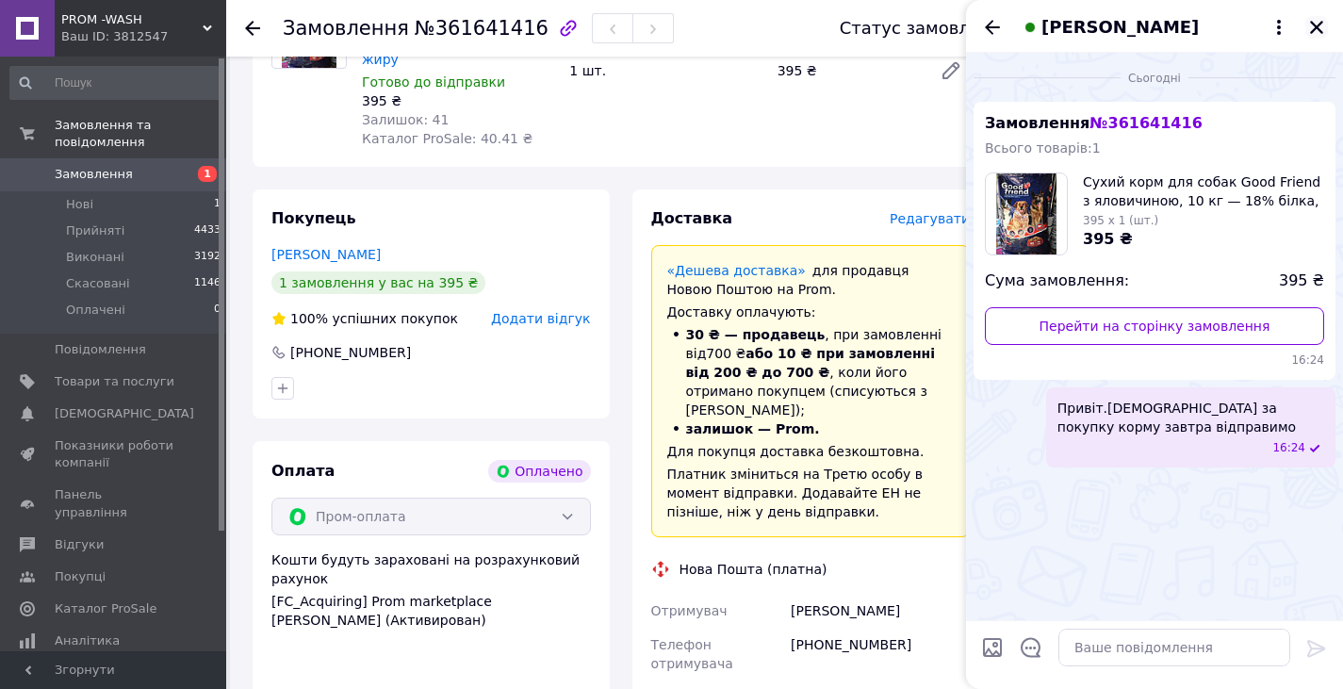
click at [1320, 23] on icon "Закрити" at bounding box center [1316, 27] width 17 height 17
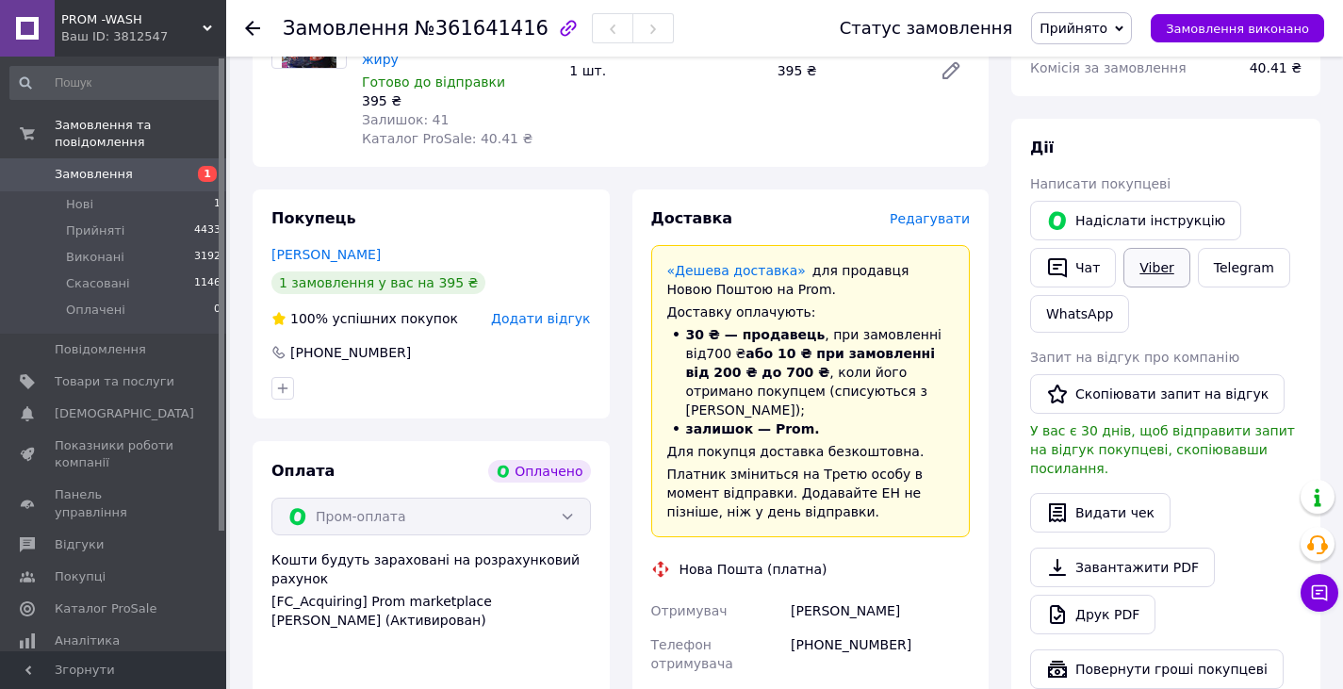
click at [1138, 255] on link "Viber" at bounding box center [1157, 268] width 66 height 40
click at [1072, 666] on button "Повернути гроші покупцеві" at bounding box center [1157, 669] width 254 height 40
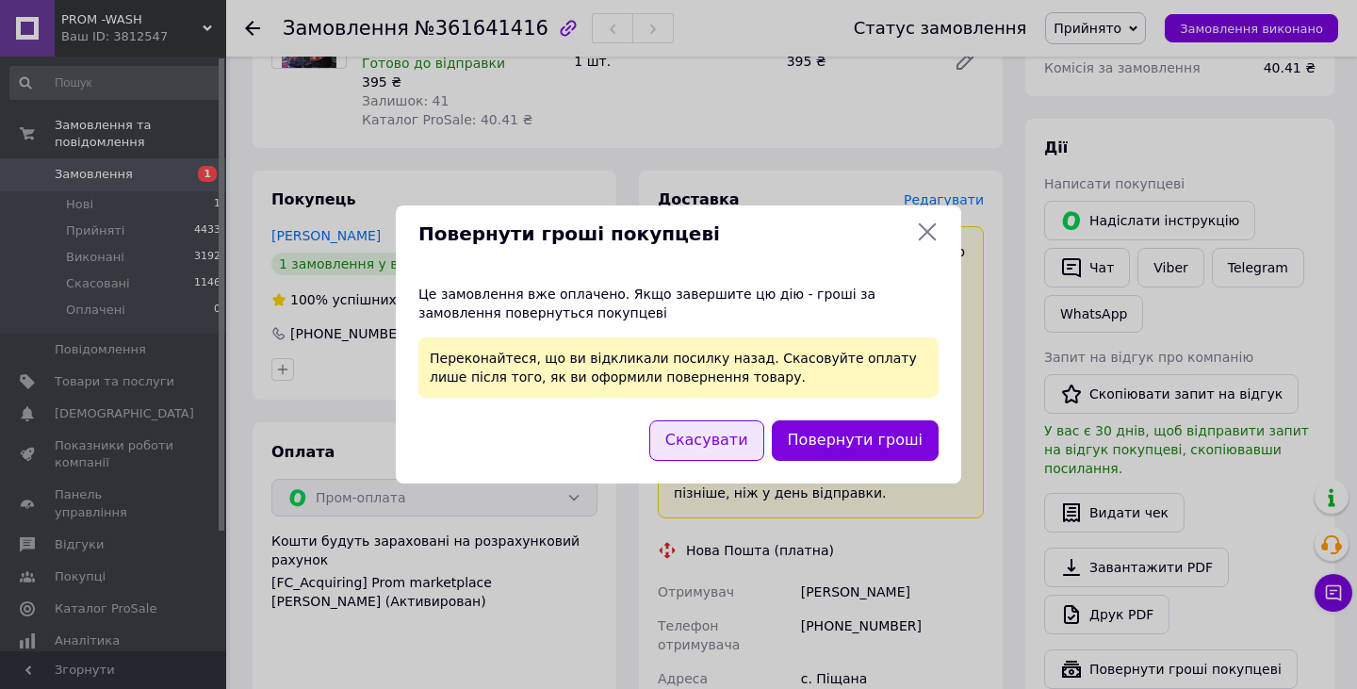
click at [714, 439] on button "Скасувати" at bounding box center [706, 440] width 115 height 41
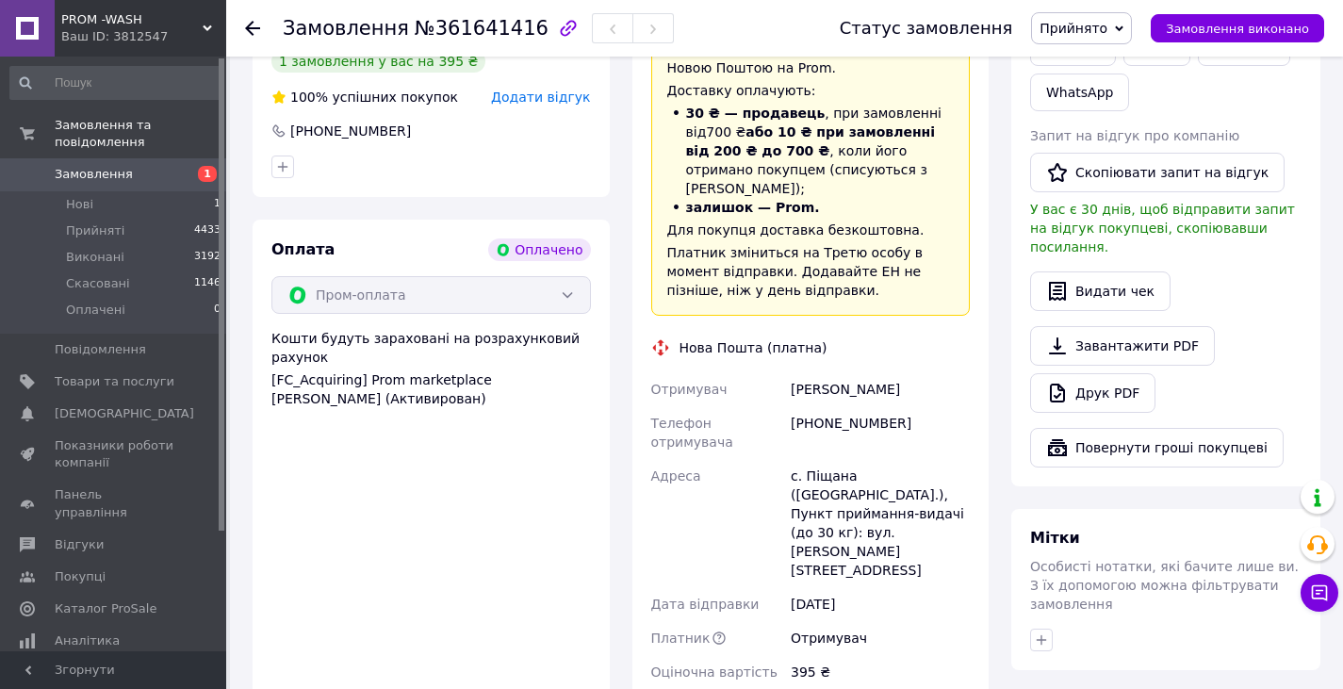
scroll to position [660, 0]
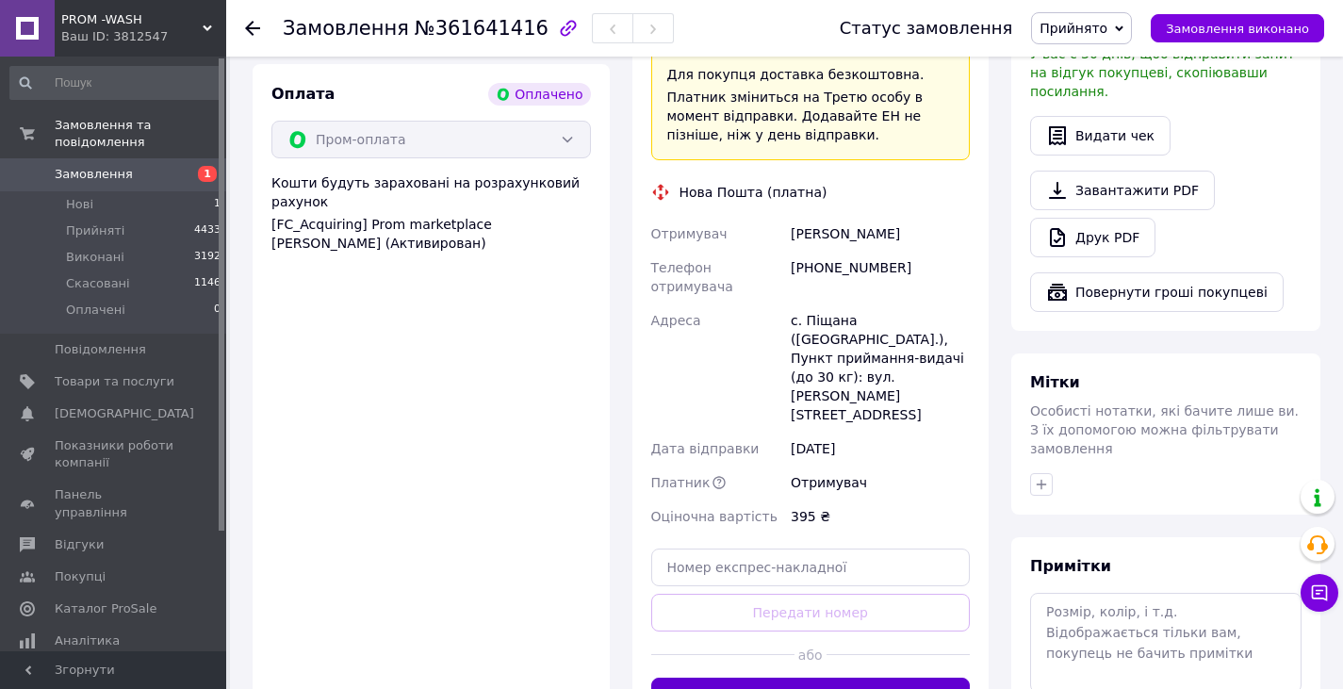
click at [884, 678] on button "Згенерувати ЕН" at bounding box center [811, 697] width 320 height 38
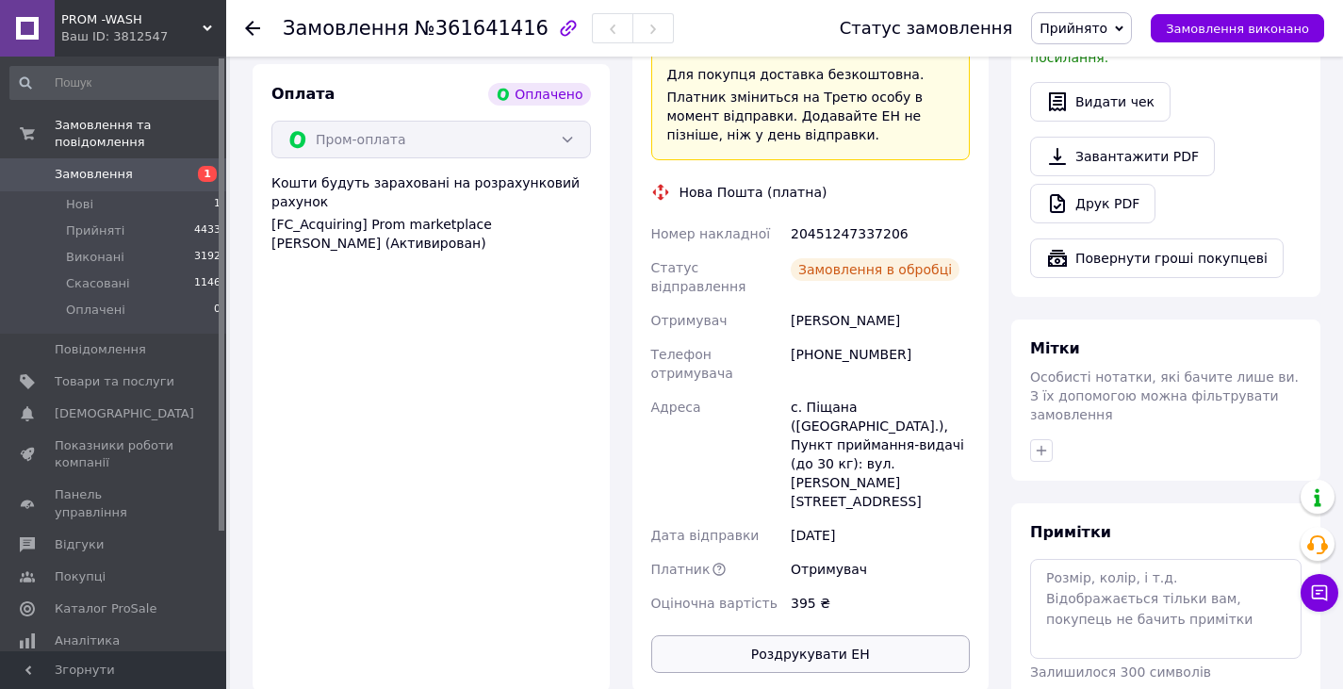
click at [852, 635] on button "Роздрукувати ЕН" at bounding box center [811, 654] width 320 height 38
click at [249, 23] on icon at bounding box center [252, 28] width 15 height 15
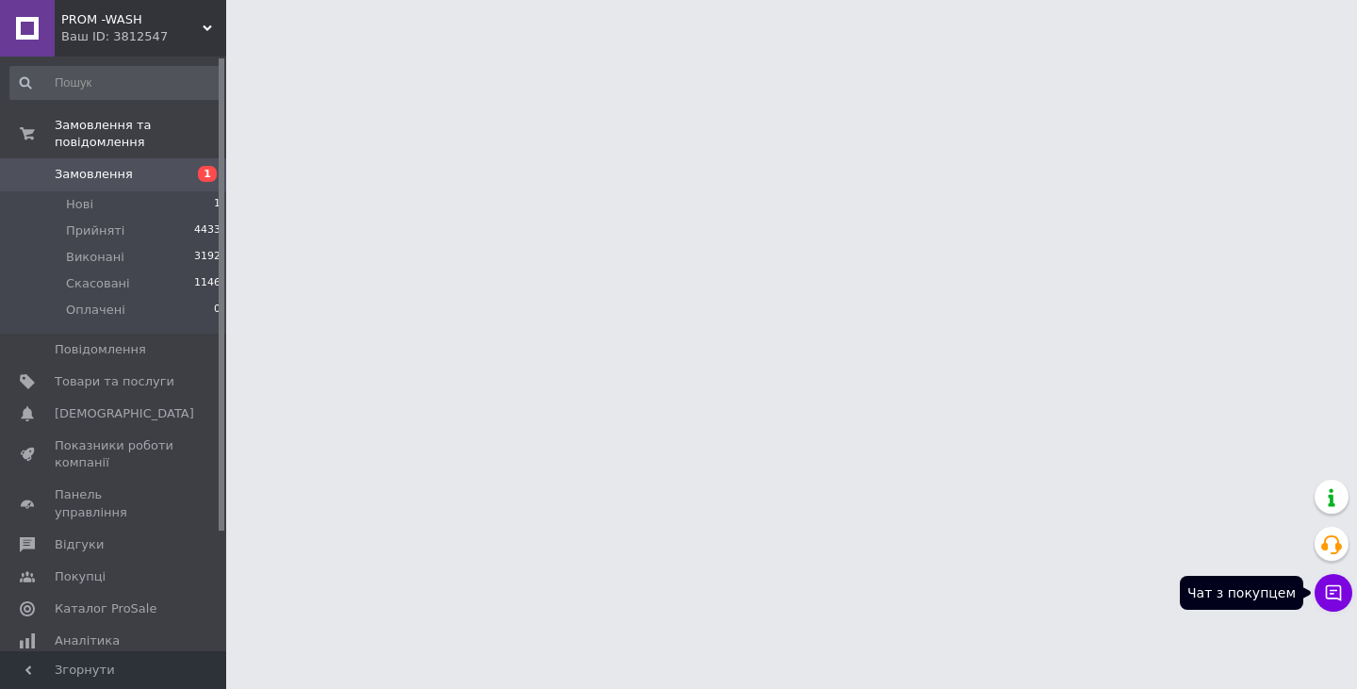
click at [1341, 600] on icon at bounding box center [1334, 593] width 16 height 16
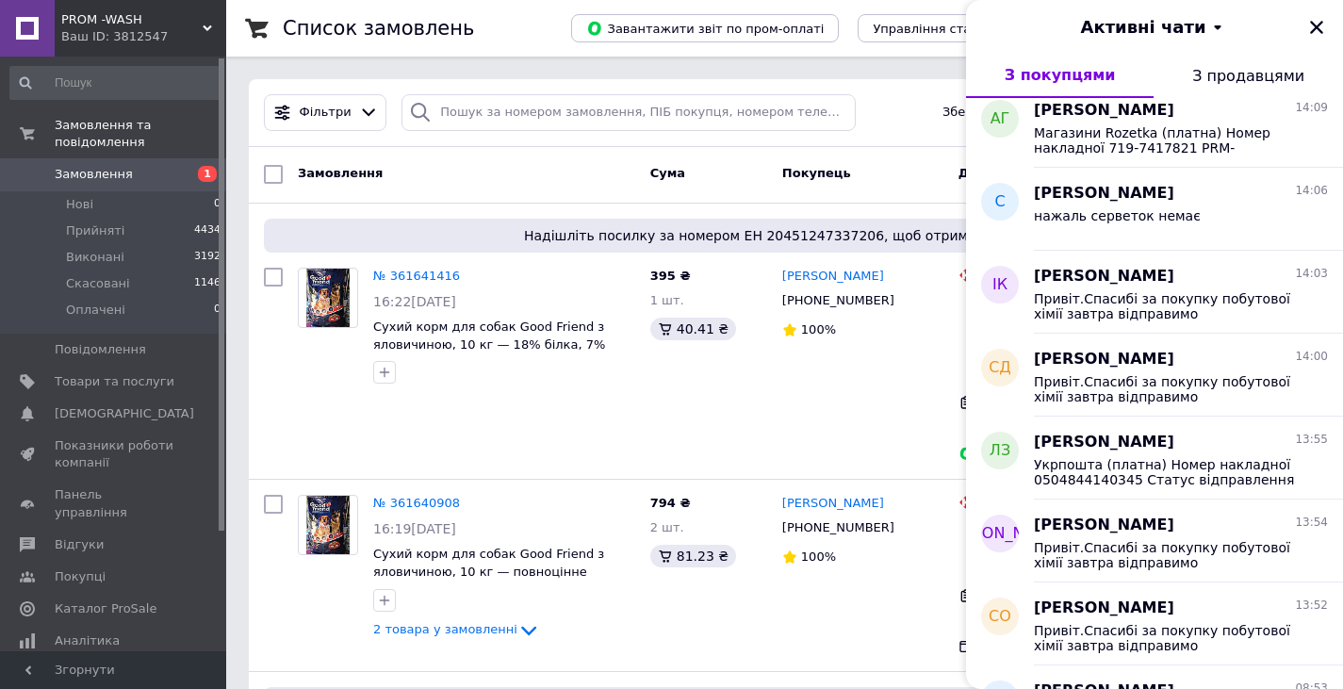
scroll to position [943, 0]
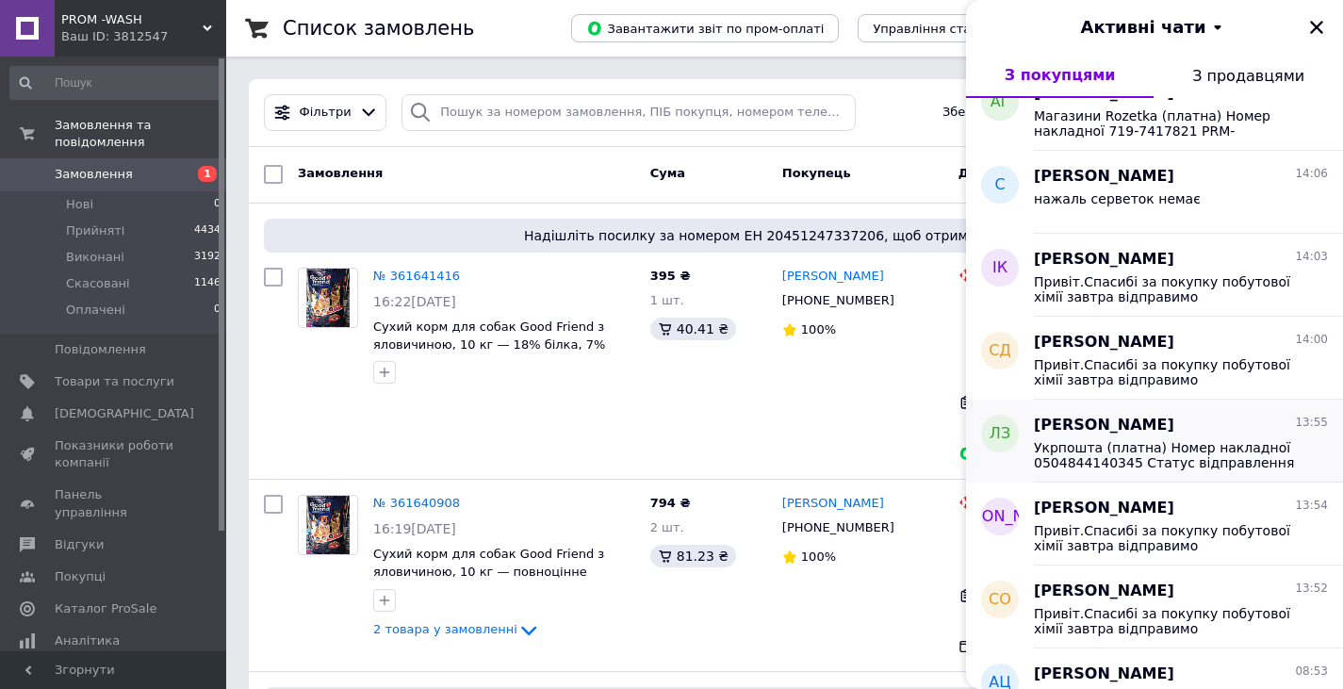
click at [1130, 456] on span "Укрпошта (платна) Номер накладної 0504844140345 Статус відправлення Готово до в…" at bounding box center [1168, 455] width 268 height 30
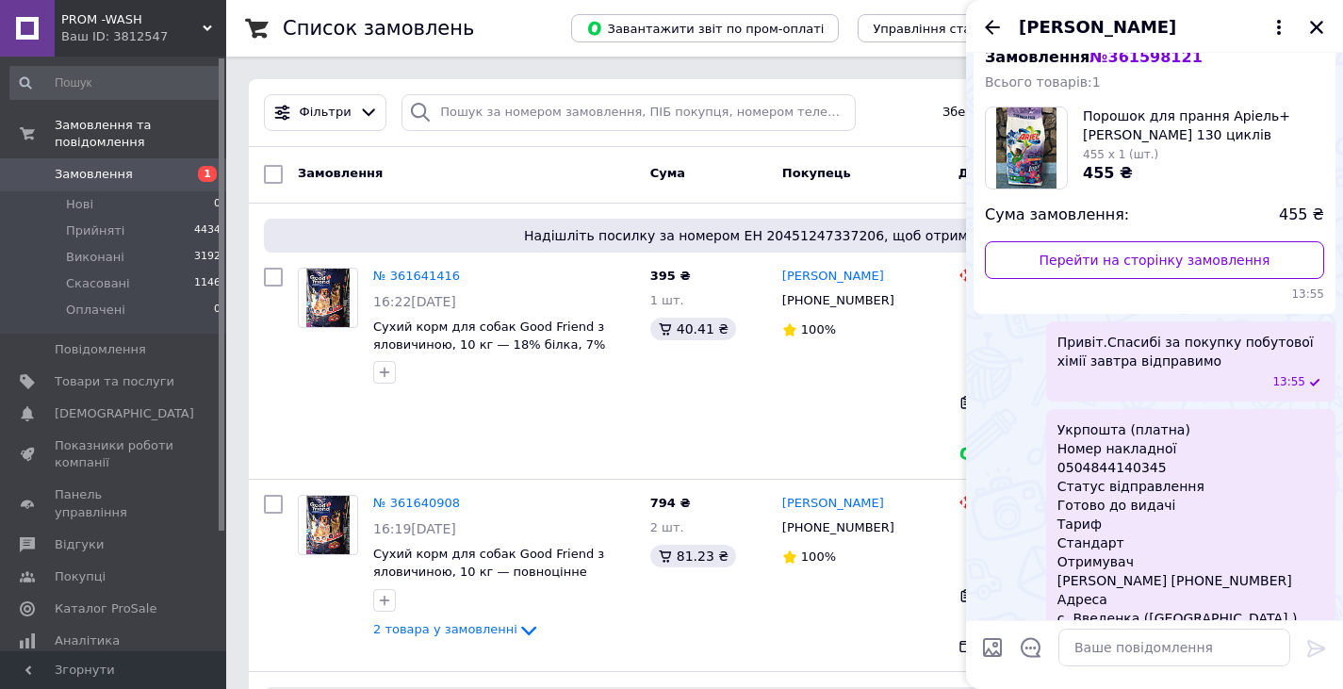
scroll to position [440, 0]
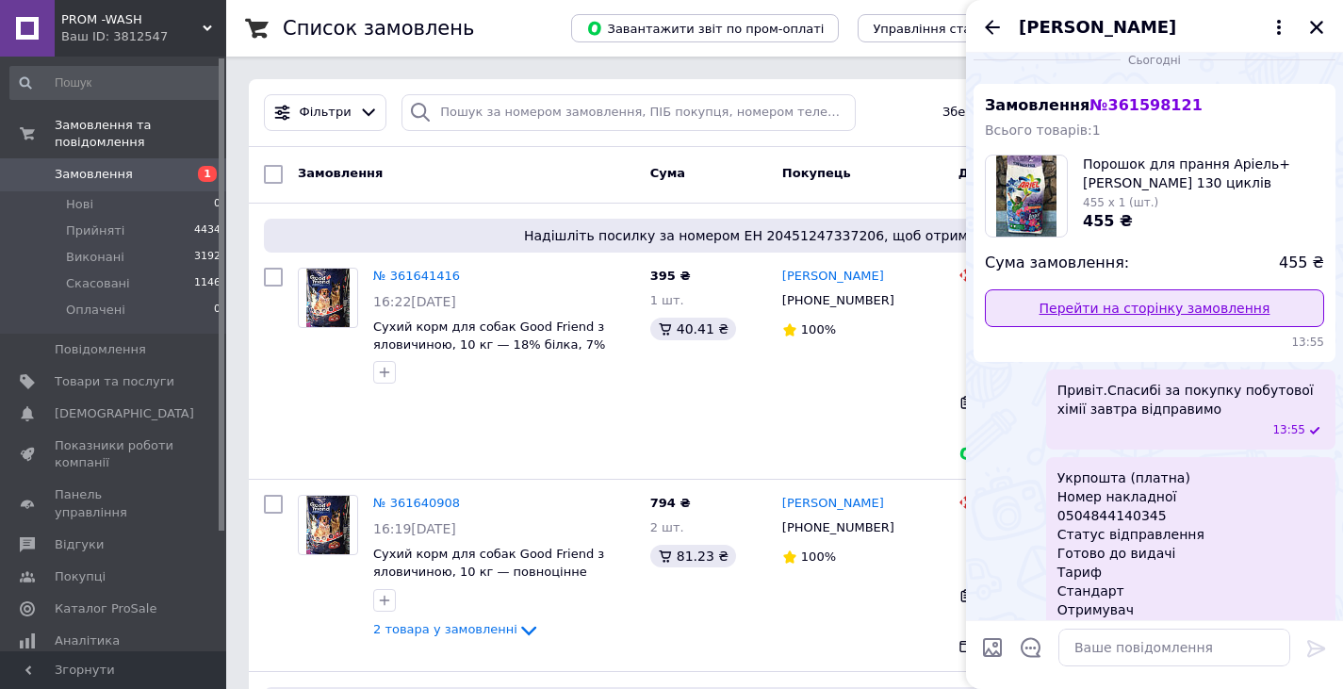
click at [1137, 315] on link "Перейти на сторінку замовлення" at bounding box center [1154, 308] width 339 height 38
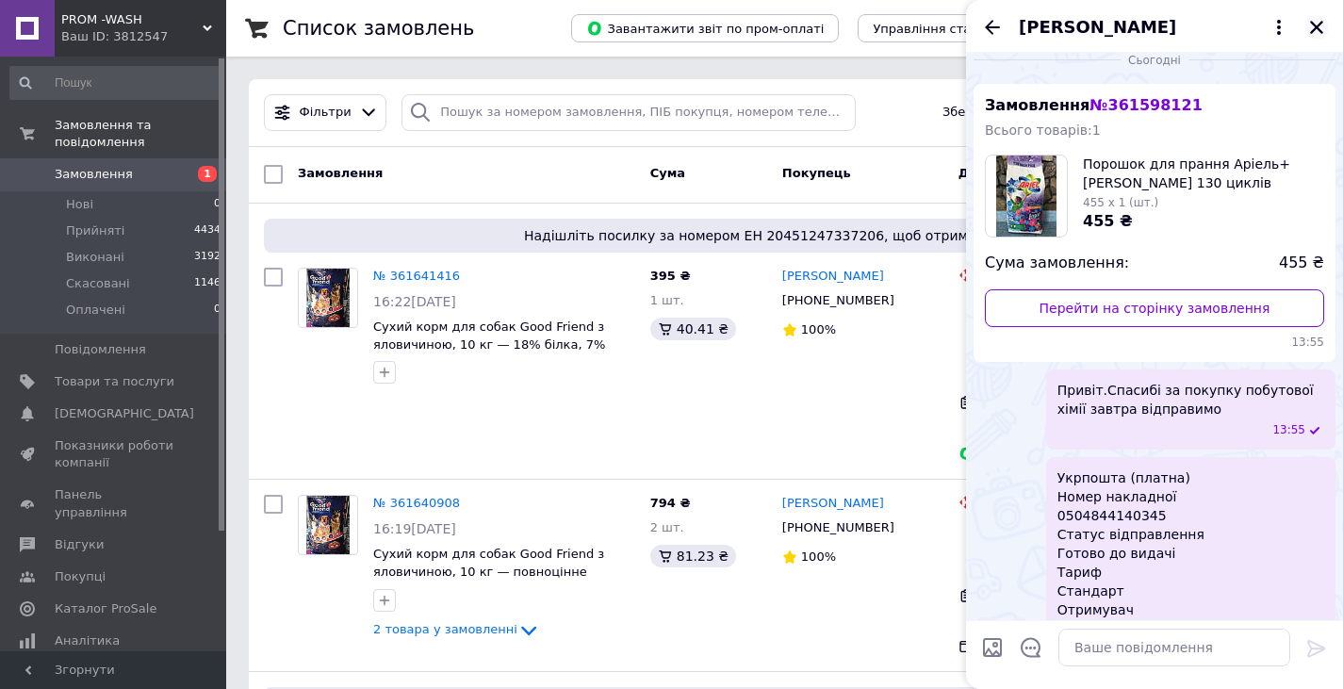
click at [1317, 28] on icon "Закрити" at bounding box center [1316, 27] width 13 height 13
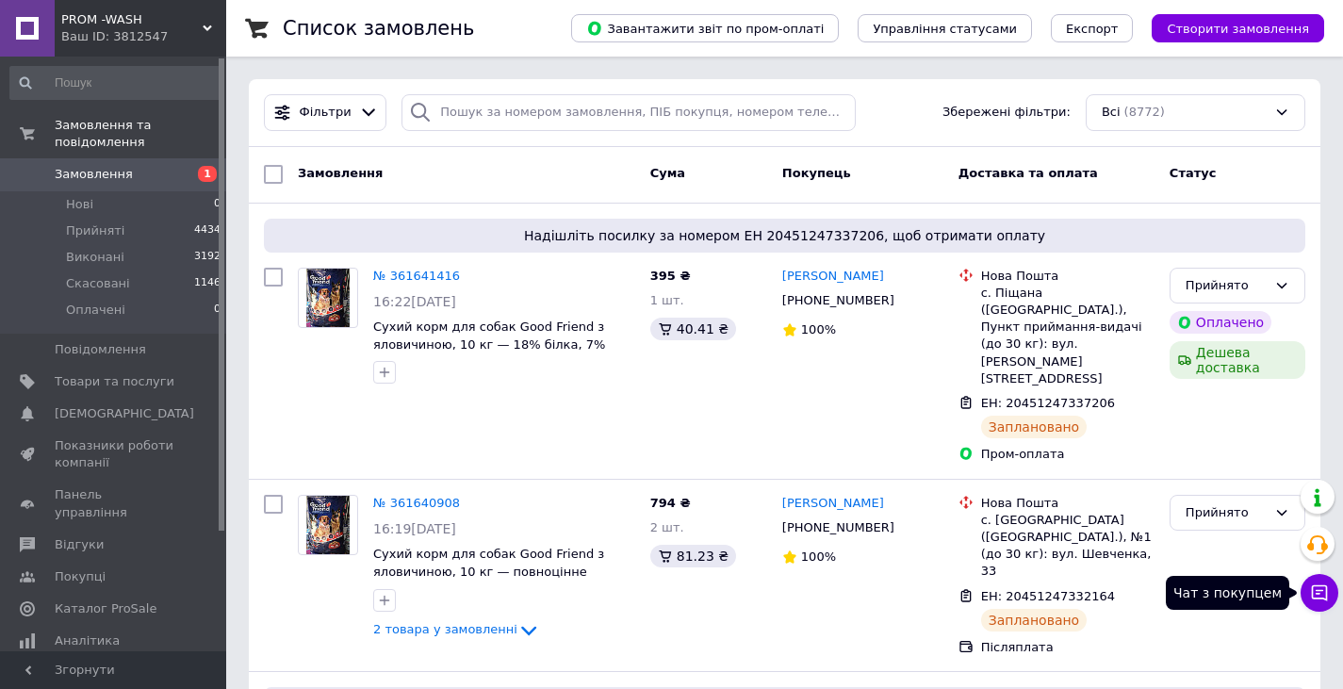
click at [1317, 587] on icon at bounding box center [1319, 592] width 19 height 19
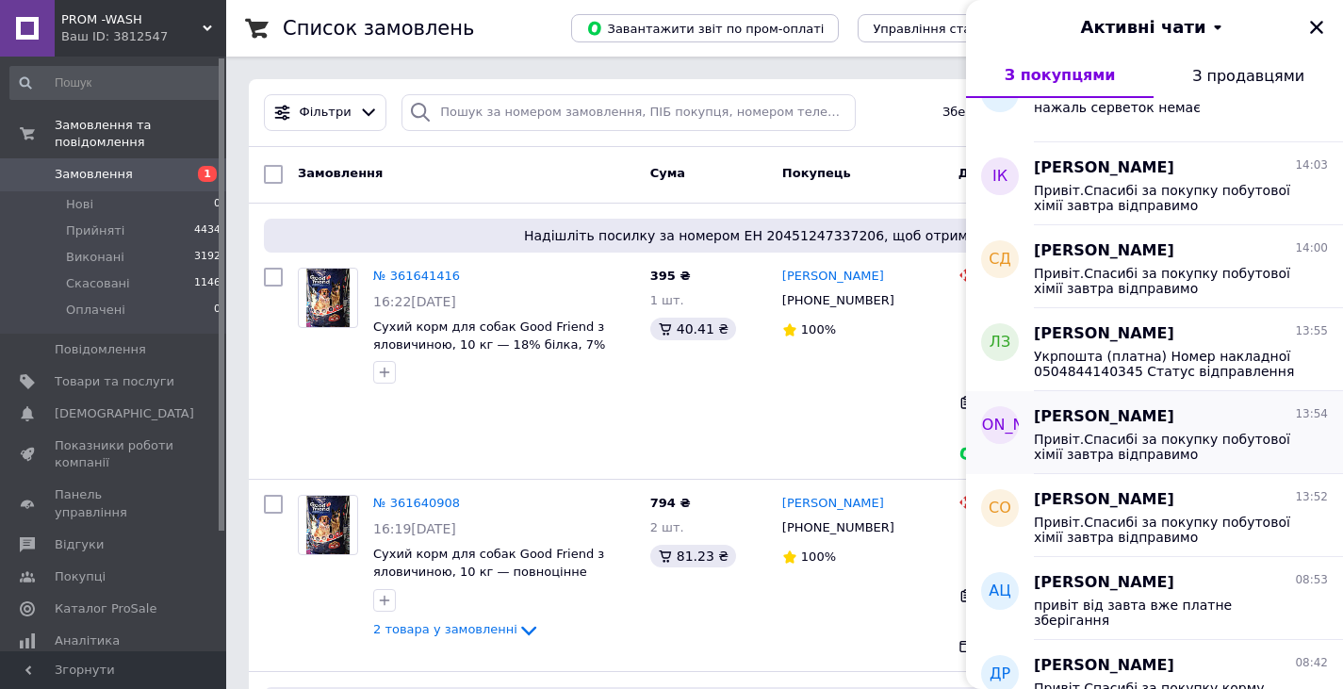
scroll to position [1037, 0]
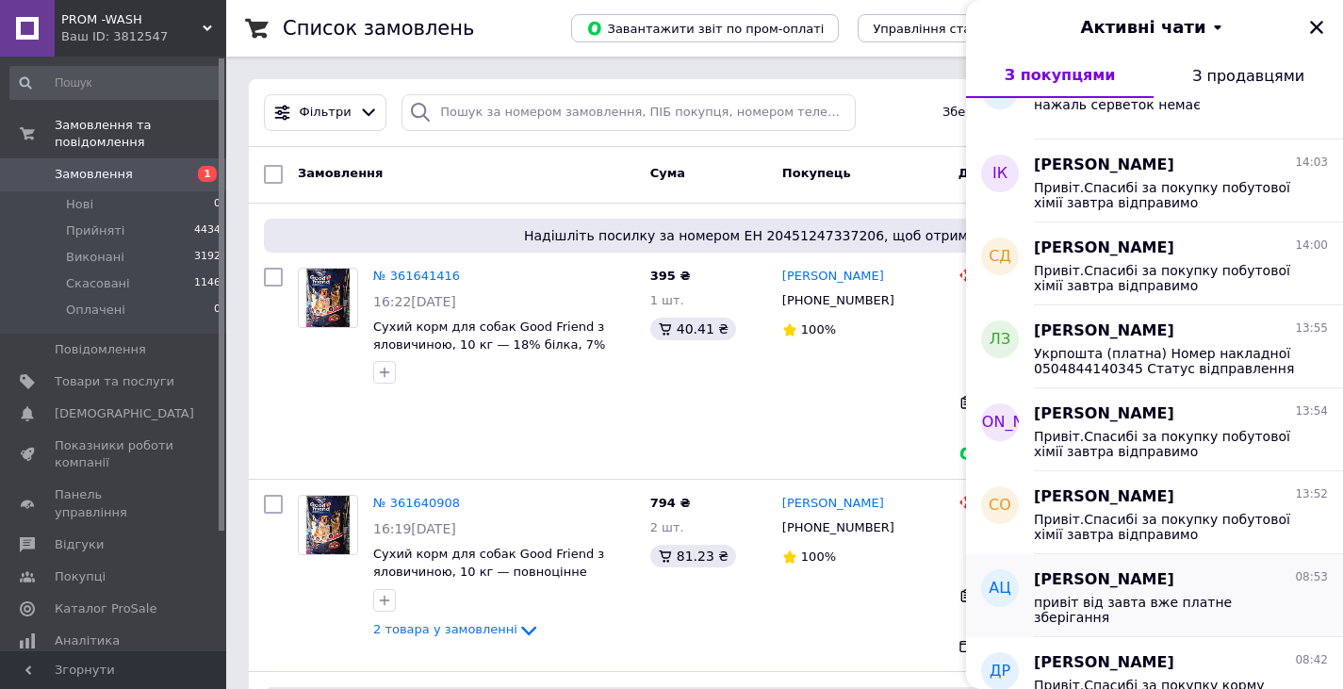
click at [1124, 580] on span "[PERSON_NAME]" at bounding box center [1104, 580] width 140 height 22
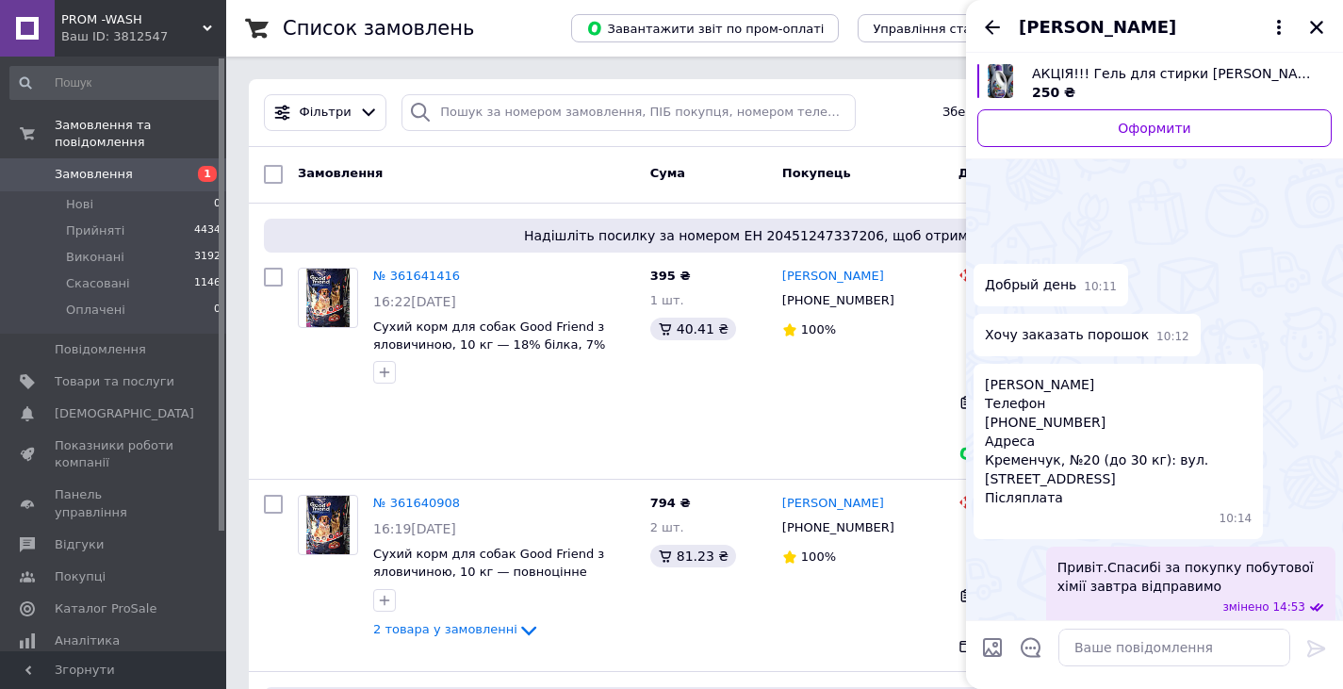
scroll to position [2395, 0]
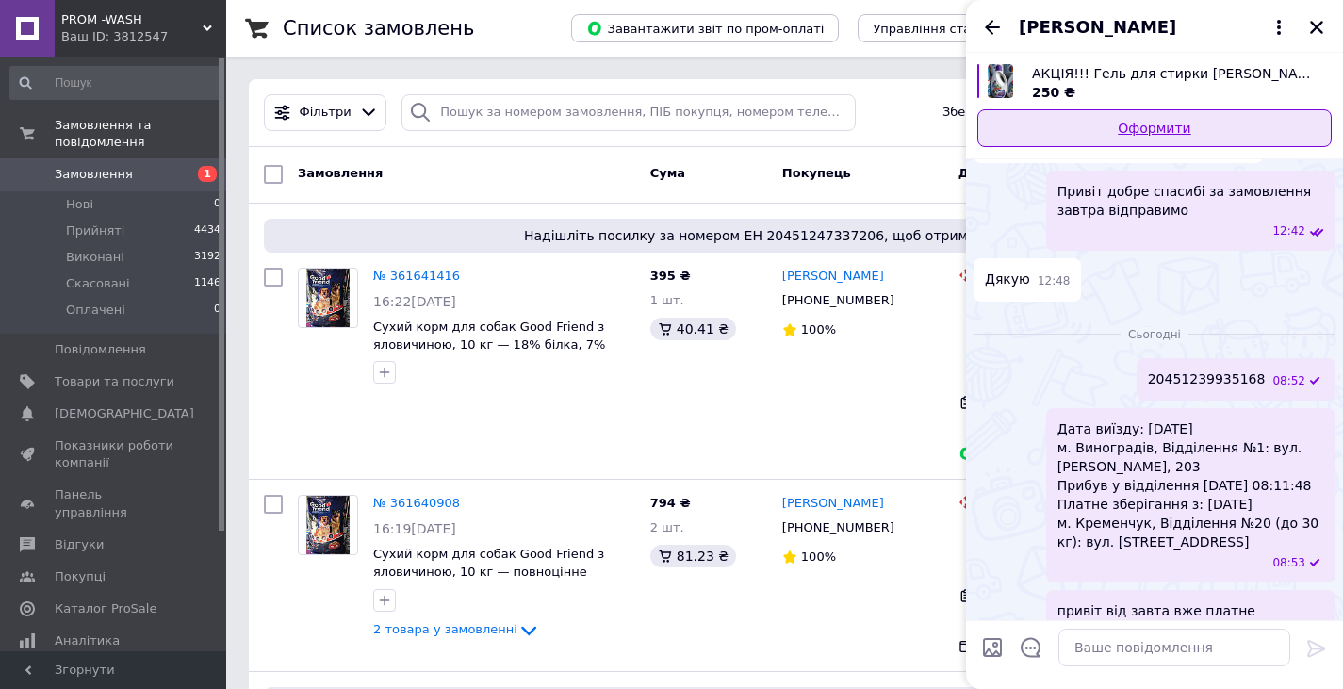
click at [1100, 140] on link "Оформити" at bounding box center [1154, 128] width 354 height 38
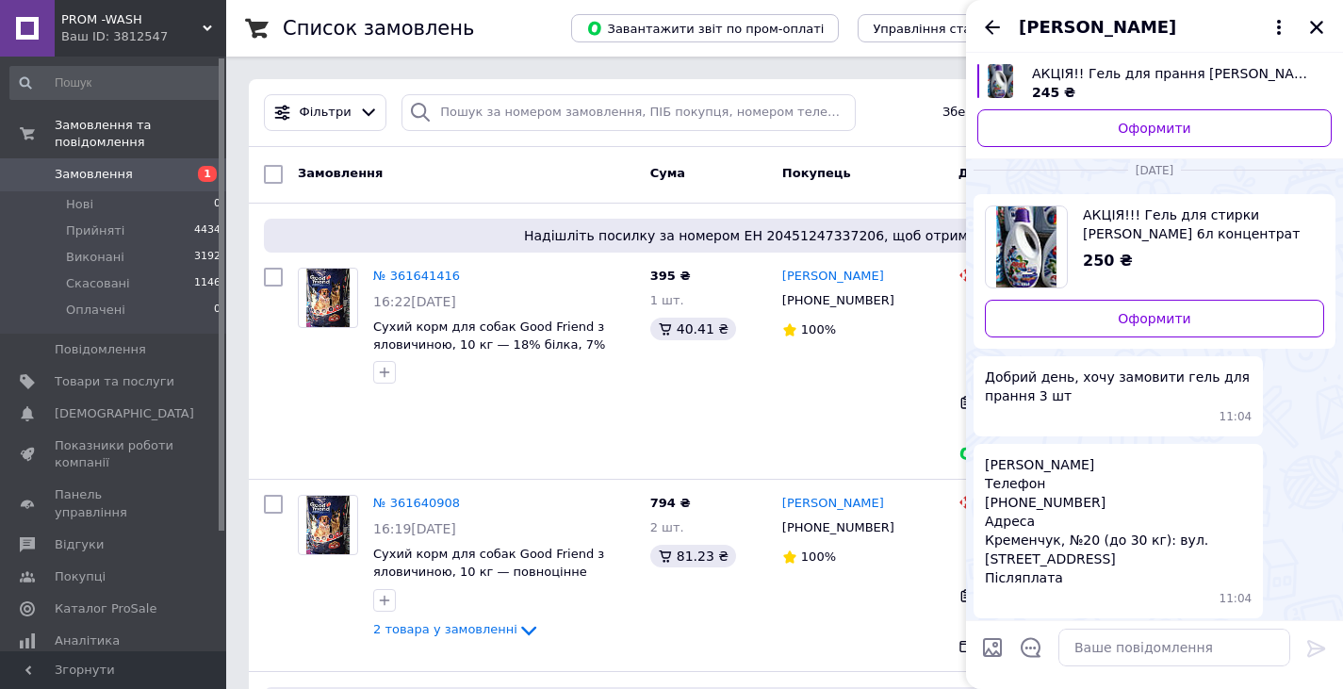
scroll to position [1637, 0]
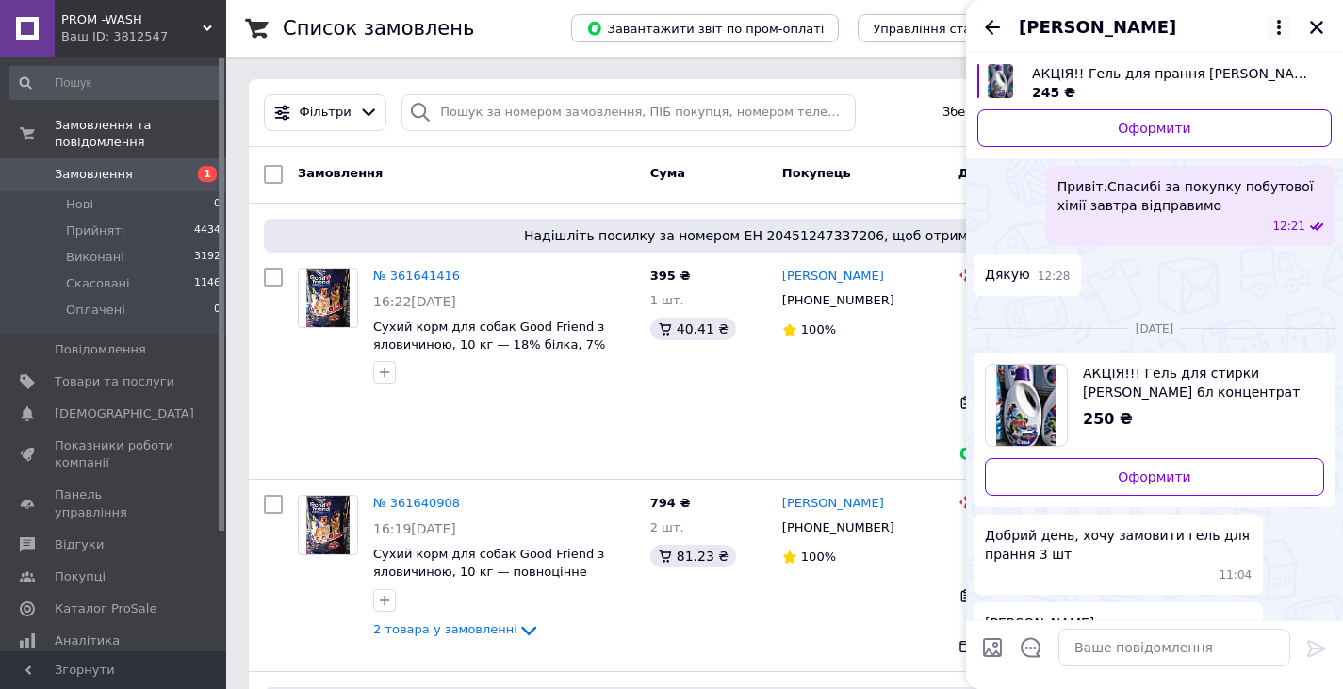
drag, startPoint x: 1284, startPoint y: 25, endPoint x: 1274, endPoint y: 27, distance: 9.6
click at [1280, 27] on icon at bounding box center [1279, 27] width 23 height 23
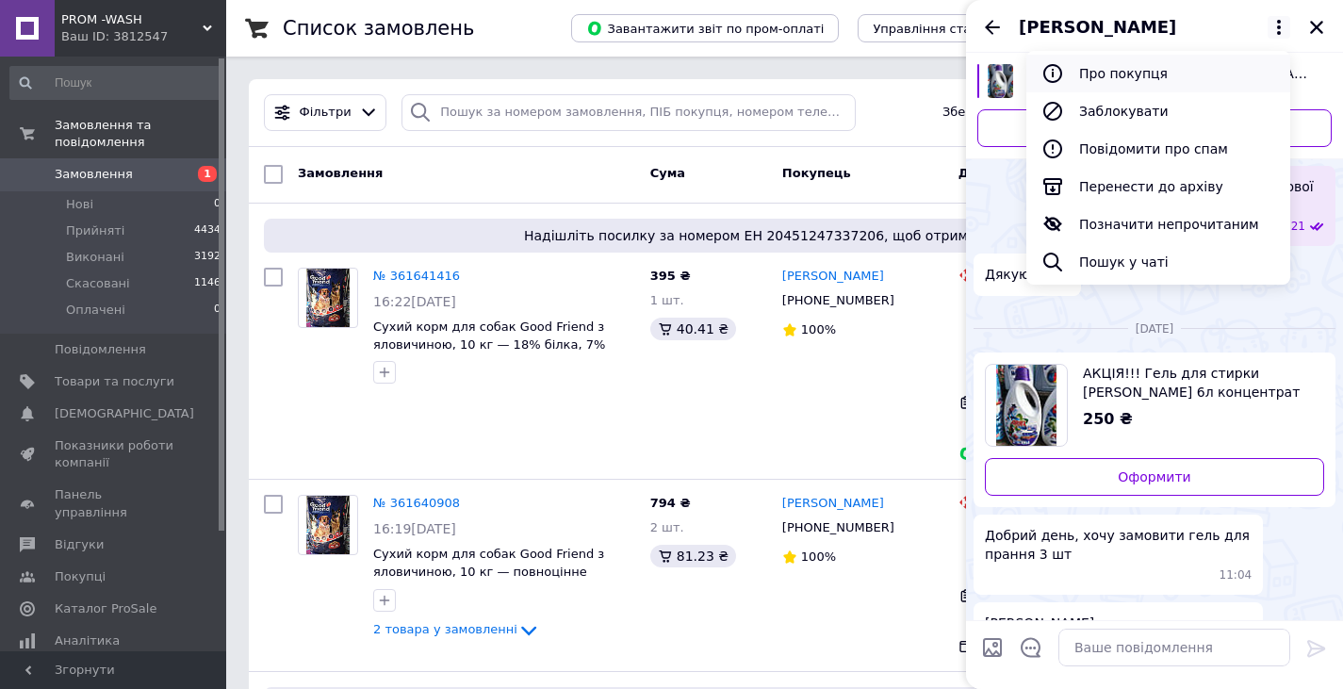
click at [1106, 75] on button "Про покупця" at bounding box center [1158, 74] width 264 height 38
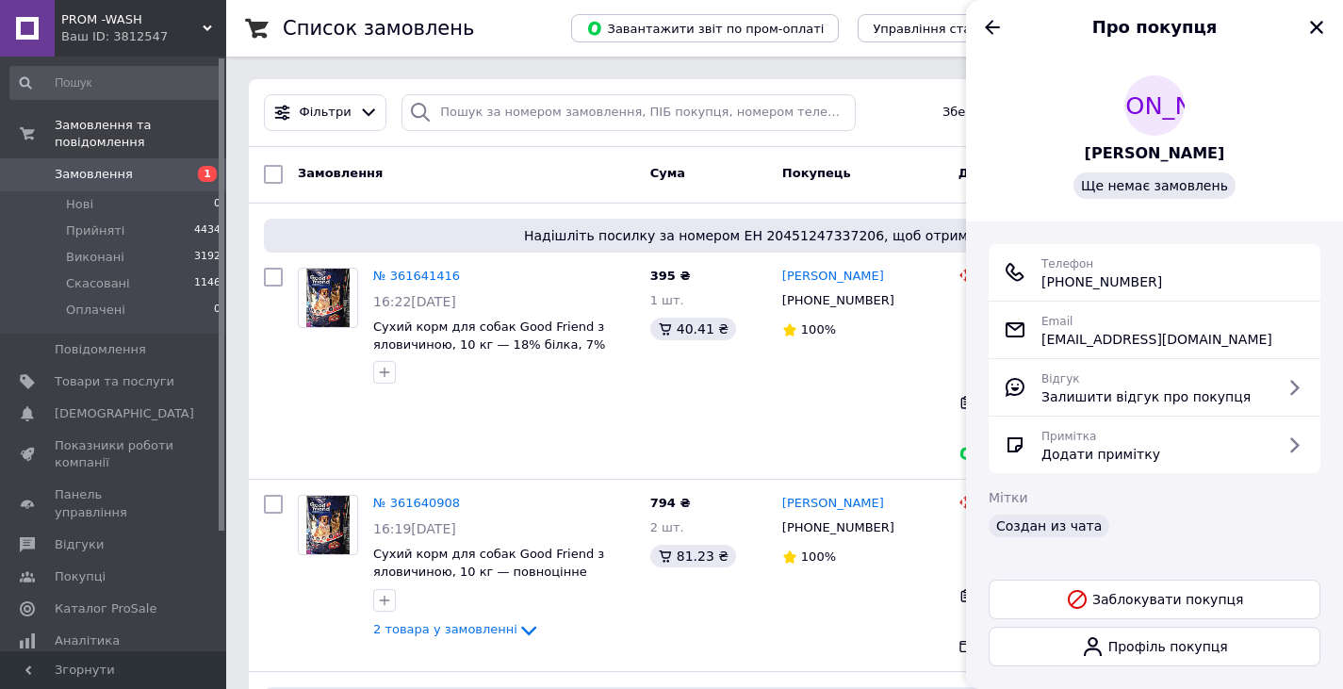
drag, startPoint x: 1321, startPoint y: 27, endPoint x: 1093, endPoint y: 41, distance: 227.6
click at [1315, 27] on icon "Закрити" at bounding box center [1316, 27] width 17 height 17
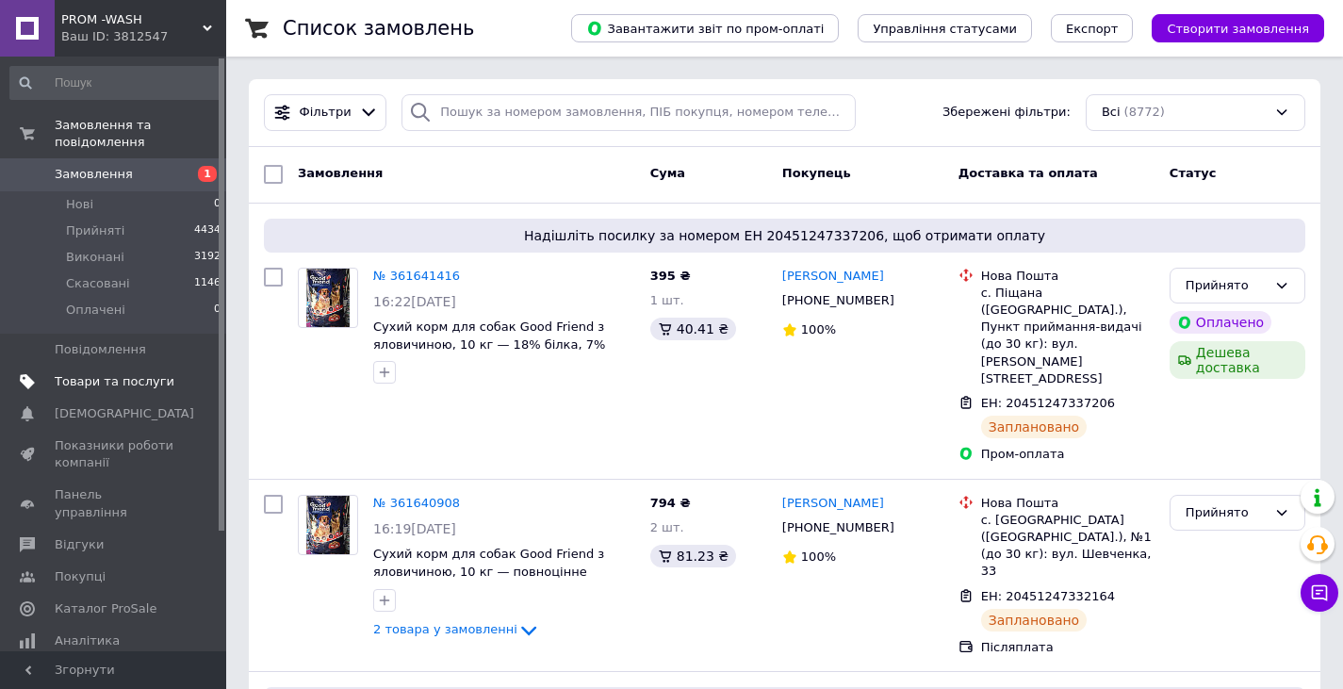
click at [145, 366] on link "Товари та послуги" at bounding box center [116, 382] width 232 height 32
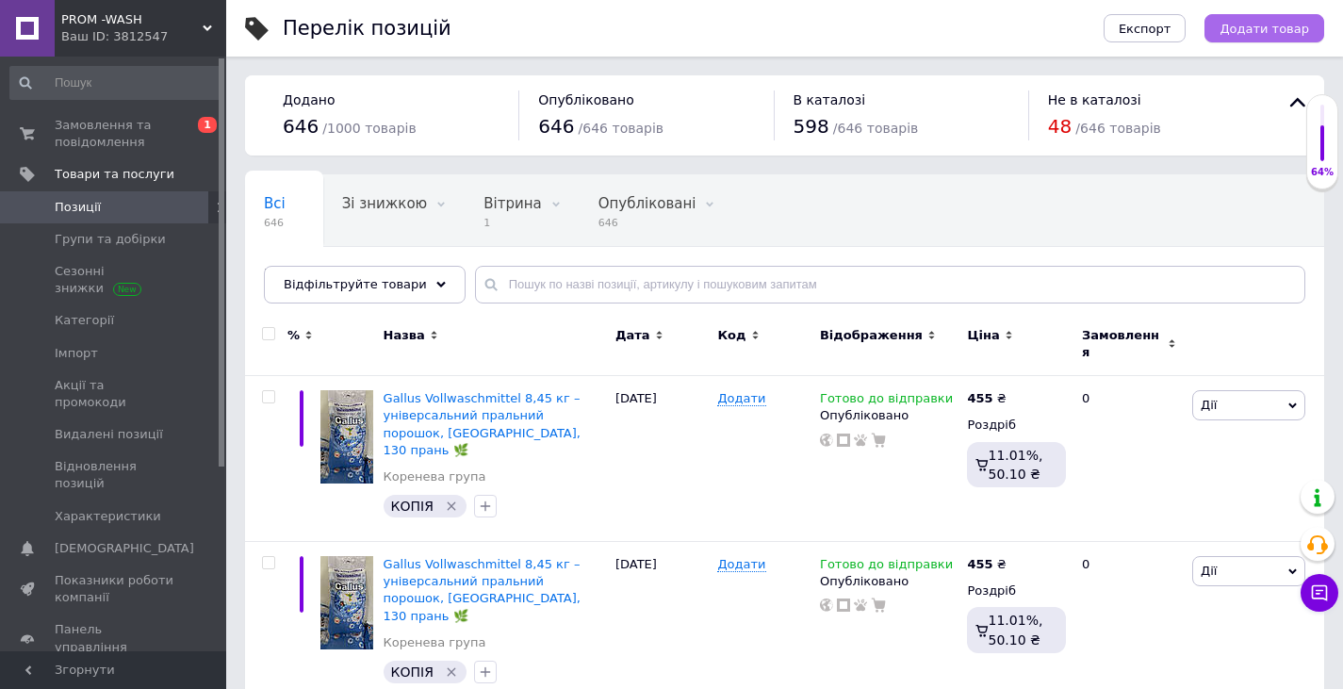
click at [1275, 24] on span "Додати товар" at bounding box center [1265, 29] width 90 height 14
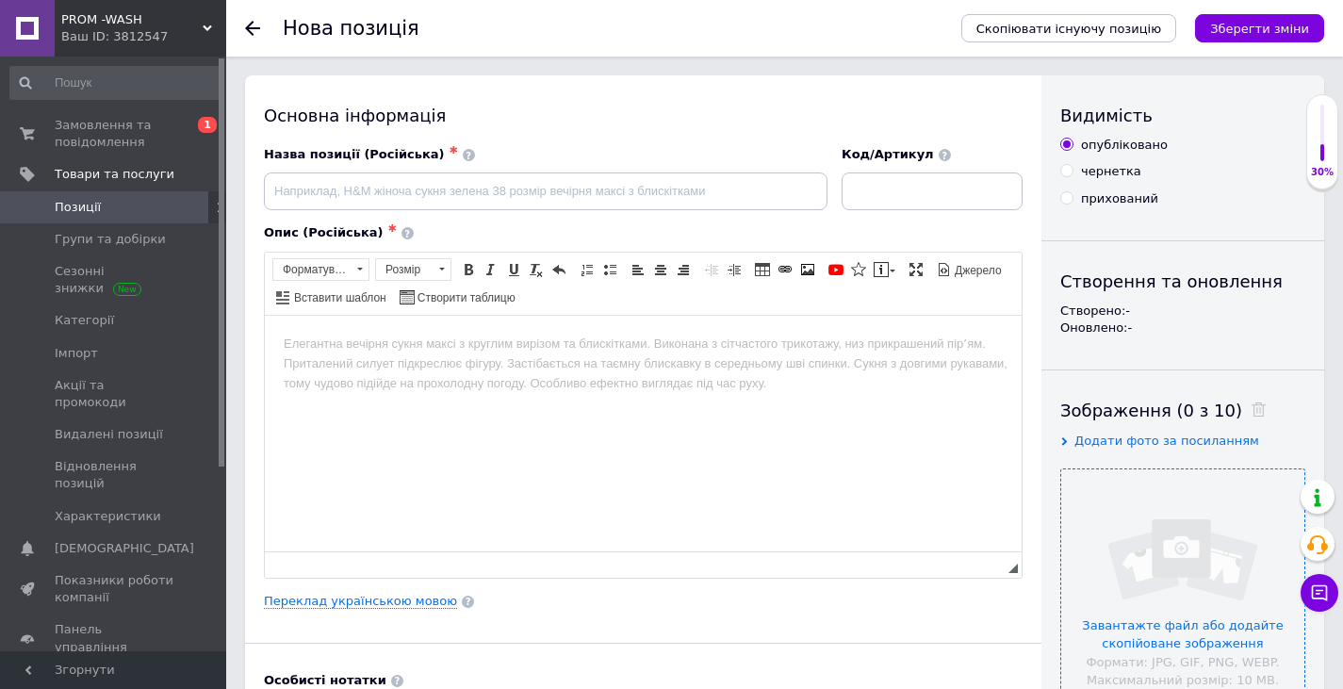
click at [1149, 641] on input "file" at bounding box center [1182, 590] width 243 height 243
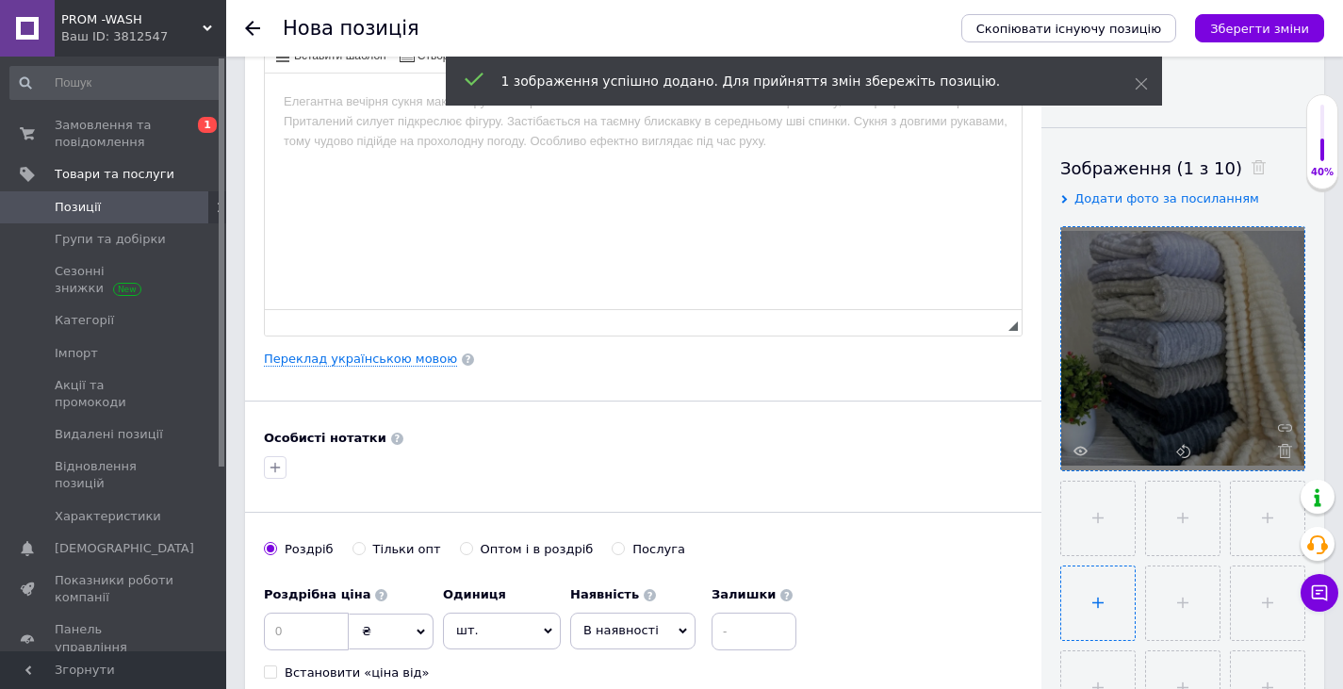
scroll to position [377, 0]
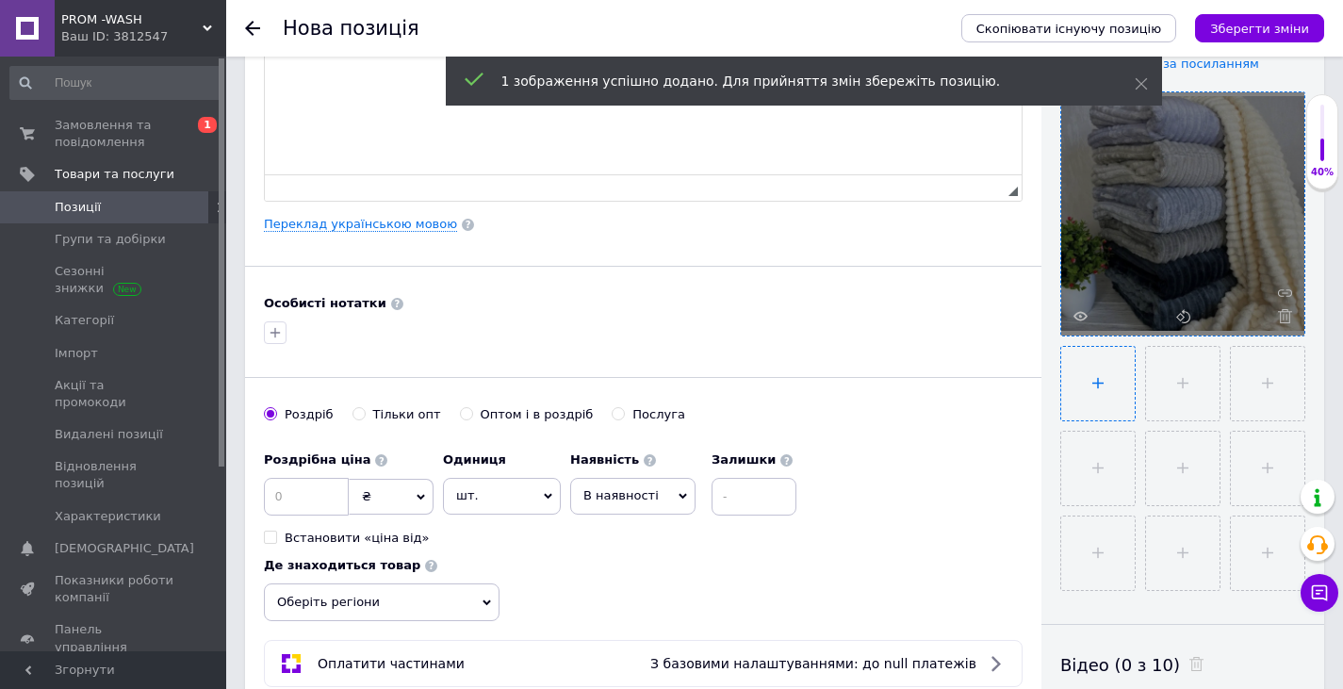
click at [1085, 376] on input "file" at bounding box center [1098, 384] width 74 height 74
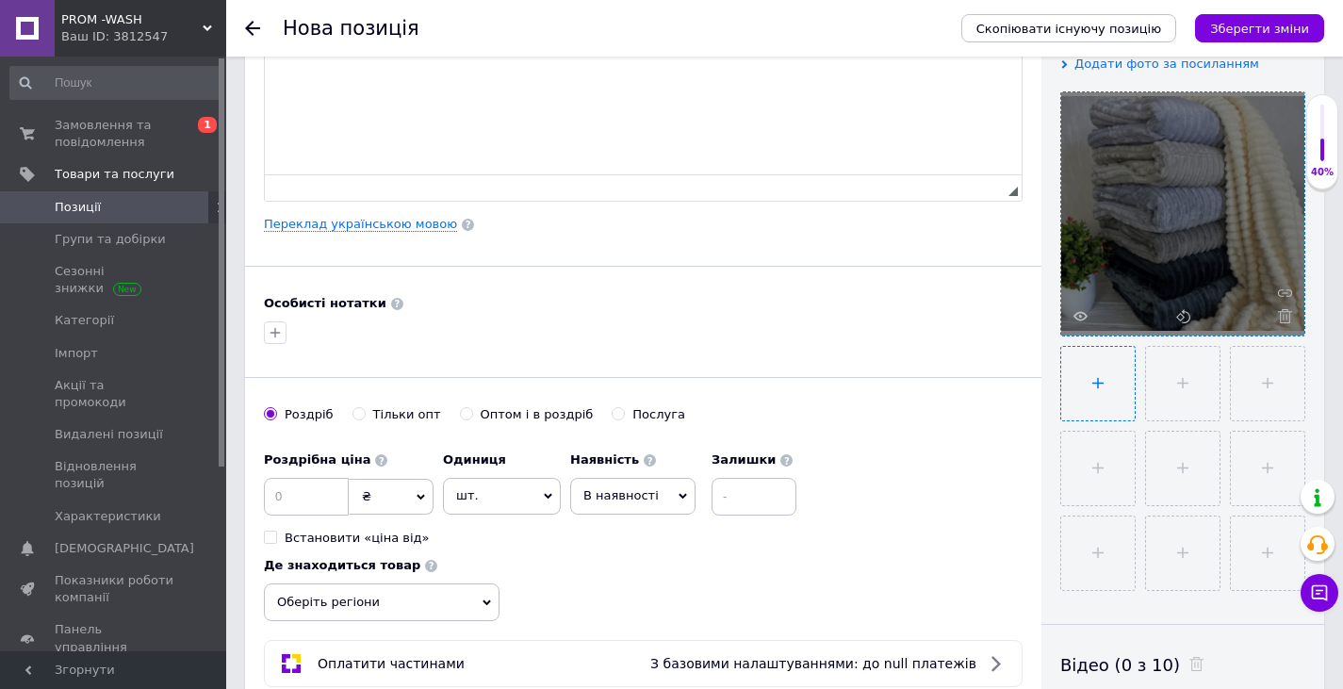
type input "C:\fakepath\изображение_viber_2025-09-12_[PHONE_NUMBER].jpg"
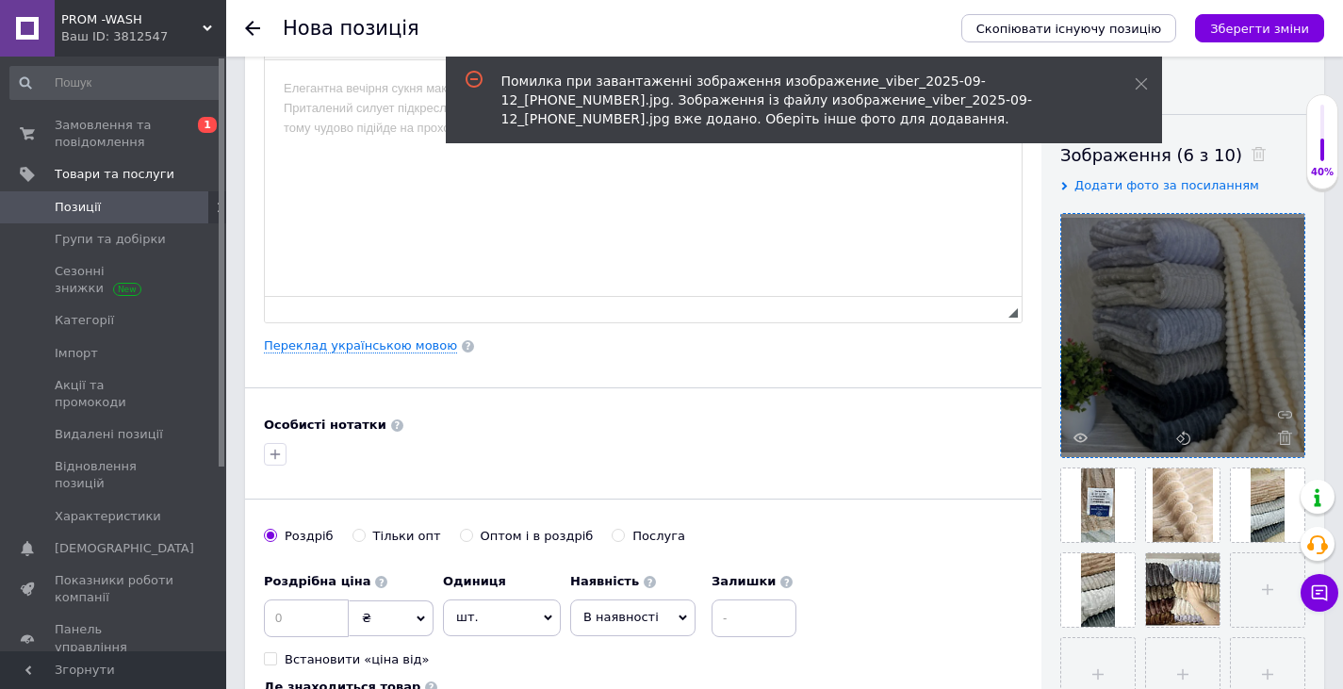
scroll to position [0, 0]
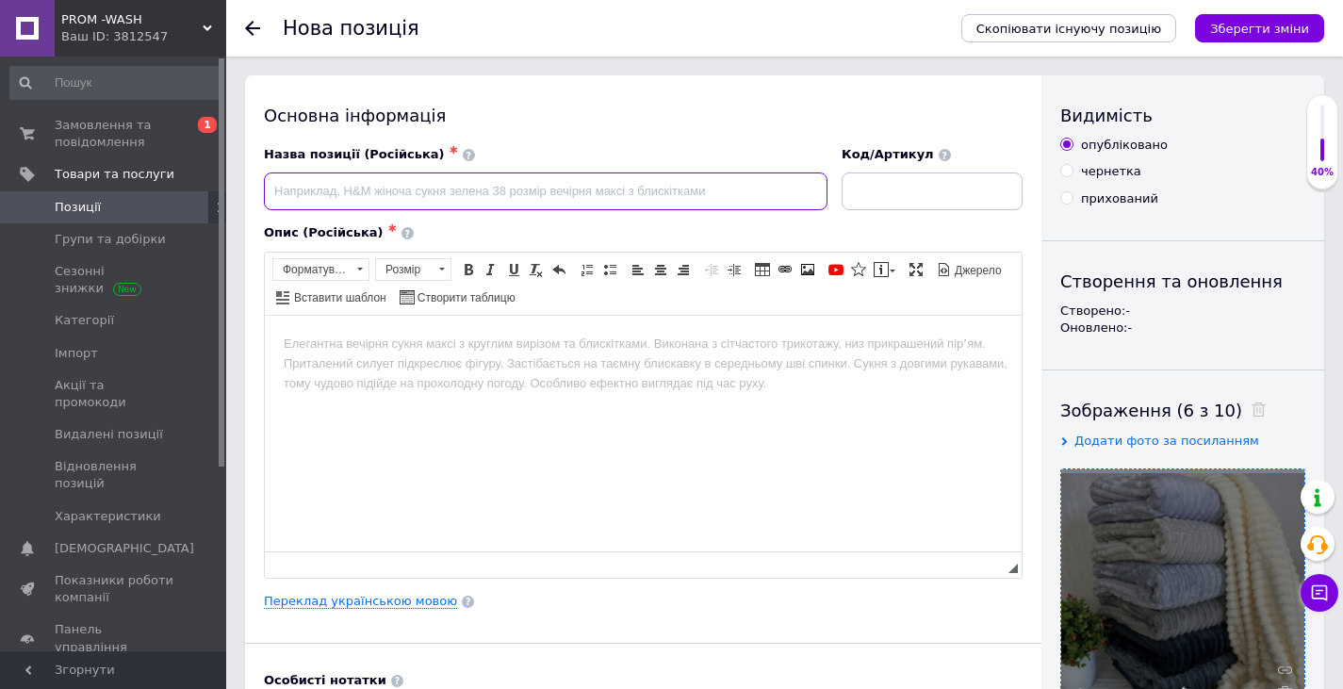
paste input "М’який плед-покривало Colorful Home 🛋️ 200×220 / 180×220 / 150×200 см — теплий,…"
type input "М’який плед-покривало Colorful Home 🛋️ 200×220 / 180×220 / 150×200 см — теплий,…"
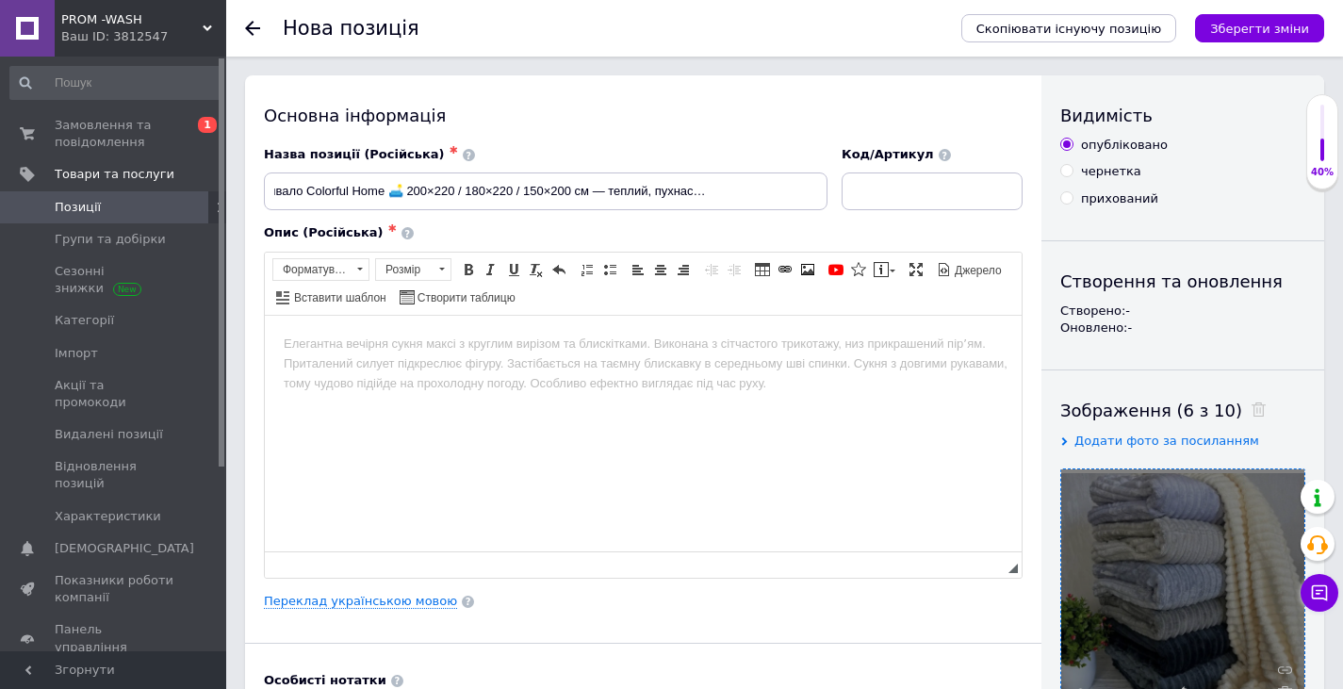
click at [573, 372] on html at bounding box center [643, 343] width 757 height 57
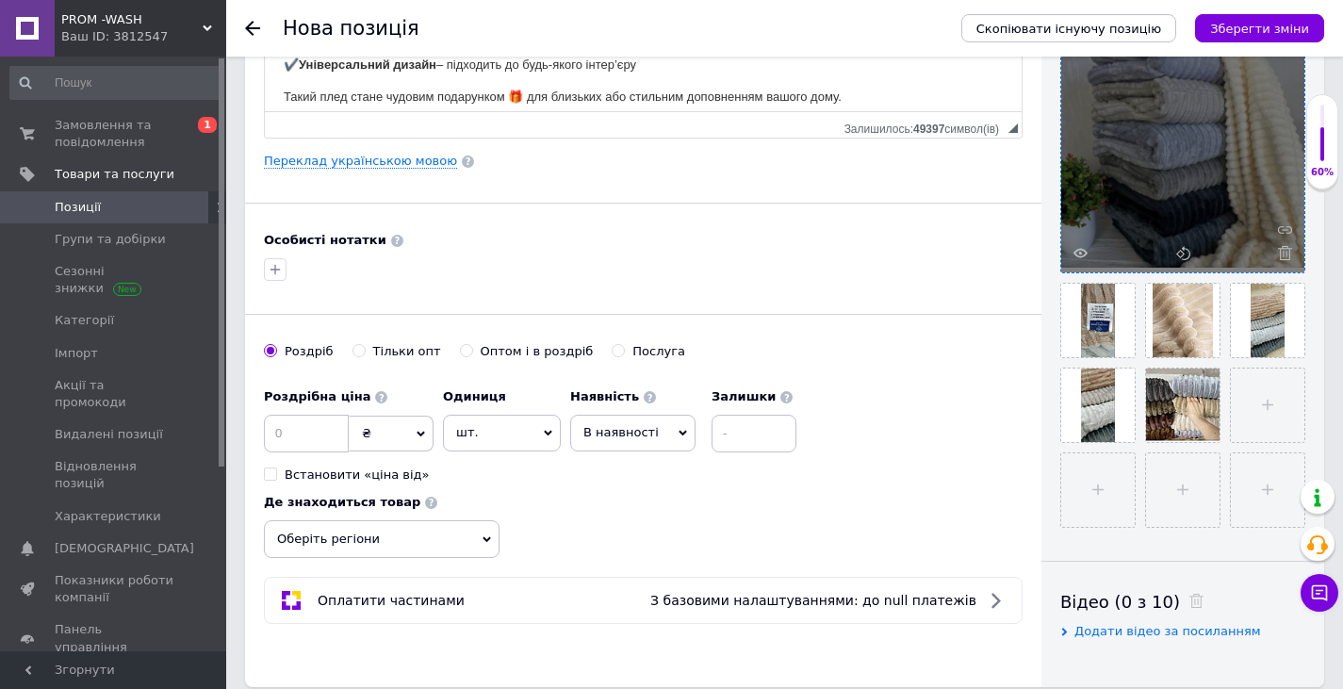
scroll to position [566, 0]
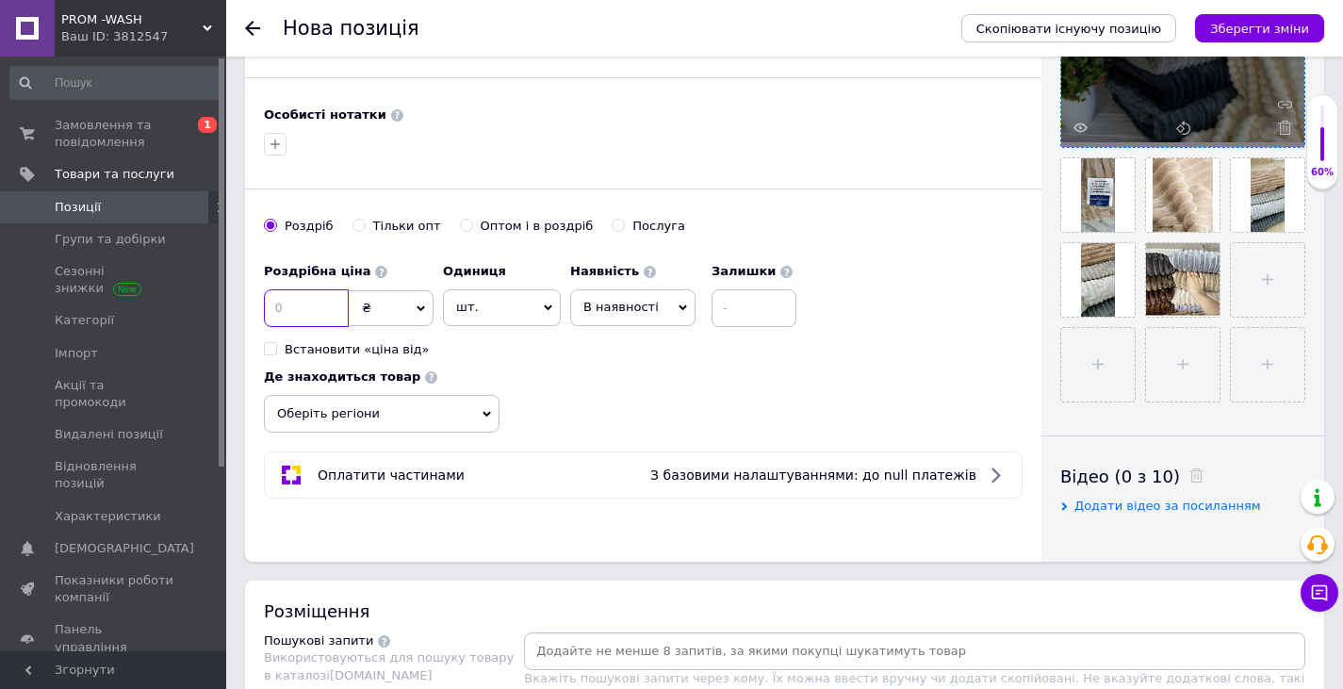
click at [317, 309] on input at bounding box center [306, 308] width 85 height 38
type input "650"
click at [641, 317] on span "В наявності" at bounding box center [632, 307] width 125 height 36
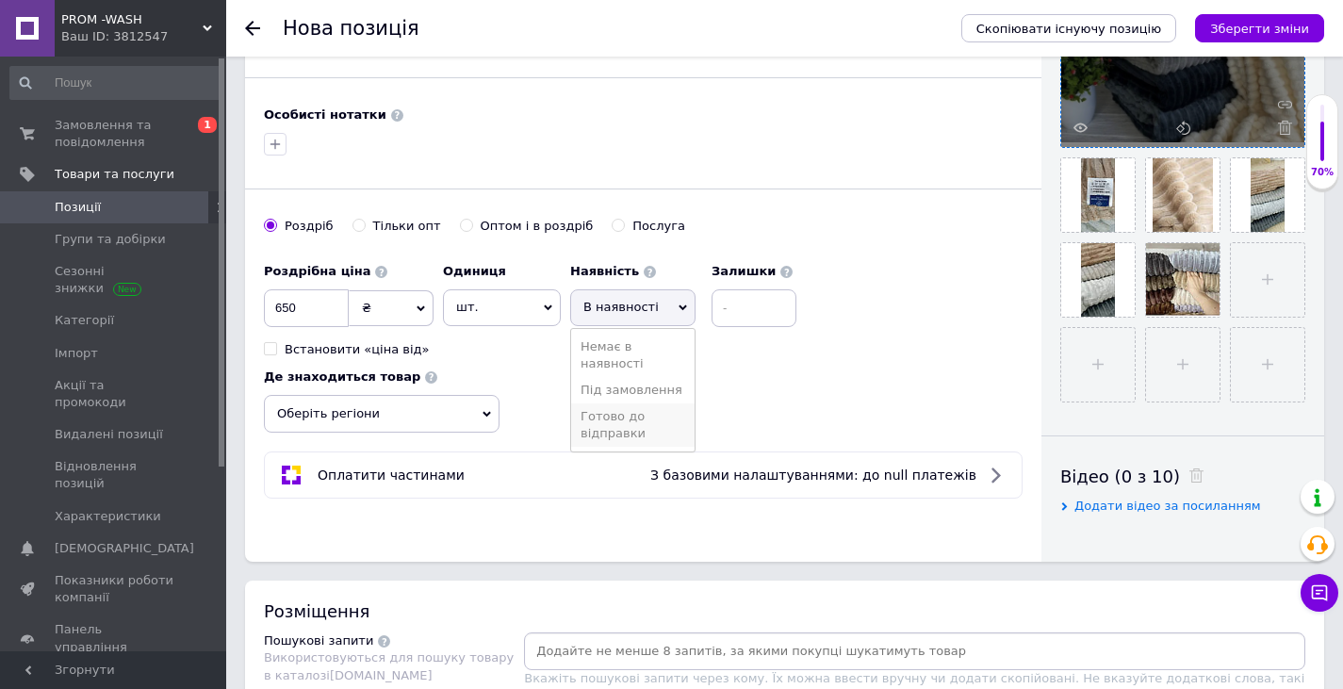
click at [640, 419] on li "Готово до відправки" at bounding box center [632, 424] width 123 height 43
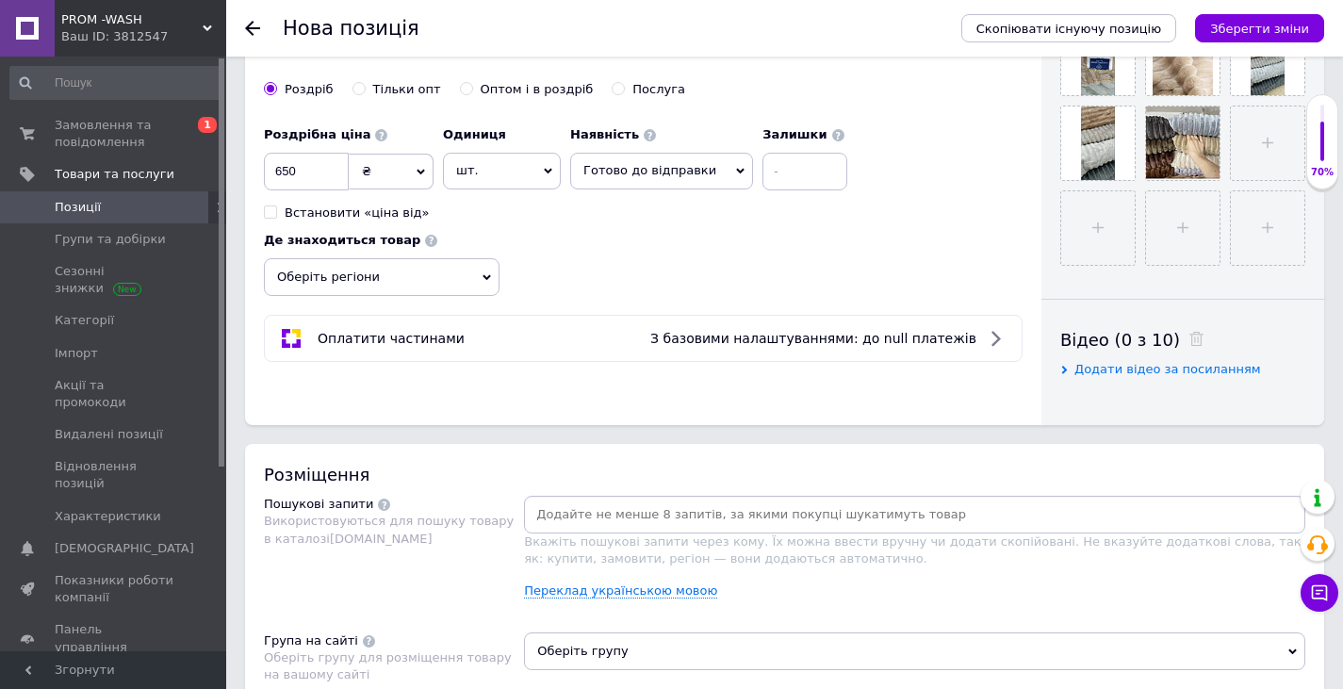
scroll to position [848, 0]
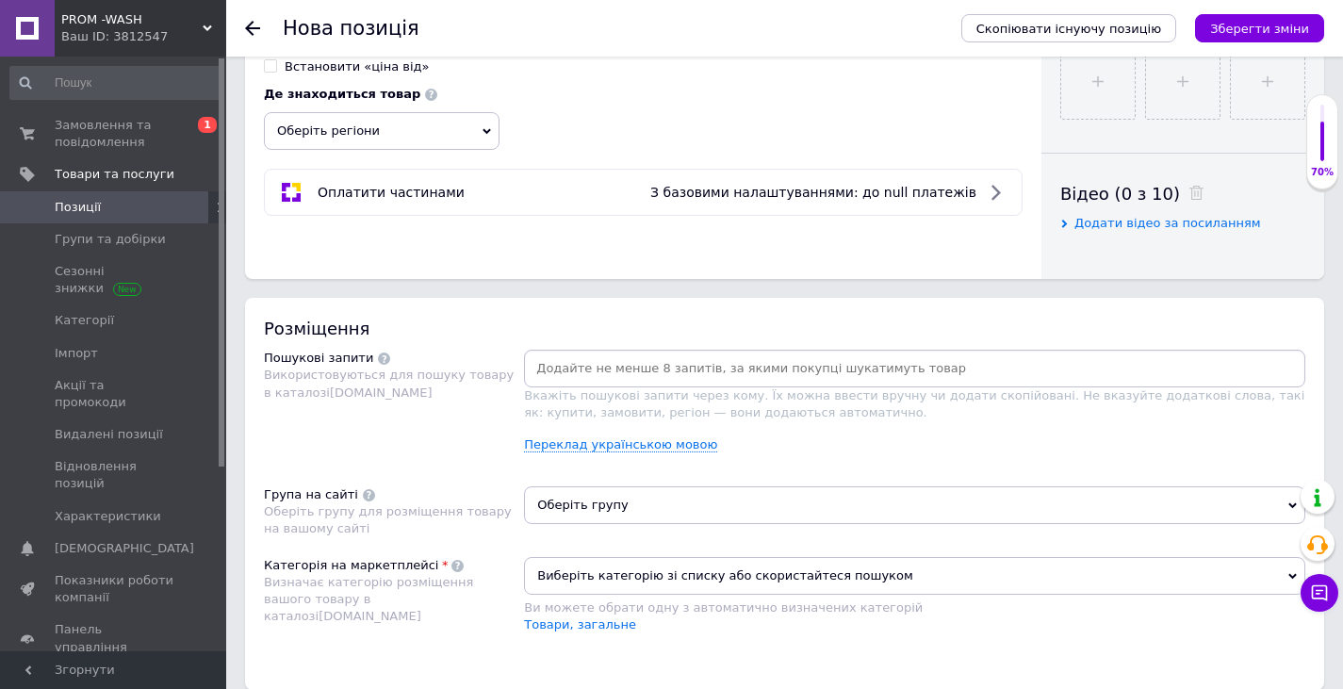
click at [604, 364] on input at bounding box center [915, 368] width 774 height 28
click at [618, 369] on input at bounding box center [915, 368] width 774 height 28
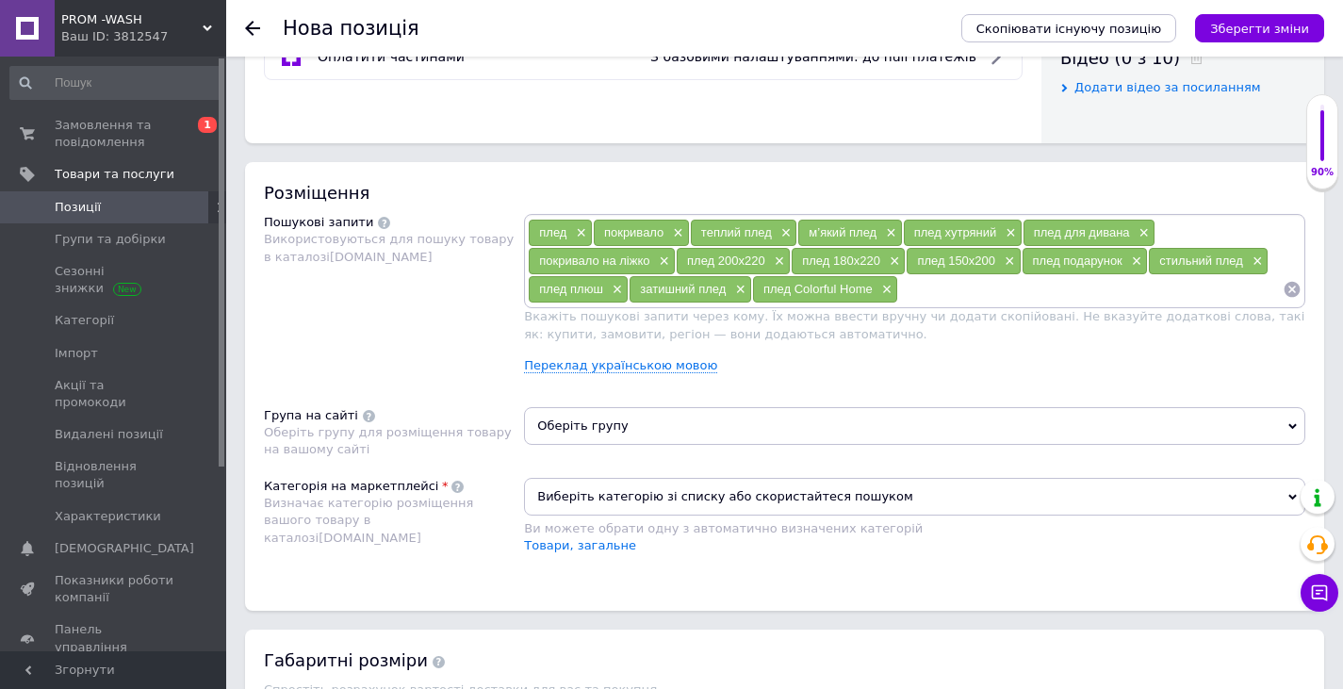
scroll to position [1037, 0]
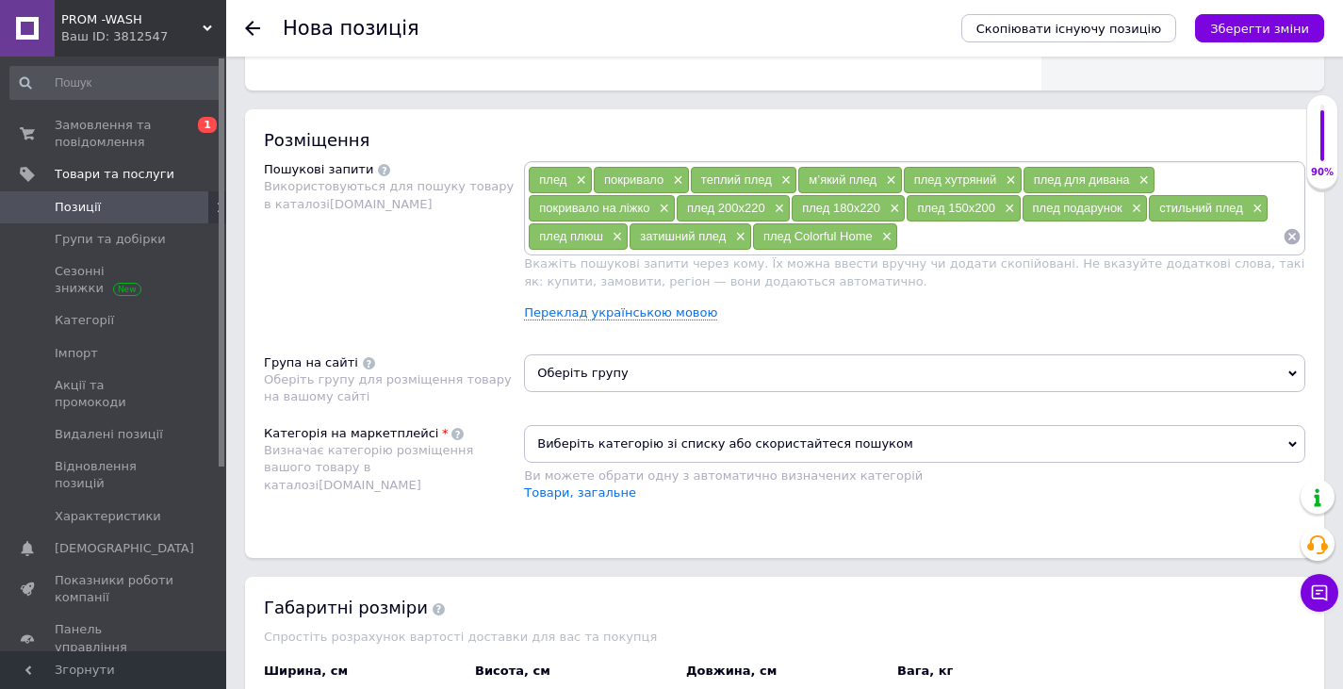
click at [600, 369] on span "Оберіть групу" at bounding box center [914, 373] width 781 height 38
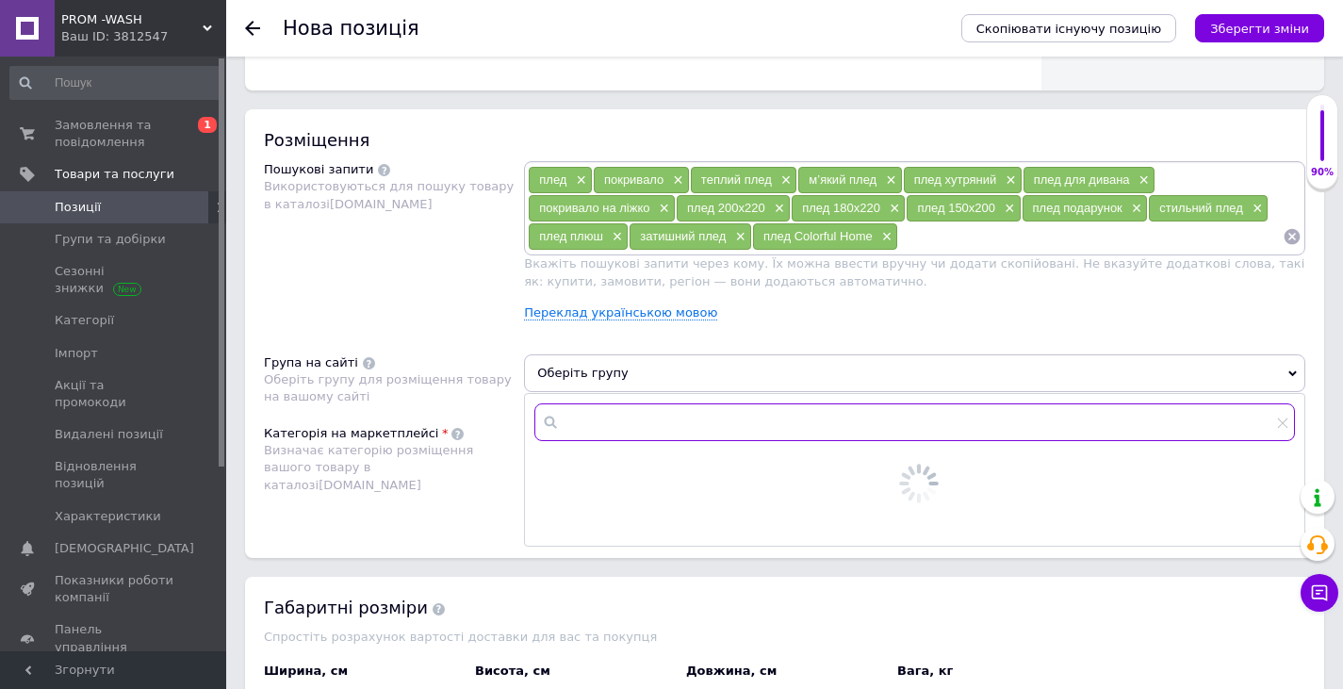
click at [592, 430] on input "text" at bounding box center [914, 422] width 761 height 38
type input "коренева"
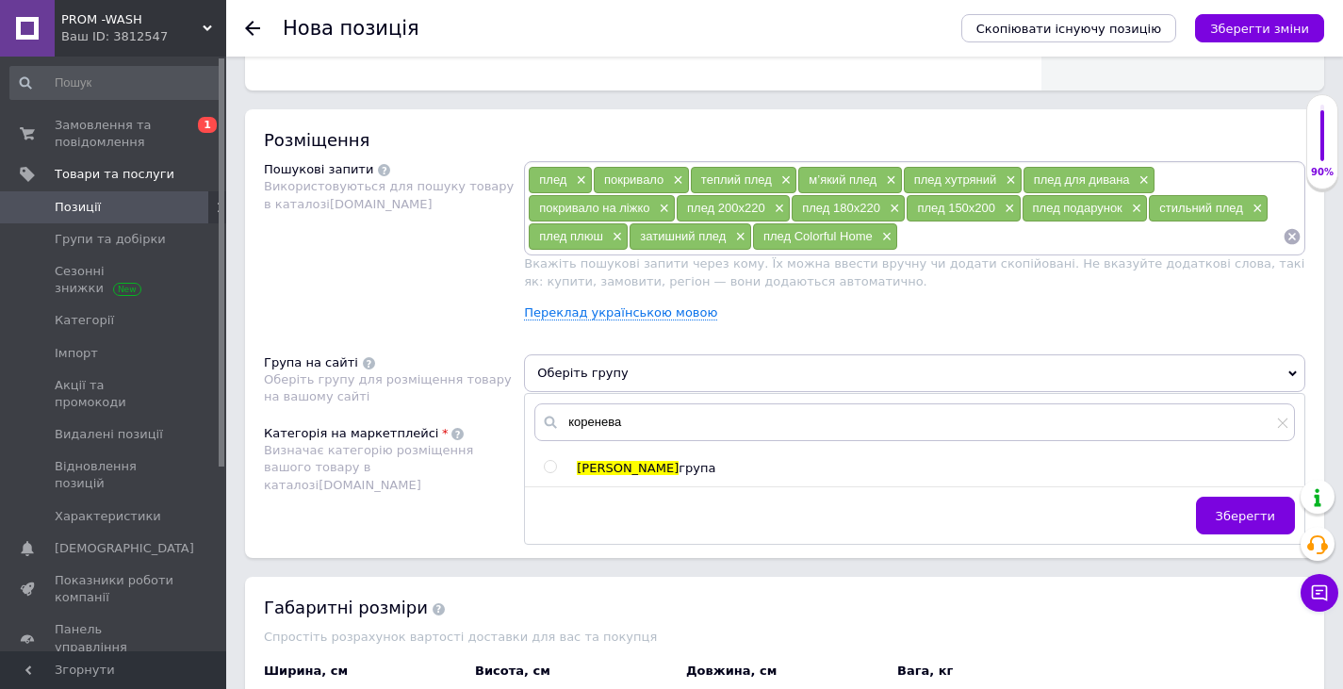
click at [550, 467] on input "radio" at bounding box center [550, 467] width 12 height 12
radio input "true"
click at [1235, 520] on span "Зберегти" at bounding box center [1245, 516] width 59 height 14
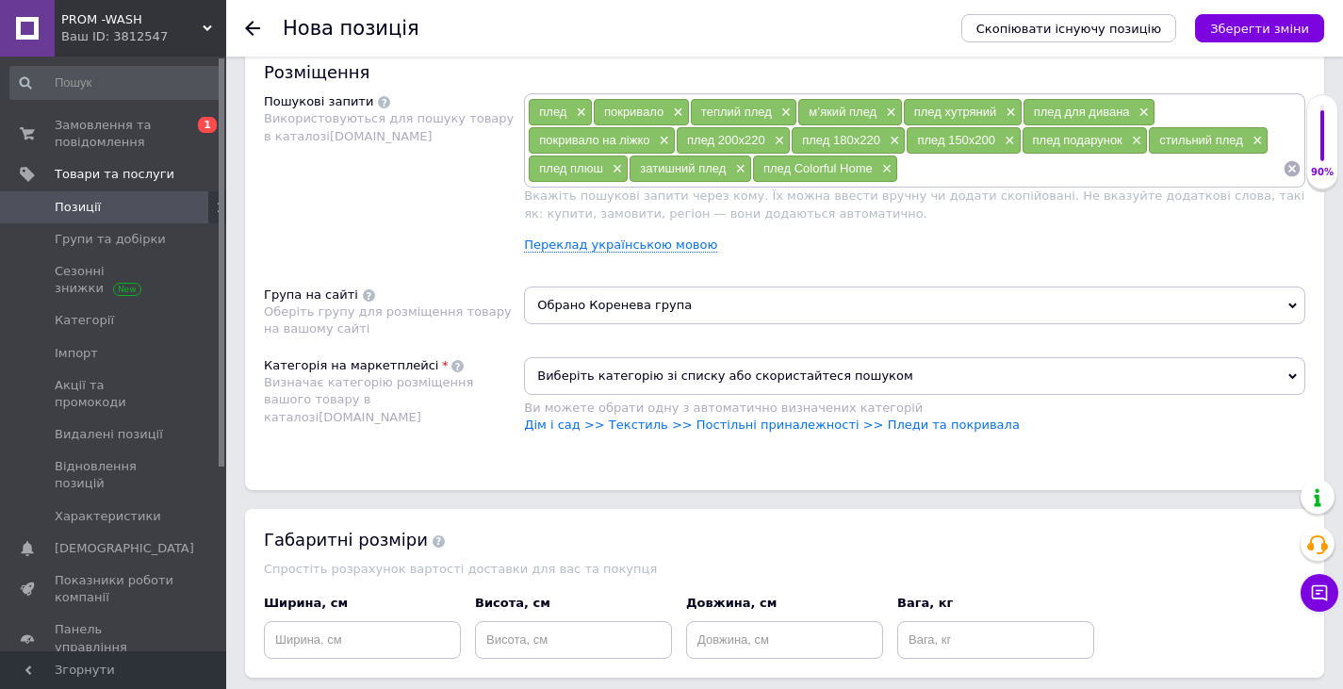
scroll to position [1088, 0]
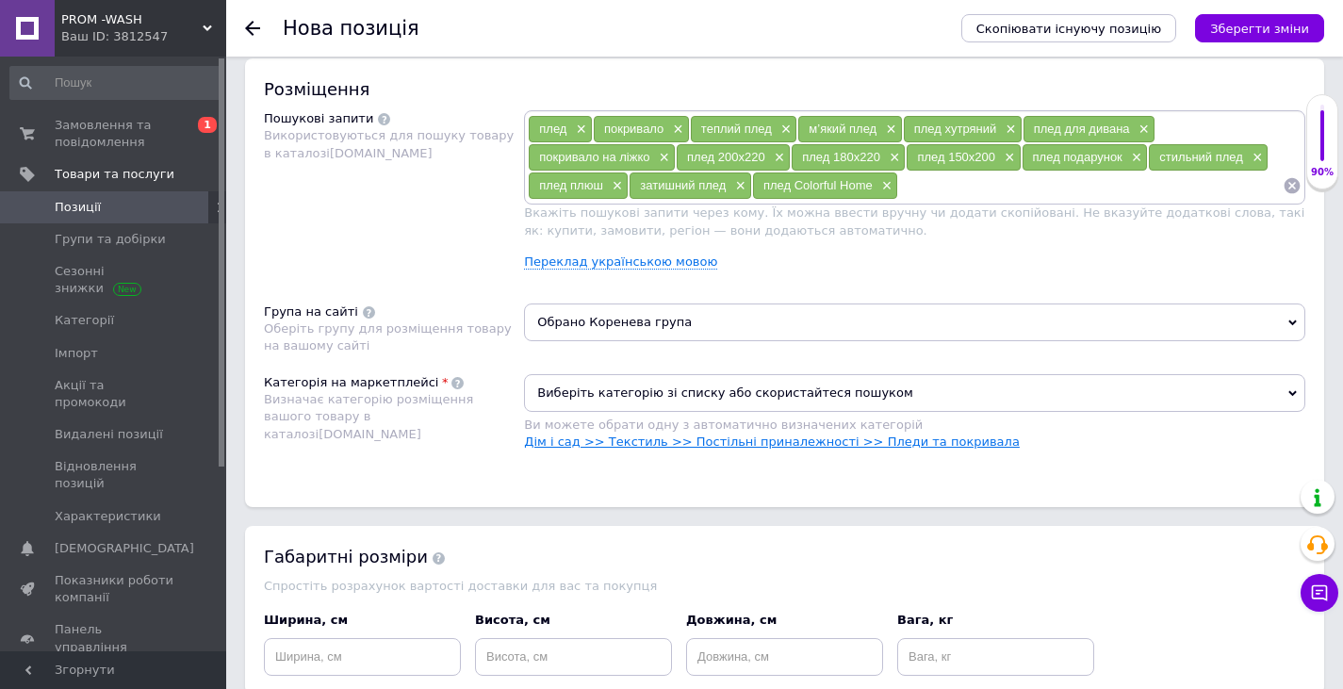
click at [731, 442] on link "Дім і сад >> Текстиль >> Постільні приналежності >> Пледи та покривала" at bounding box center [772, 442] width 496 height 14
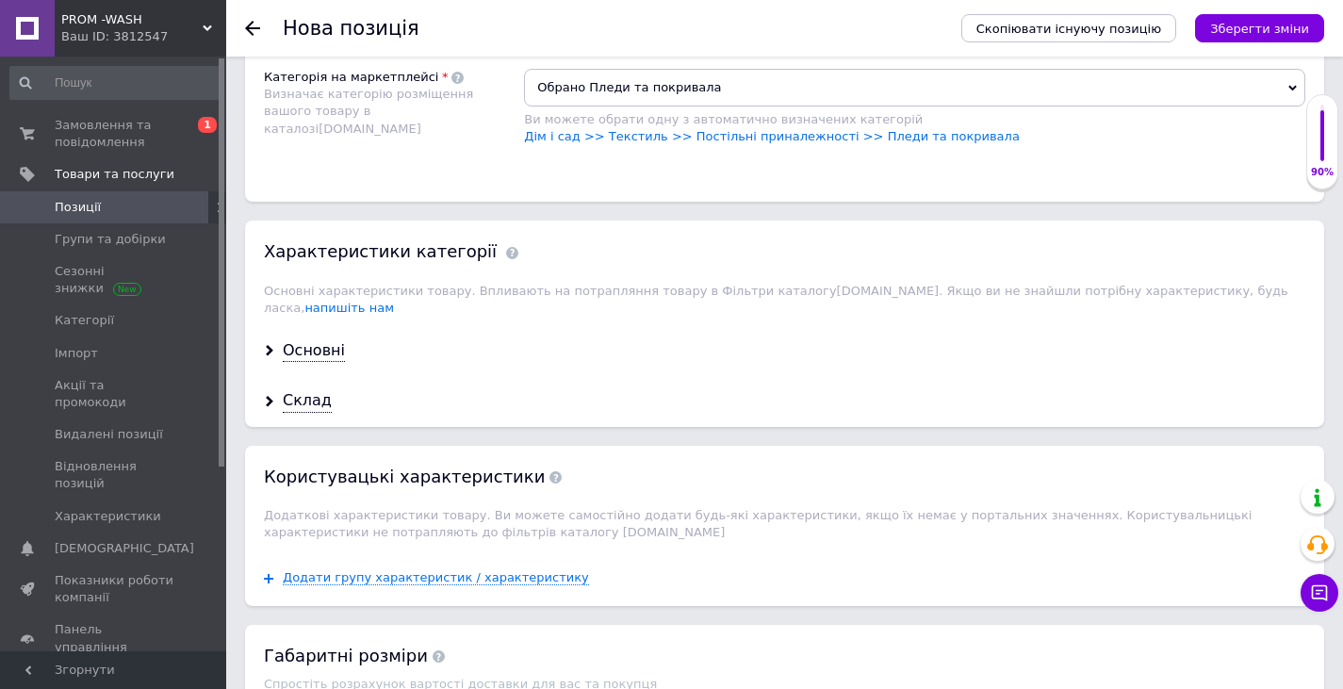
scroll to position [1465, 0]
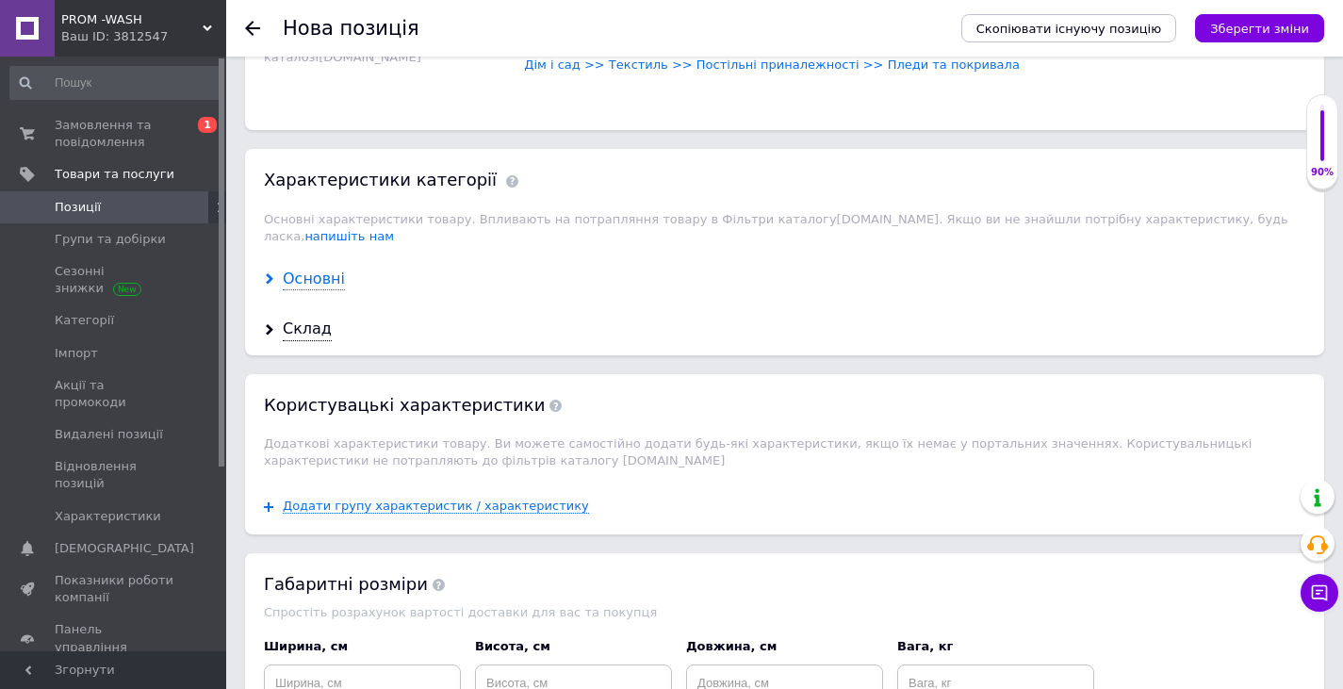
click at [299, 269] on div "Основні" at bounding box center [314, 280] width 62 height 22
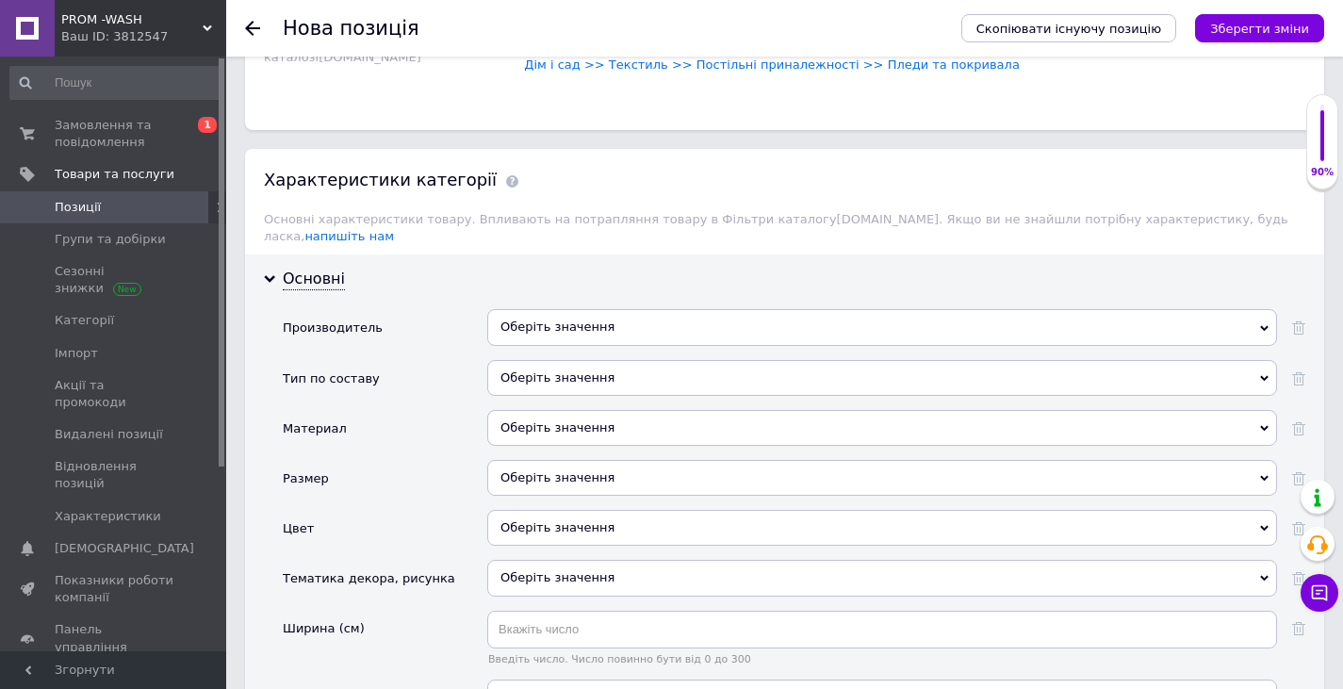
click at [595, 316] on div "Оберіть значення" at bounding box center [882, 327] width 790 height 36
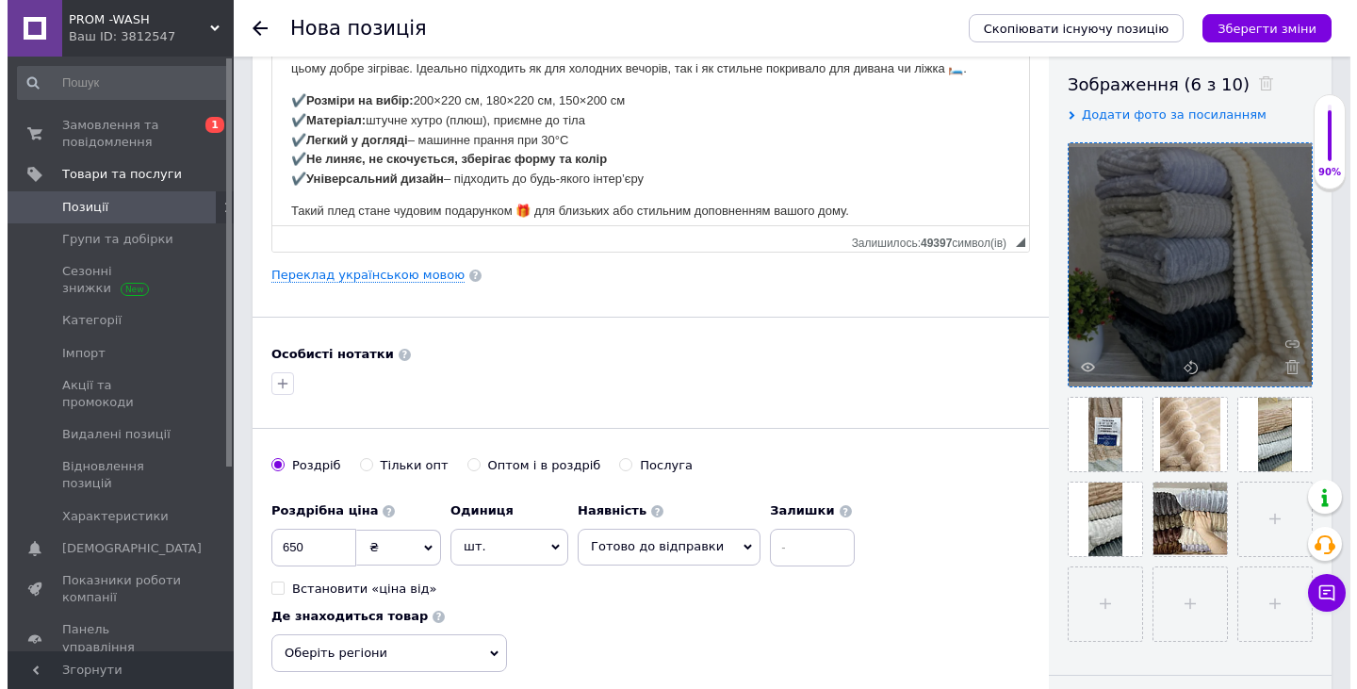
scroll to position [377, 0]
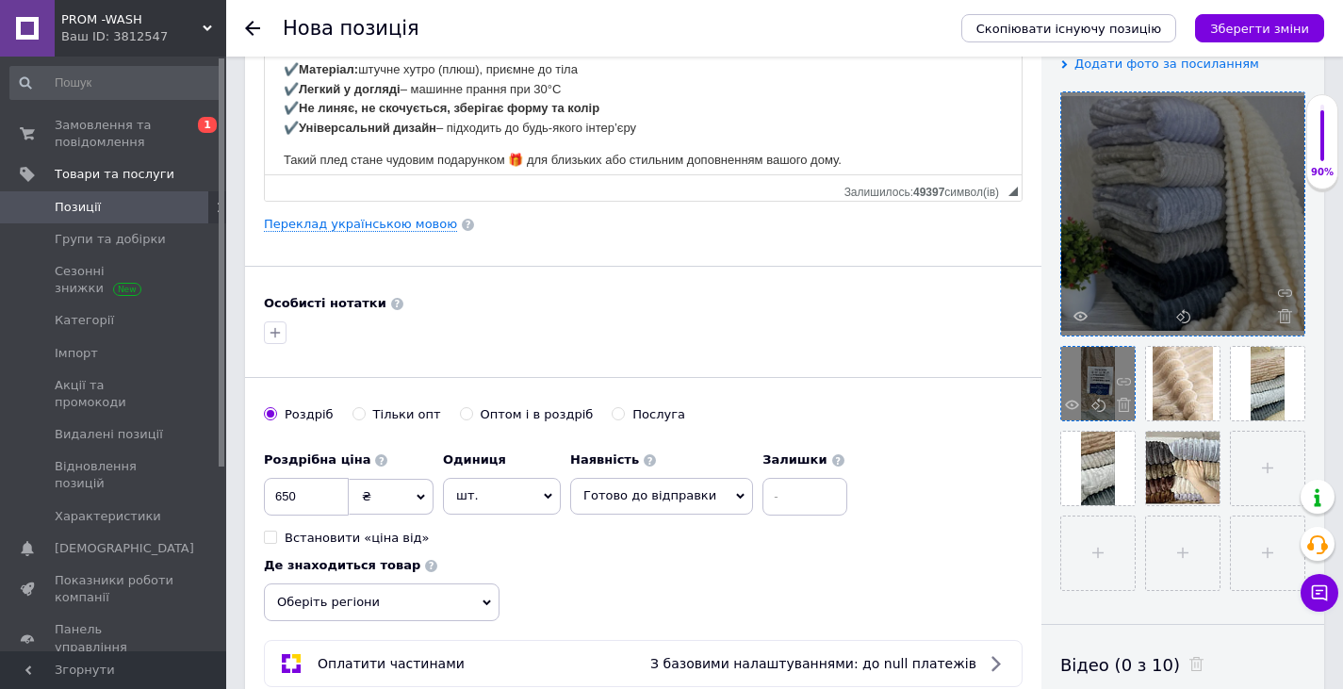
click at [1097, 369] on div at bounding box center [1098, 384] width 74 height 74
click at [1092, 372] on div at bounding box center [1098, 384] width 74 height 74
click at [1072, 402] on icon at bounding box center [1072, 405] width 14 height 14
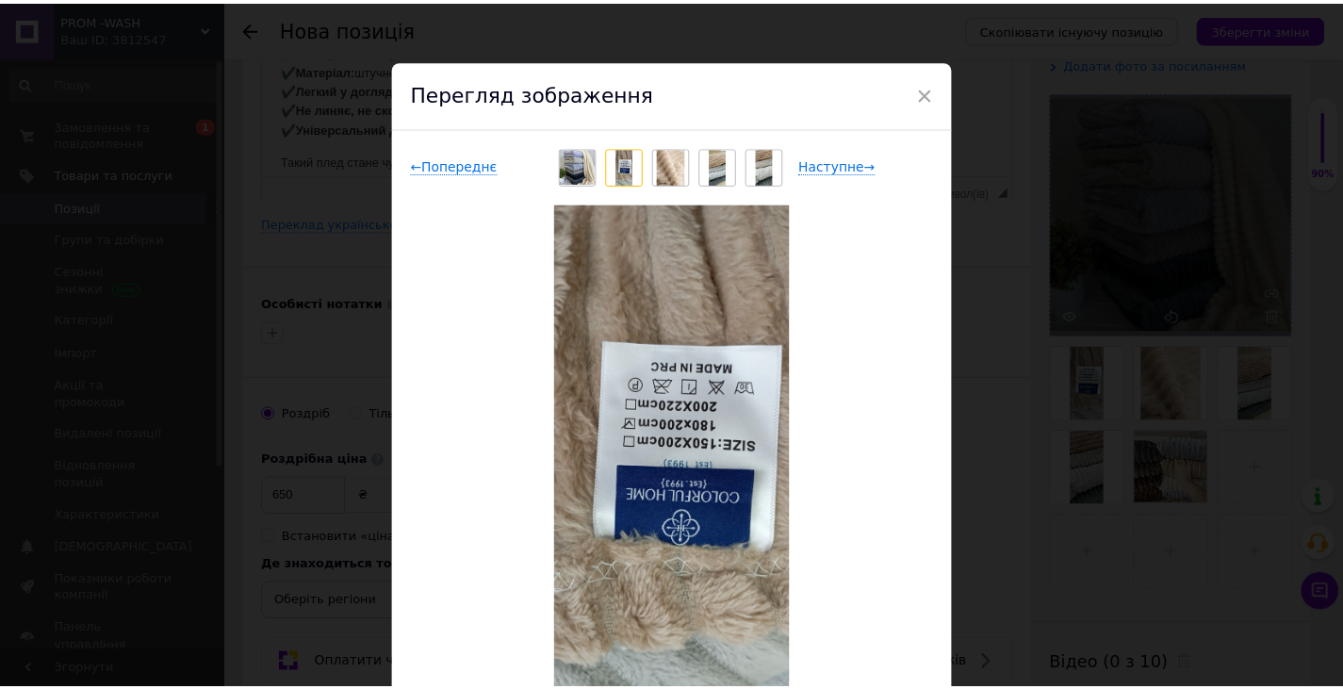
scroll to position [0, 0]
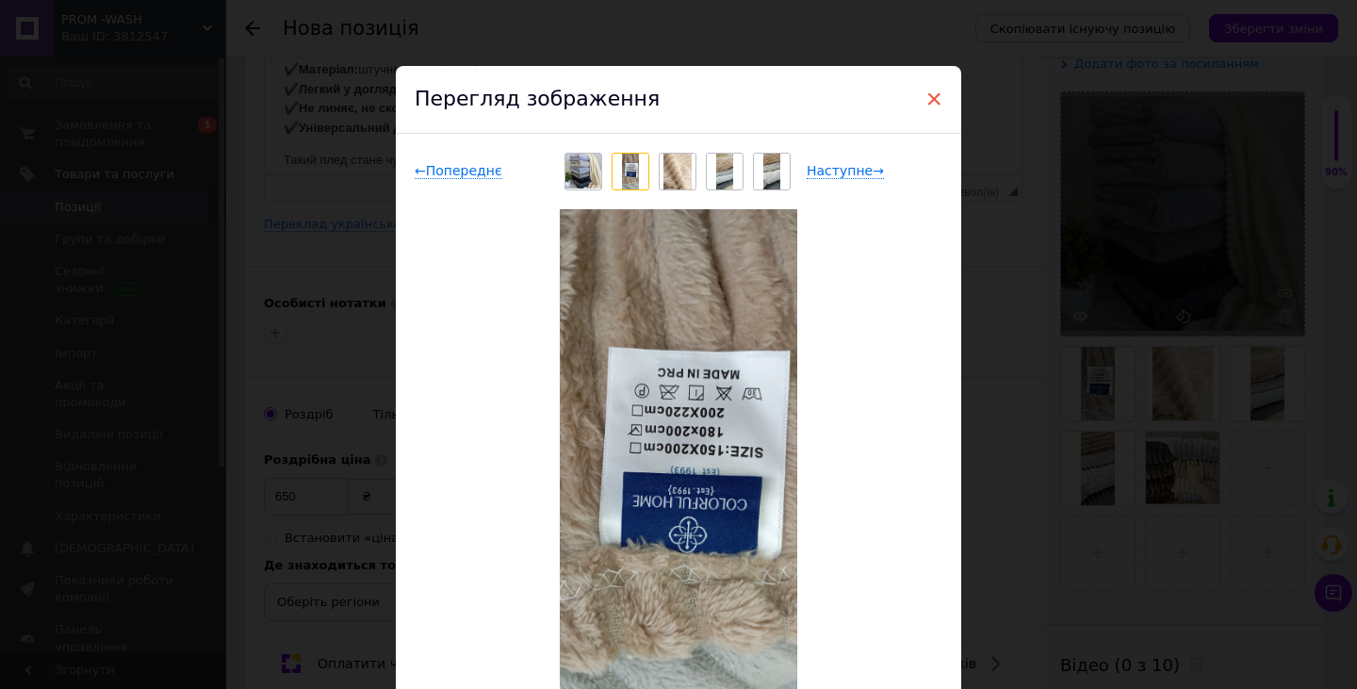
click at [926, 93] on span "×" at bounding box center [934, 99] width 17 height 32
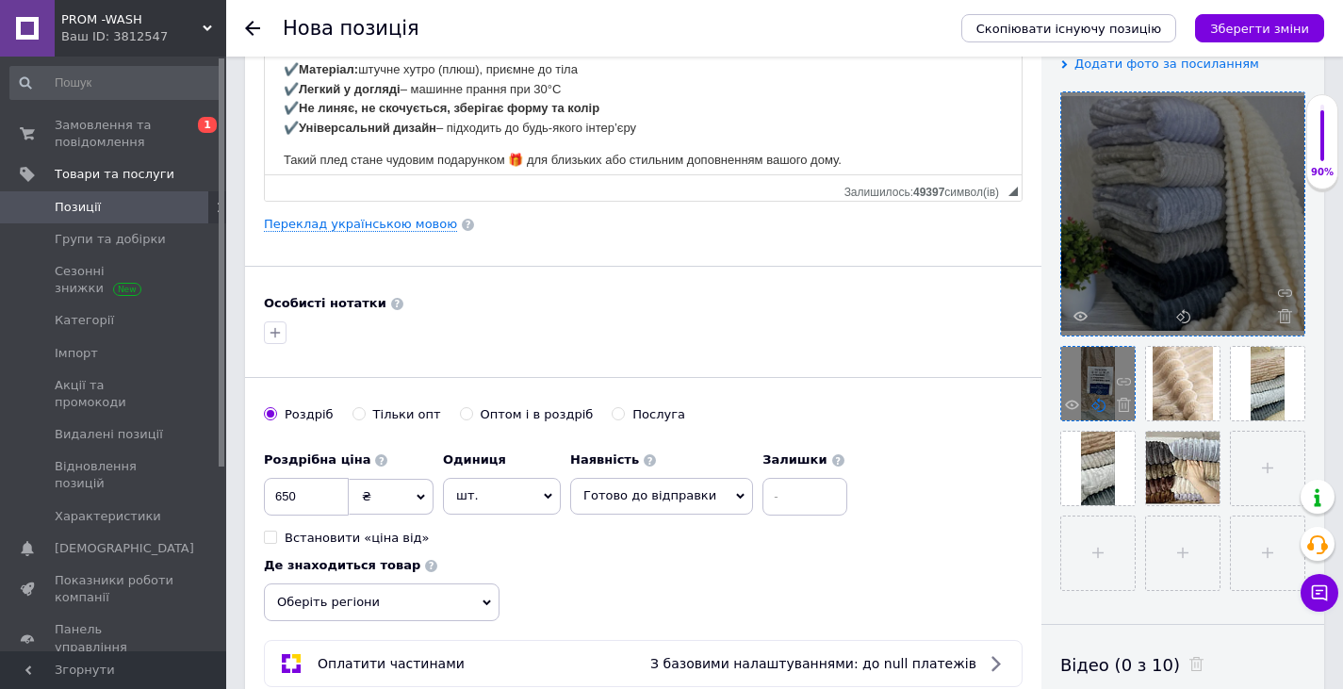
click at [1093, 407] on use at bounding box center [1098, 405] width 14 height 14
click at [1099, 405] on icon at bounding box center [1098, 405] width 14 height 14
click at [1067, 405] on use at bounding box center [1072, 404] width 14 height 9
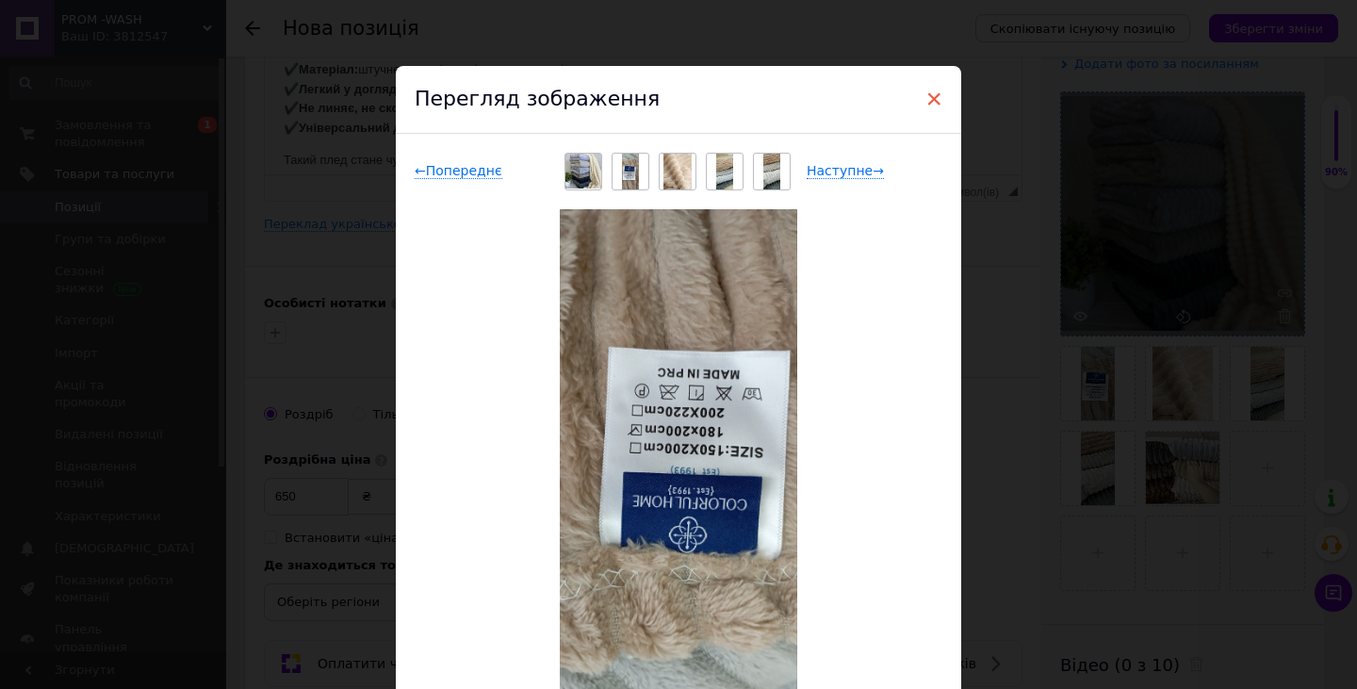
click at [931, 94] on span "×" at bounding box center [934, 99] width 17 height 32
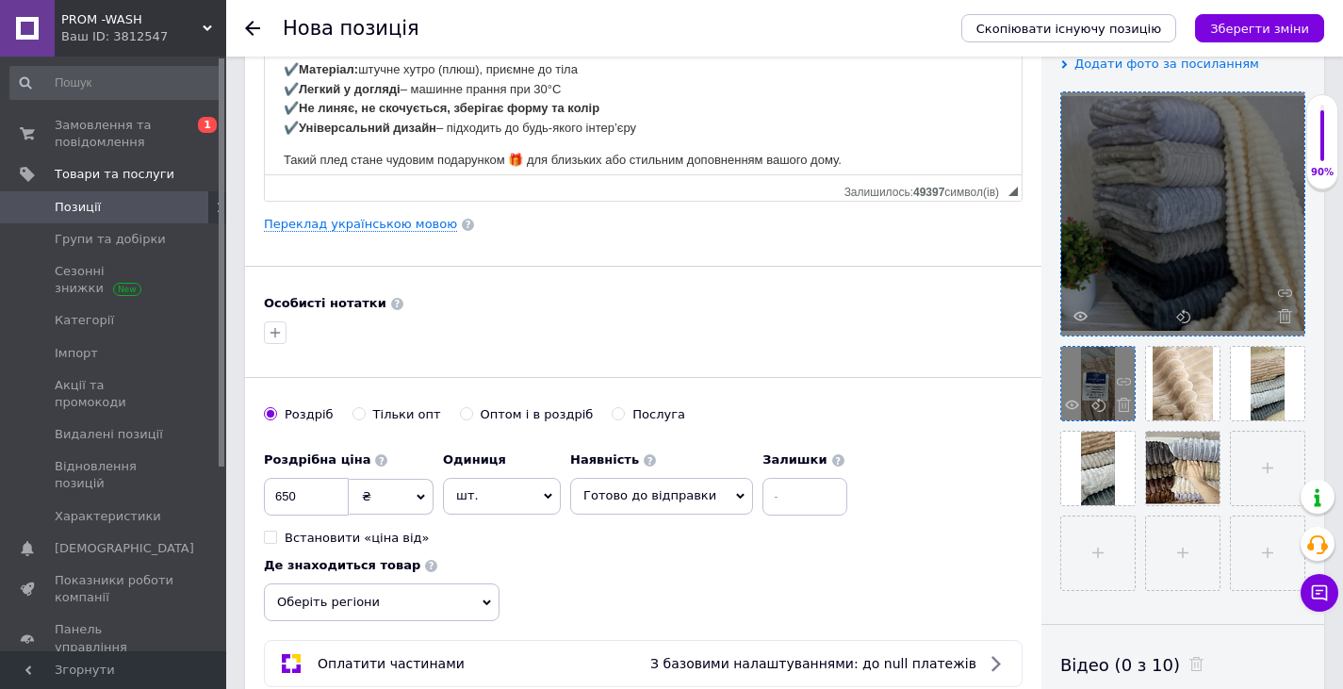
click at [1090, 403] on div at bounding box center [1098, 384] width 74 height 74
click at [1094, 406] on icon at bounding box center [1098, 405] width 14 height 14
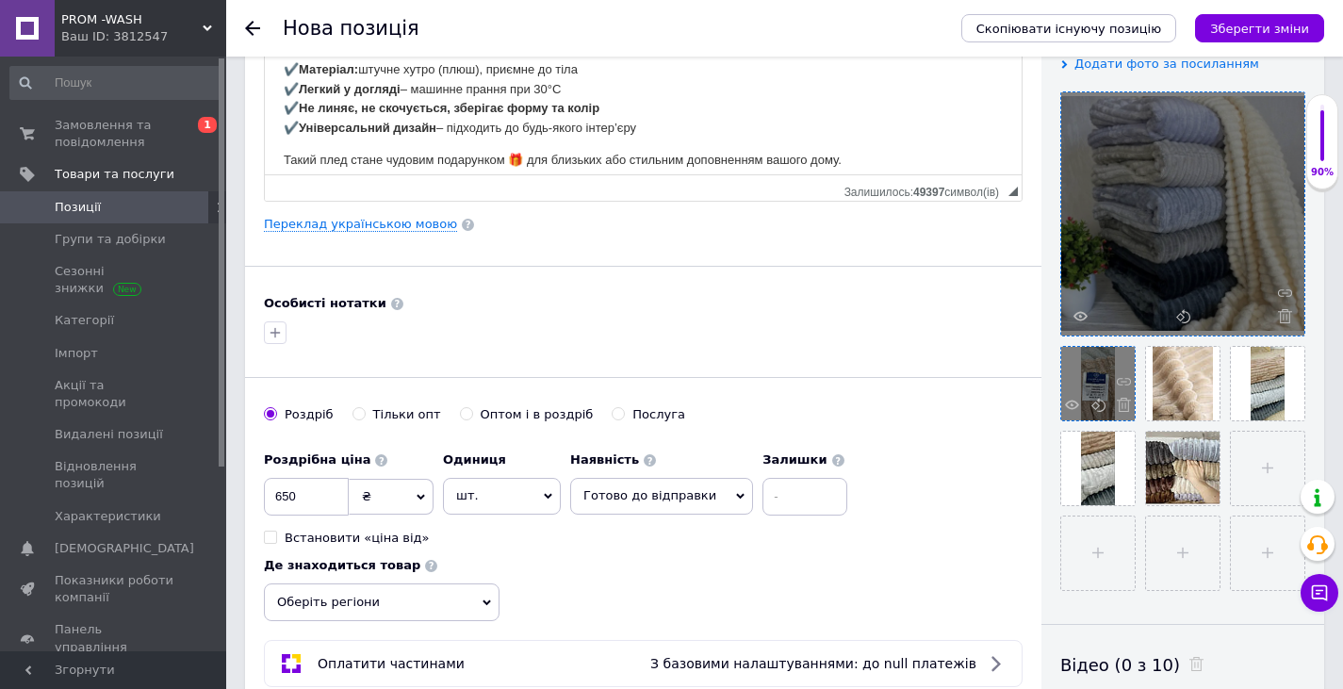
click at [1063, 406] on div at bounding box center [1098, 384] width 74 height 74
click at [1072, 404] on use at bounding box center [1072, 404] width 14 height 9
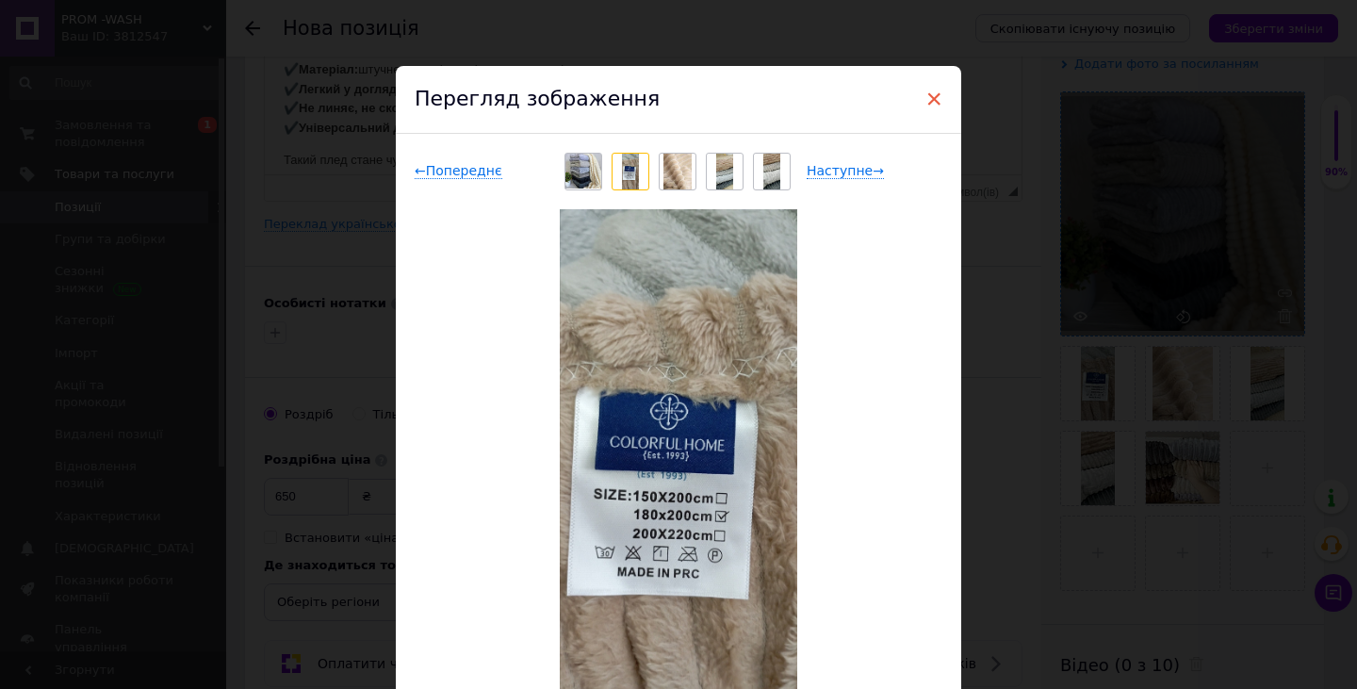
click at [934, 95] on span "×" at bounding box center [934, 99] width 17 height 32
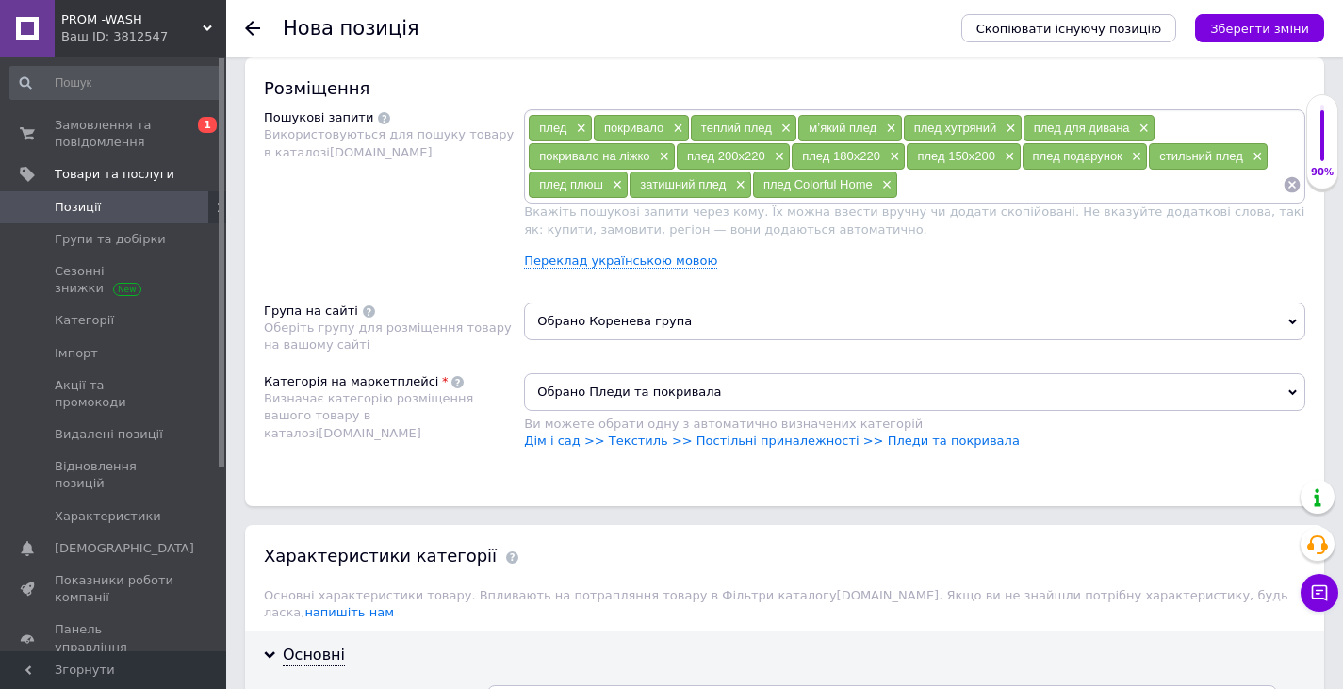
scroll to position [1320, 0]
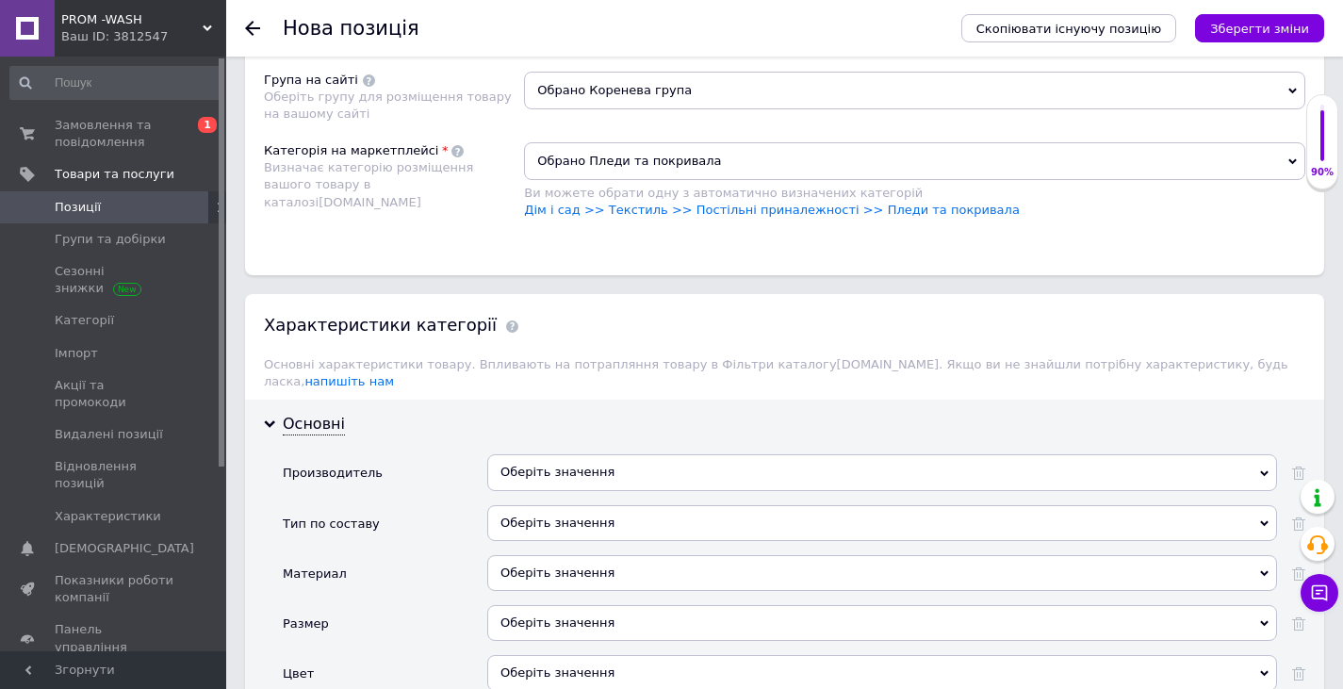
click at [568, 454] on div "Оберіть значення" at bounding box center [882, 472] width 790 height 36
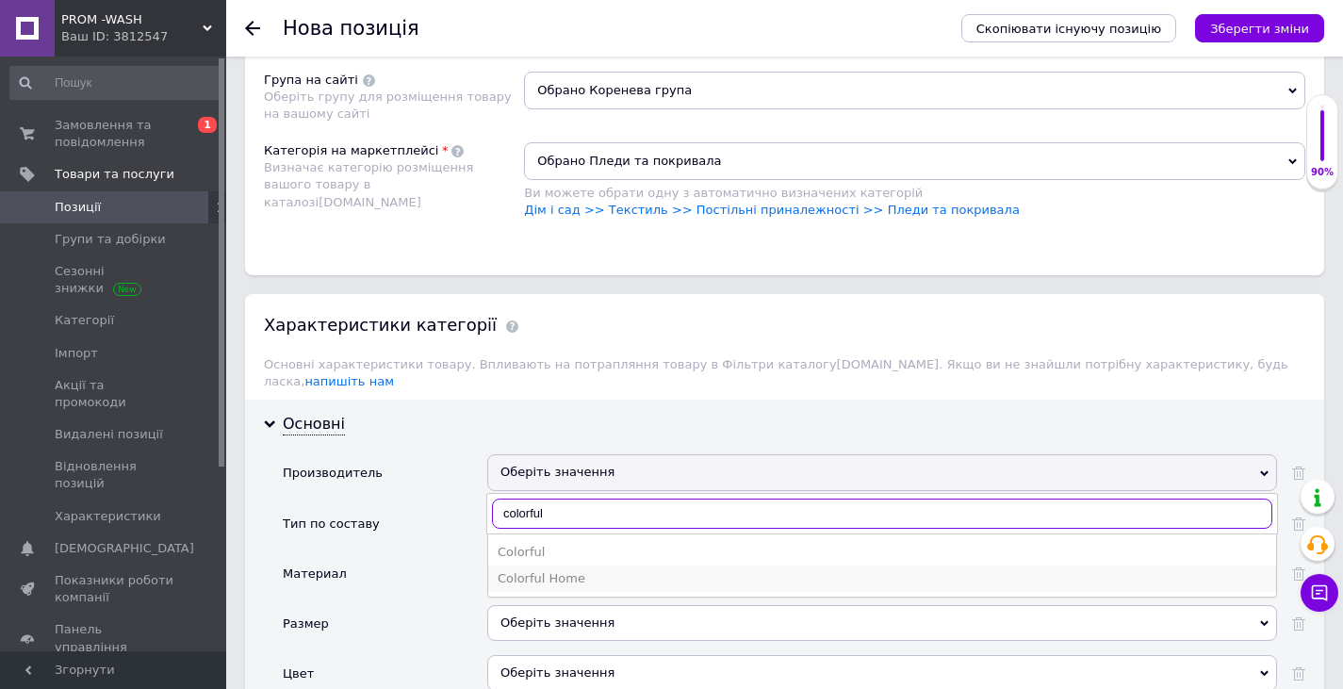
type input "colorful"
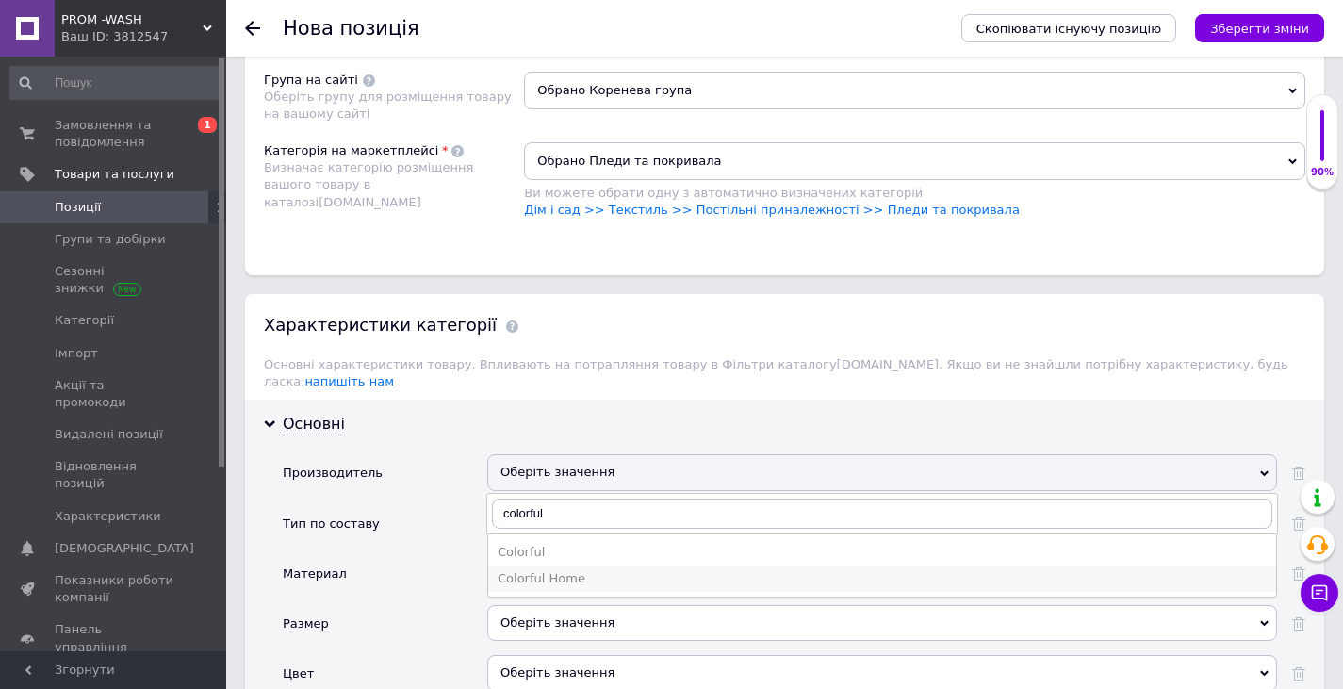
click at [569, 570] on div "Colorful Home" at bounding box center [882, 578] width 769 height 17
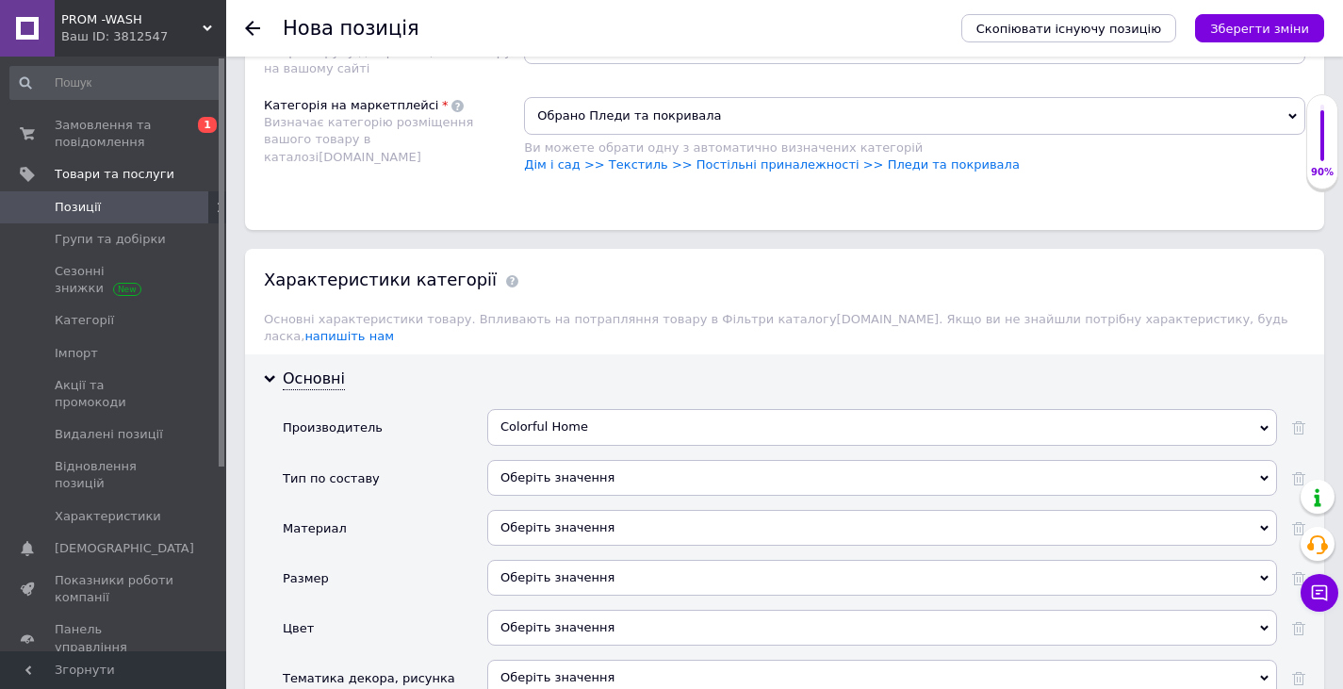
scroll to position [1508, 0]
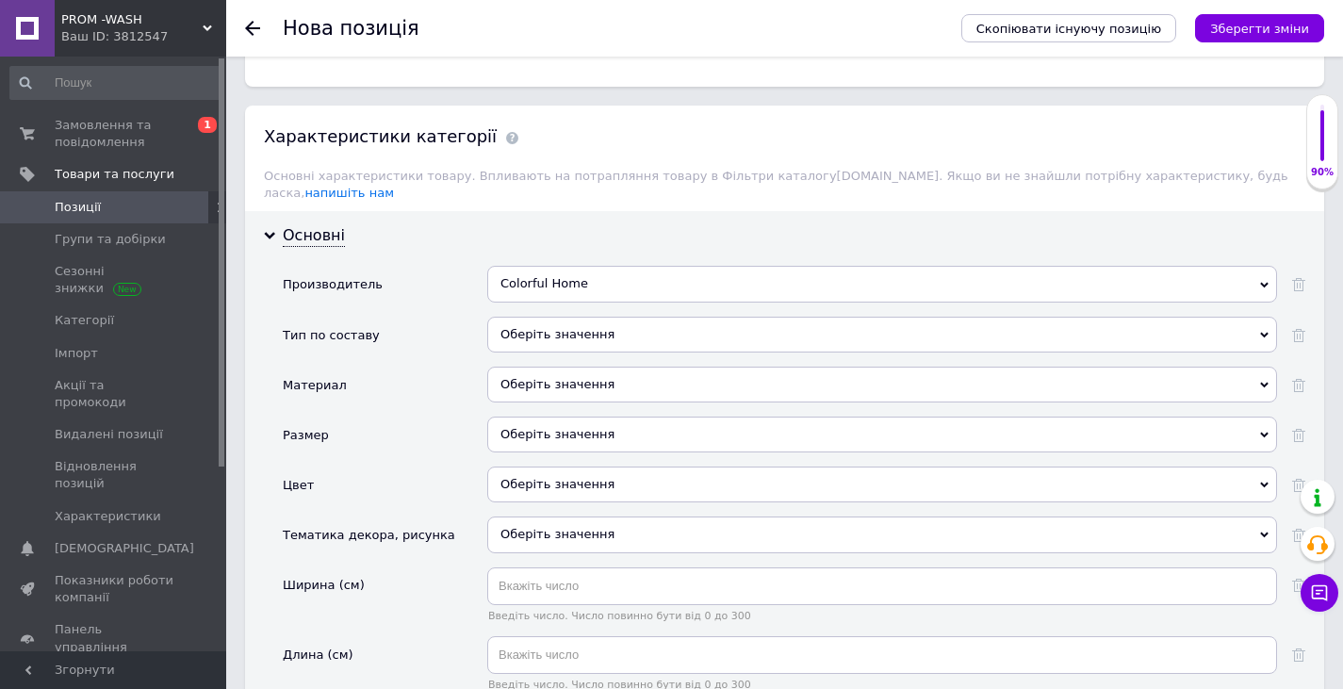
click at [617, 476] on div "Оберіть значення" at bounding box center [882, 485] width 790 height 36
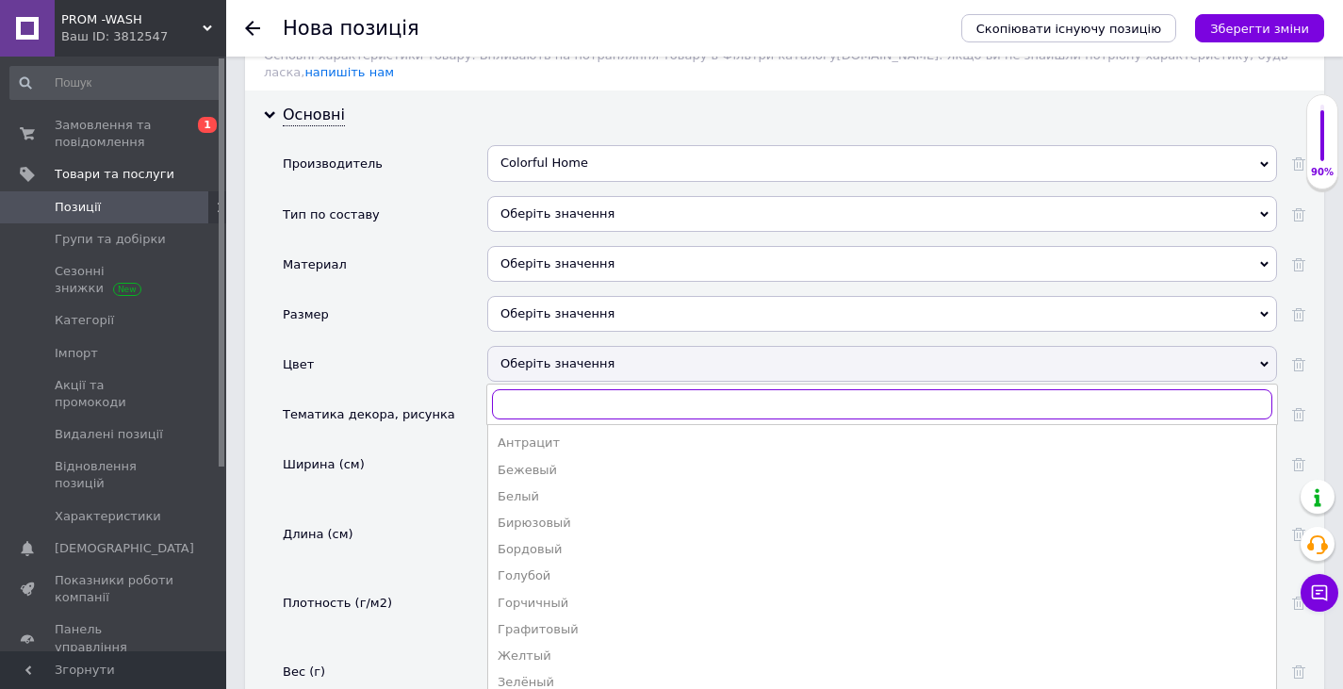
scroll to position [1602, 0]
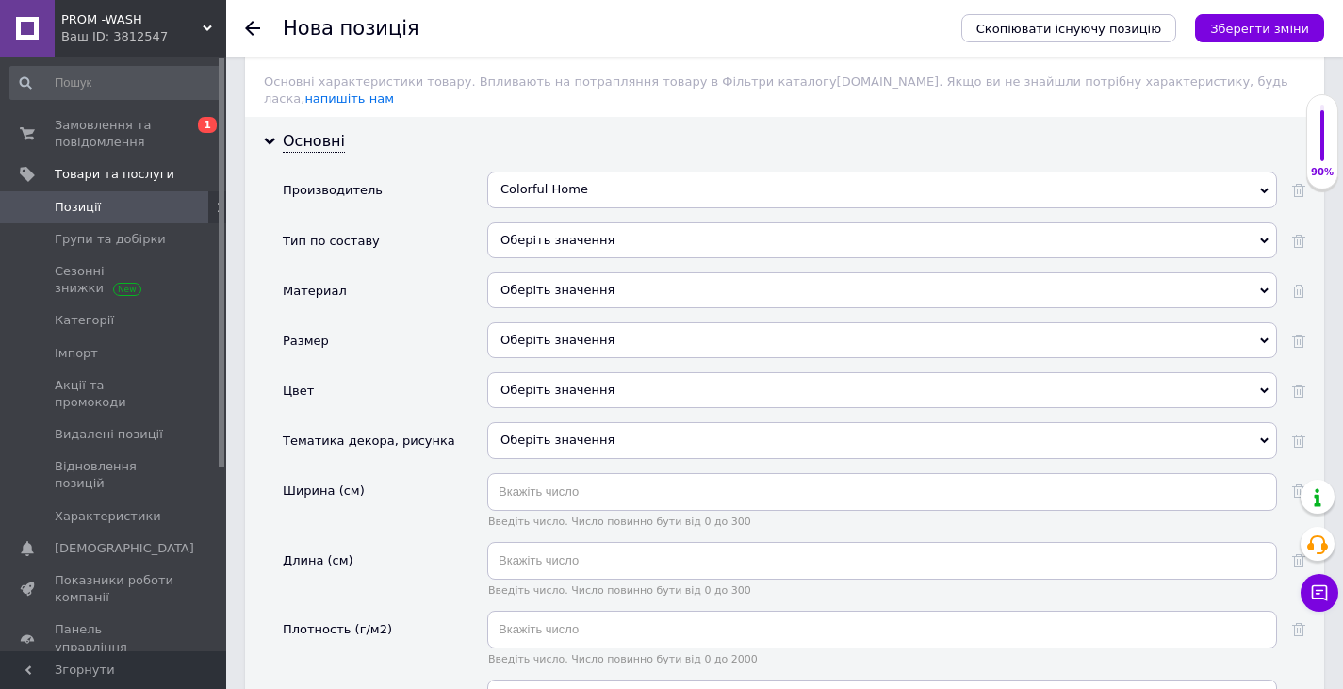
click at [239, 378] on div "Основна інформація Назва позиції (Російська) ✱ М’який плед-покривало Colorful H…" at bounding box center [784, 41] width 1117 height 3136
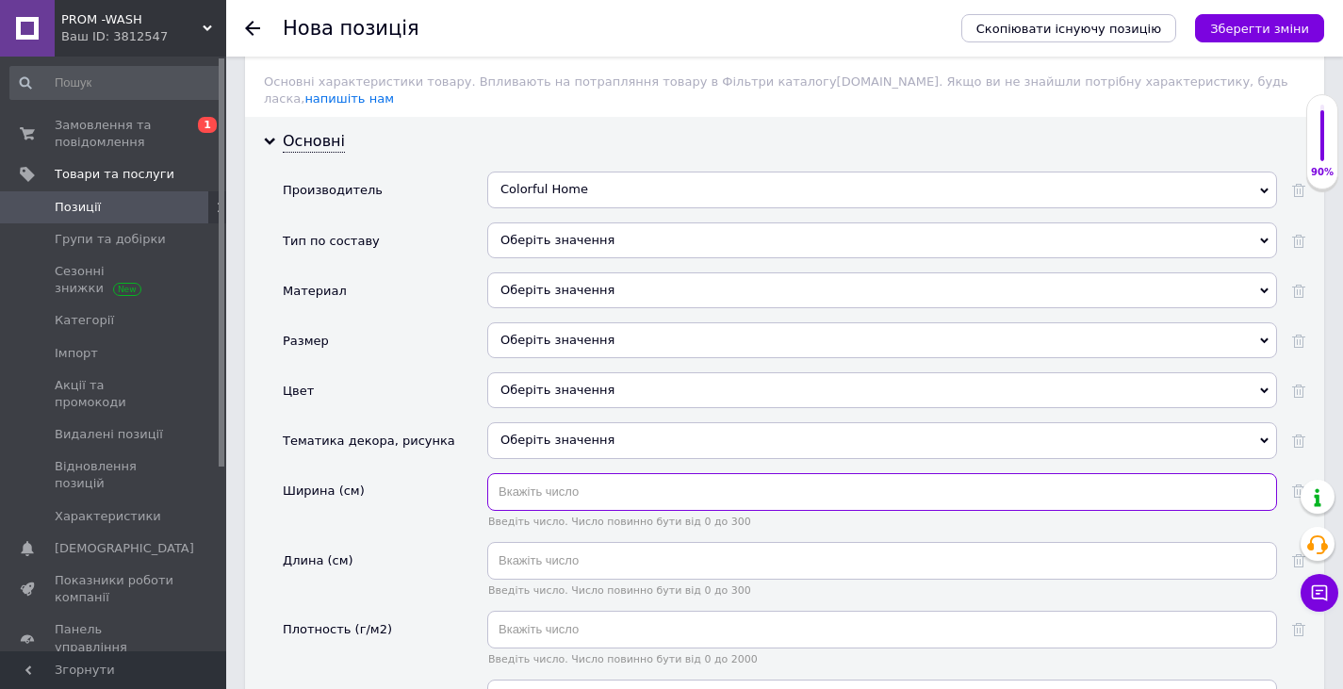
click at [614, 481] on input "text" at bounding box center [882, 492] width 790 height 38
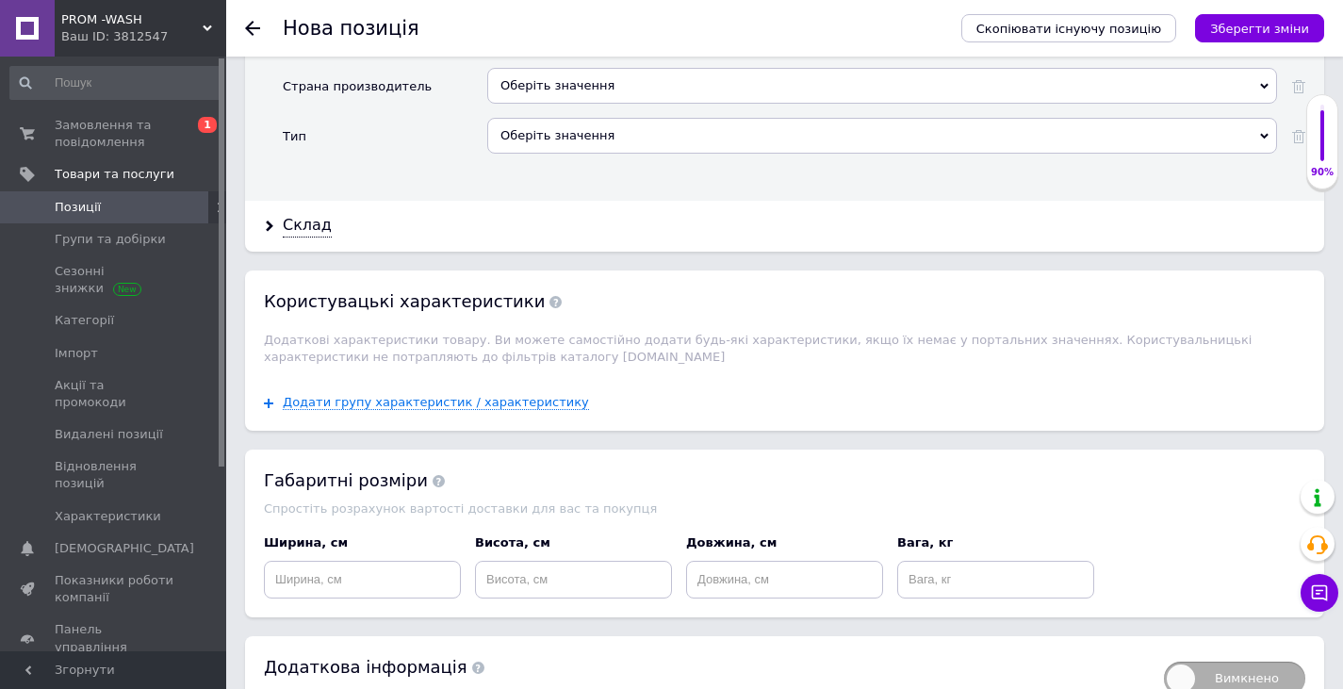
scroll to position [2528, 0]
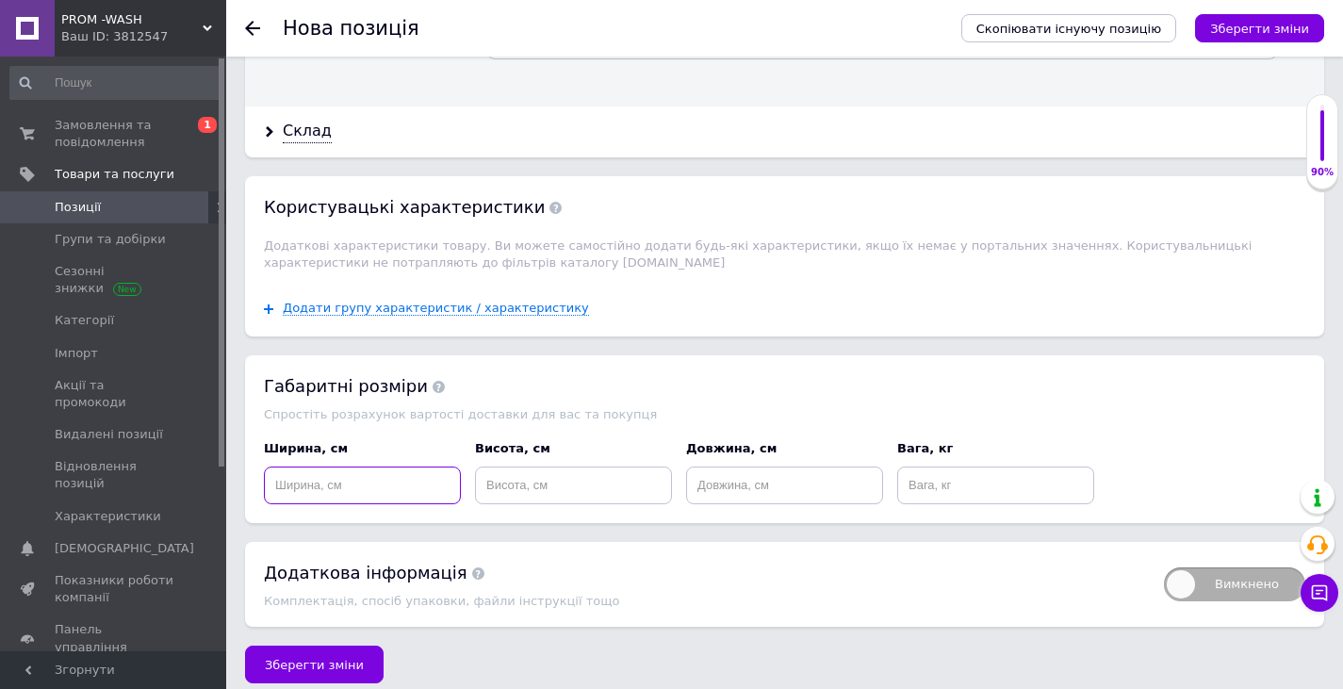
click at [333, 467] on input at bounding box center [362, 486] width 197 height 38
type input "4"
click at [496, 470] on input at bounding box center [573, 486] width 197 height 38
type input "4"
click at [735, 482] on input at bounding box center [784, 486] width 197 height 38
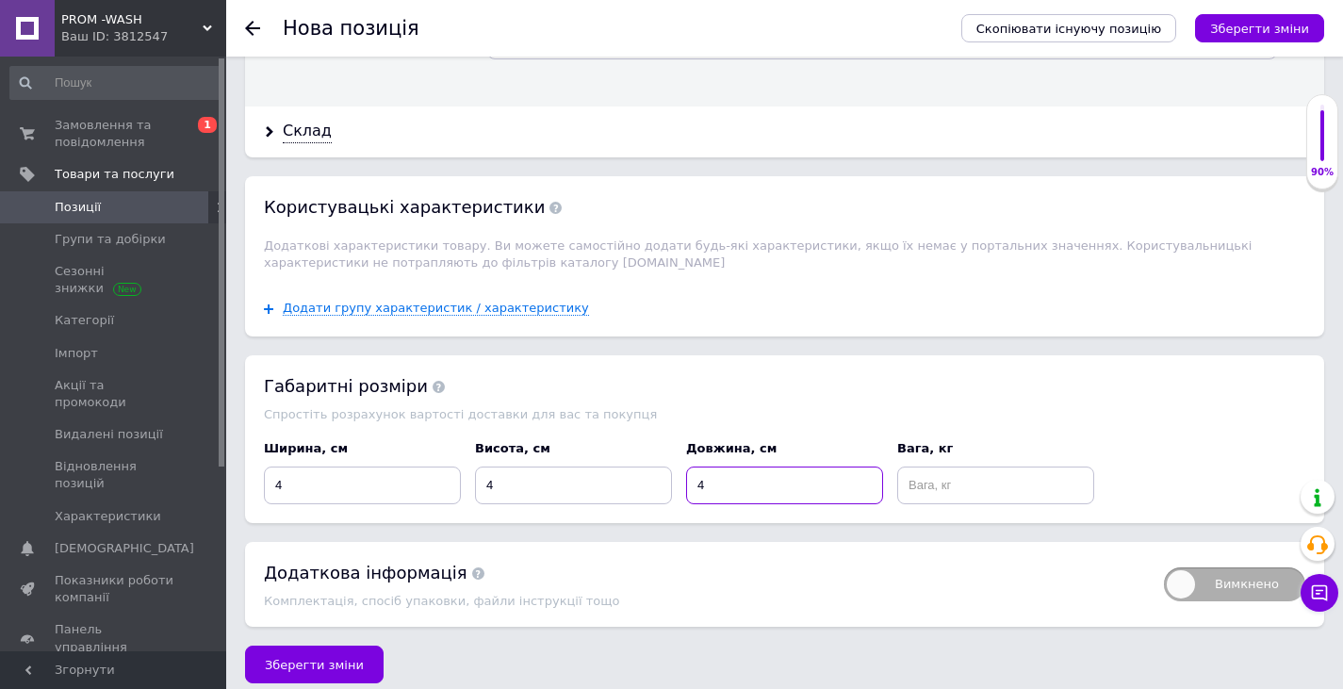
type input "4"
click at [974, 472] on input at bounding box center [995, 486] width 197 height 38
type input "1"
click at [347, 658] on span "Зберегти зміни" at bounding box center [314, 665] width 99 height 14
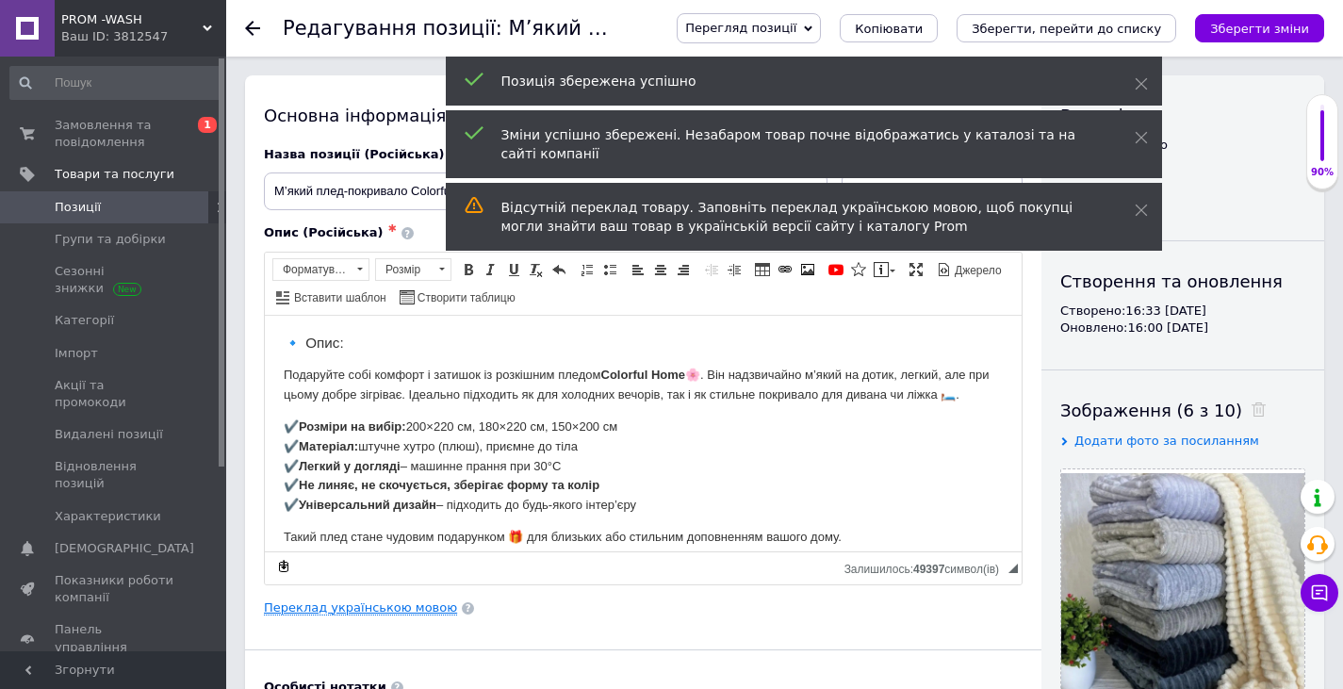
click at [371, 615] on link "Переклад українською мовою" at bounding box center [360, 607] width 193 height 15
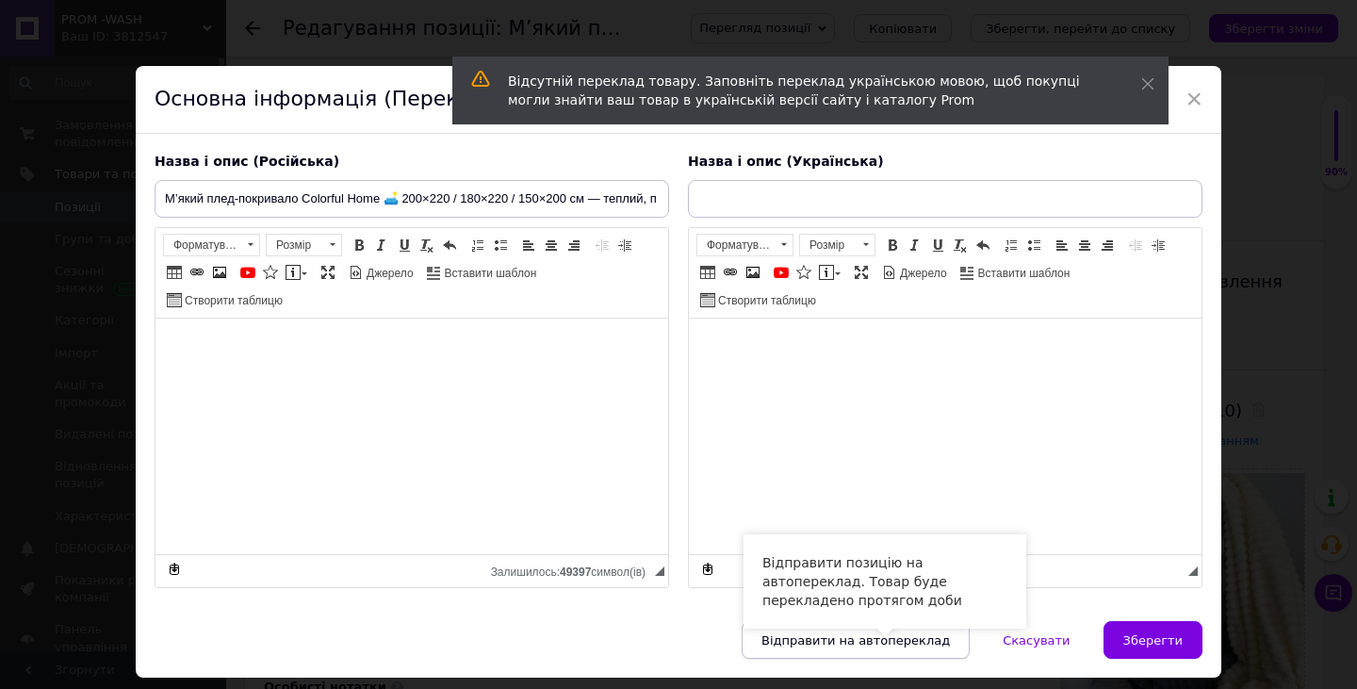
click at [843, 639] on span "Відправити на автопереклад" at bounding box center [856, 640] width 189 height 14
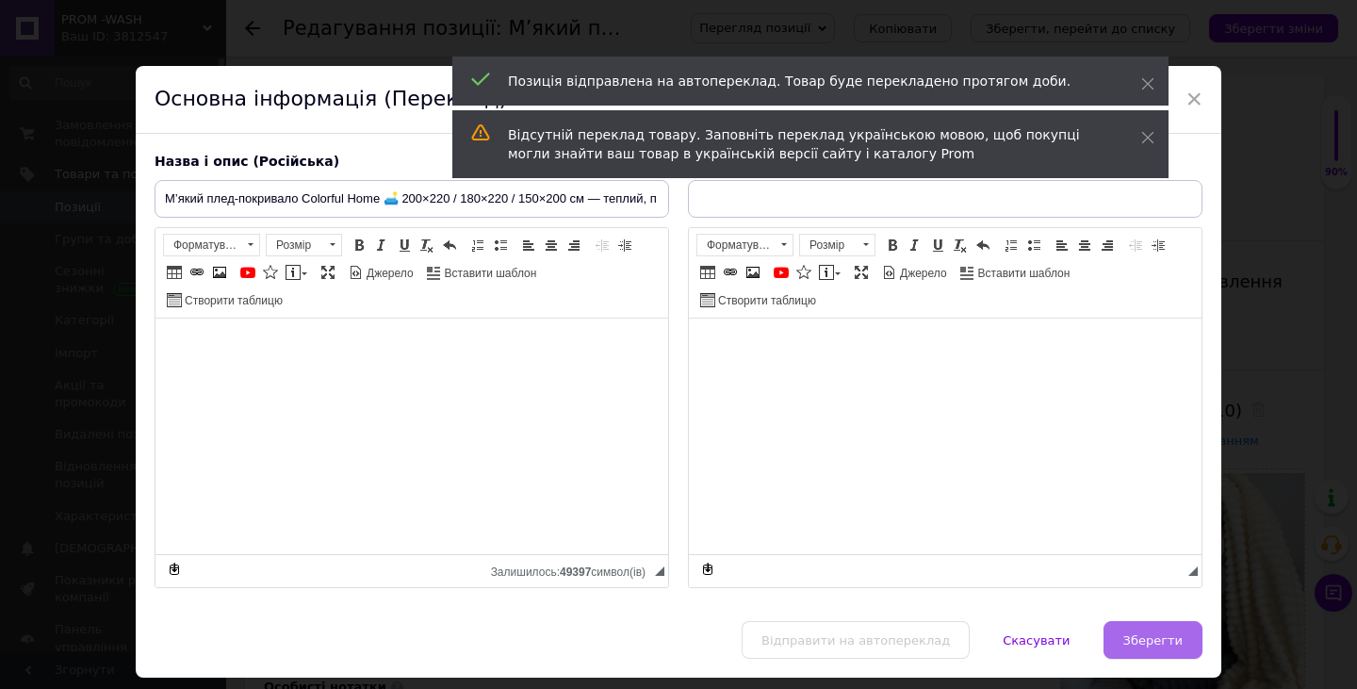
click at [1174, 651] on button "Зберегти" at bounding box center [1153, 640] width 99 height 38
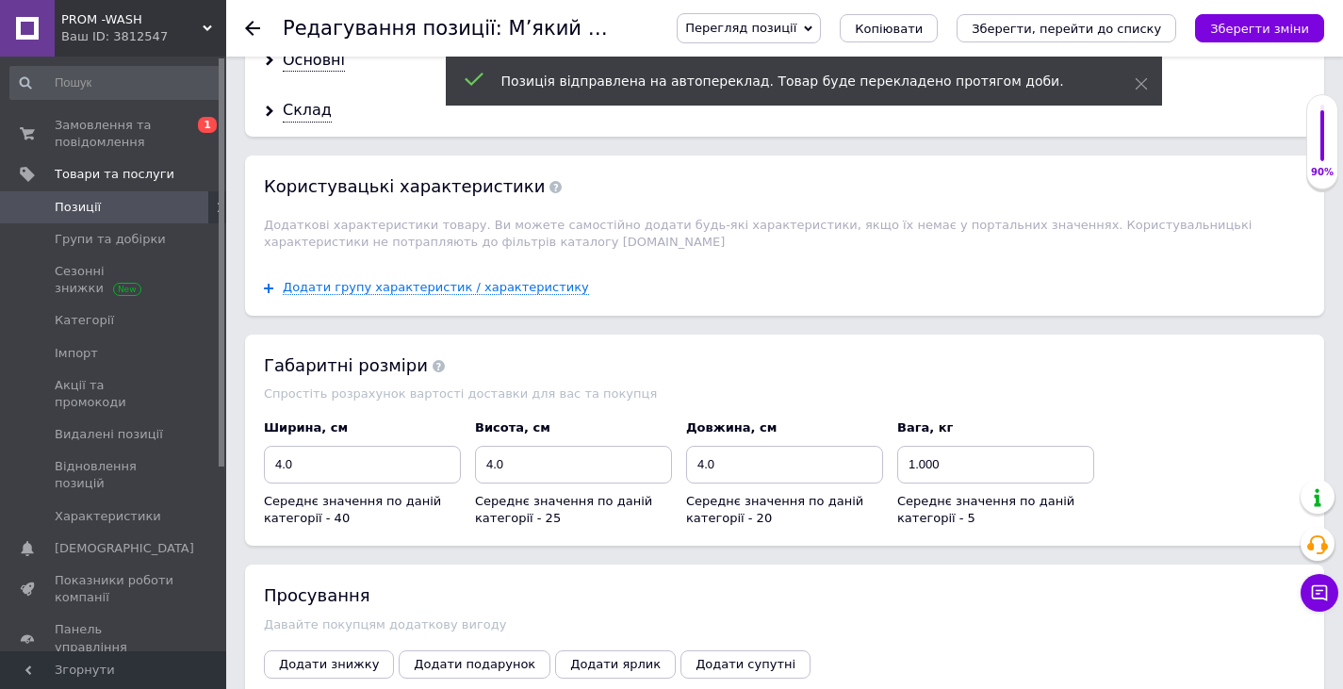
scroll to position [1860, 0]
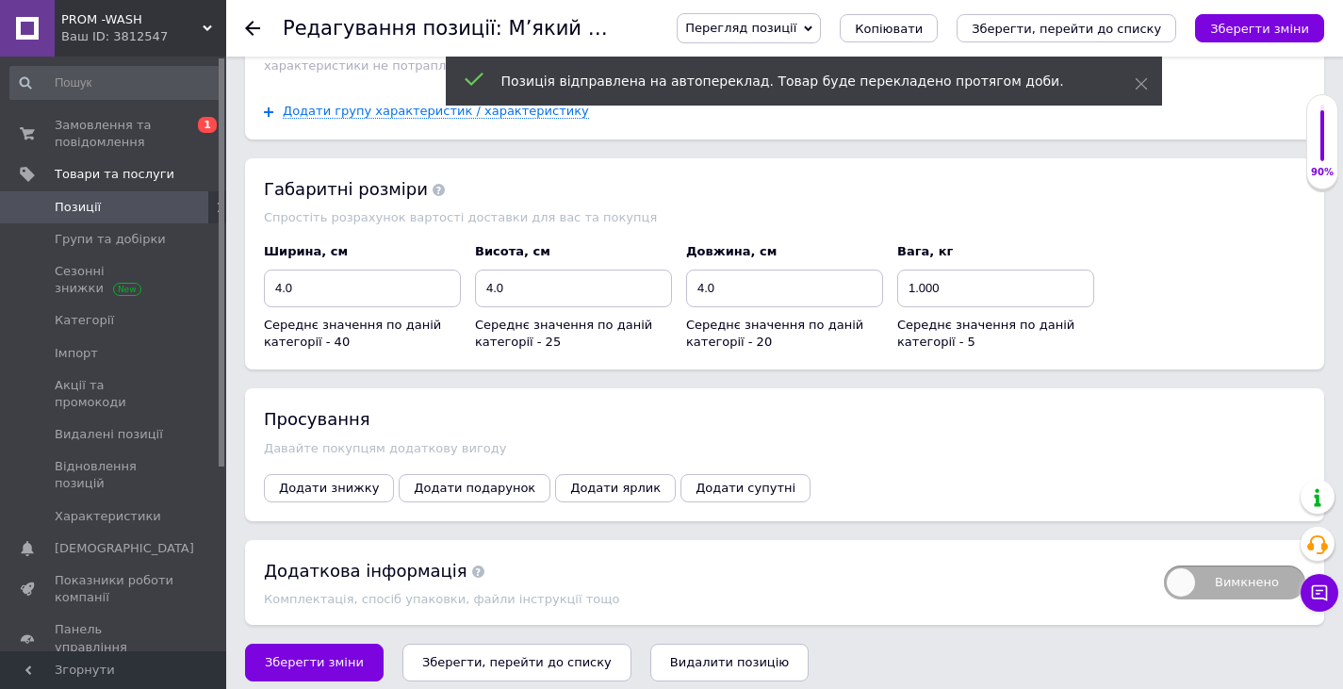
click at [483, 656] on icon "Зберегти, перейти до списку" at bounding box center [516, 662] width 189 height 14
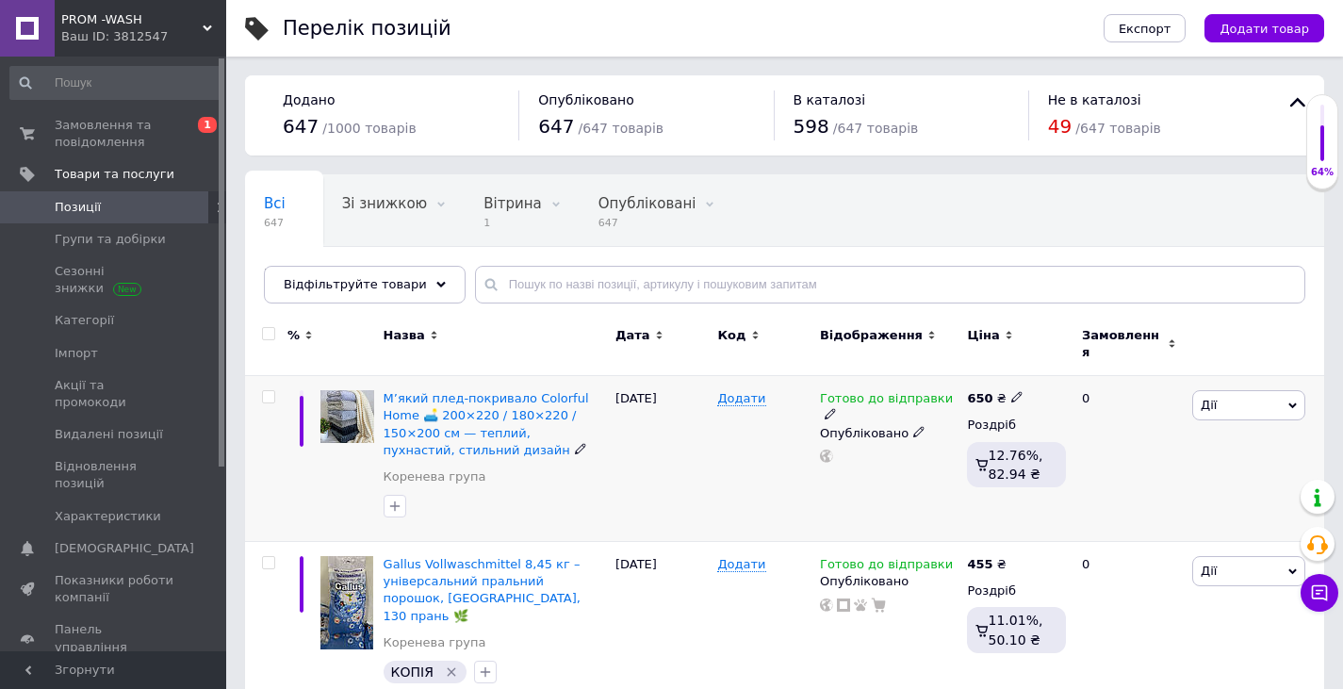
click at [1244, 390] on span "Дії" at bounding box center [1248, 405] width 113 height 30
click at [1150, 484] on li "Копіювати" at bounding box center [1180, 495] width 250 height 26
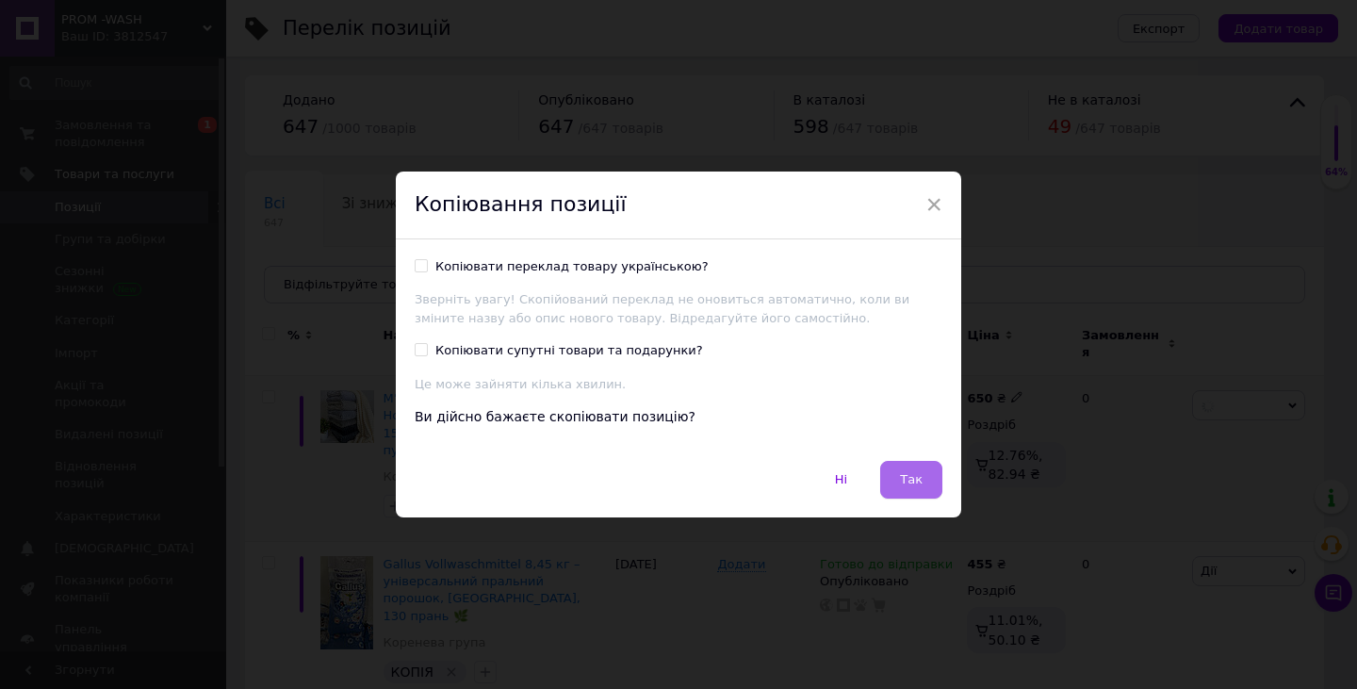
click at [902, 476] on span "Так" at bounding box center [911, 479] width 23 height 14
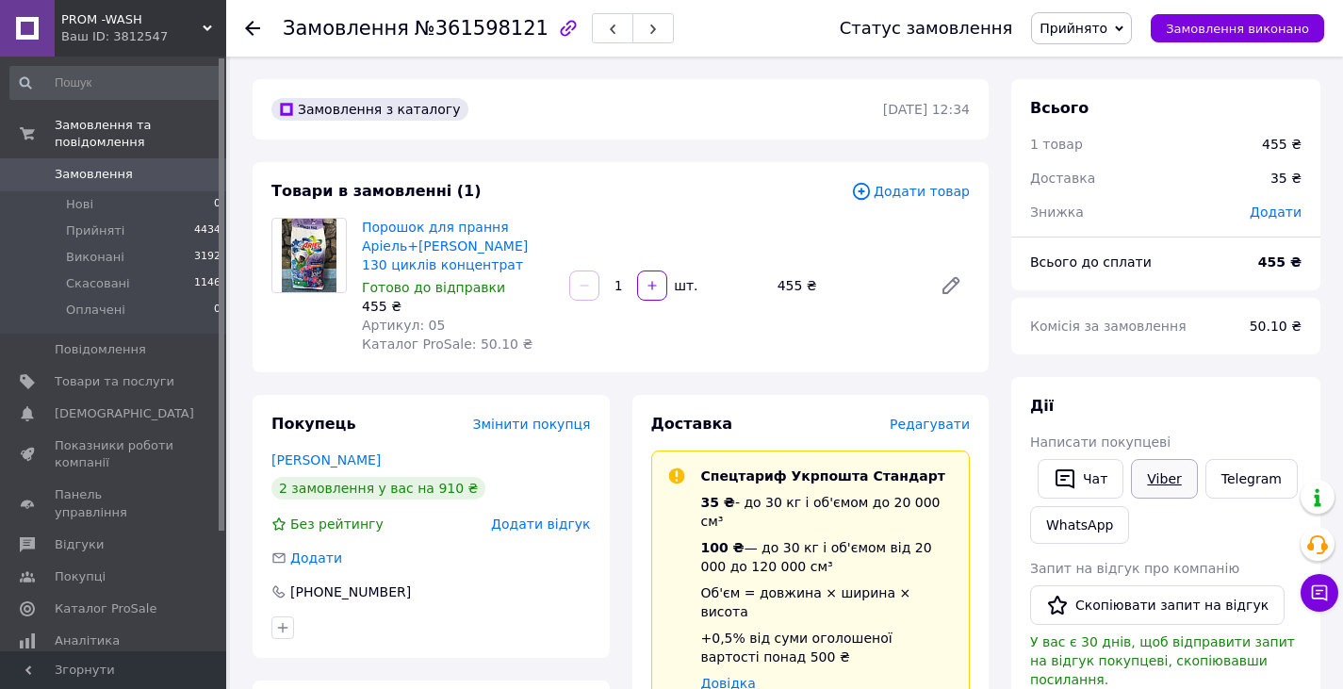
click at [1166, 484] on link "Viber" at bounding box center [1164, 479] width 66 height 40
click at [253, 25] on icon at bounding box center [252, 28] width 15 height 15
